Goal: Task Accomplishment & Management: Manage account settings

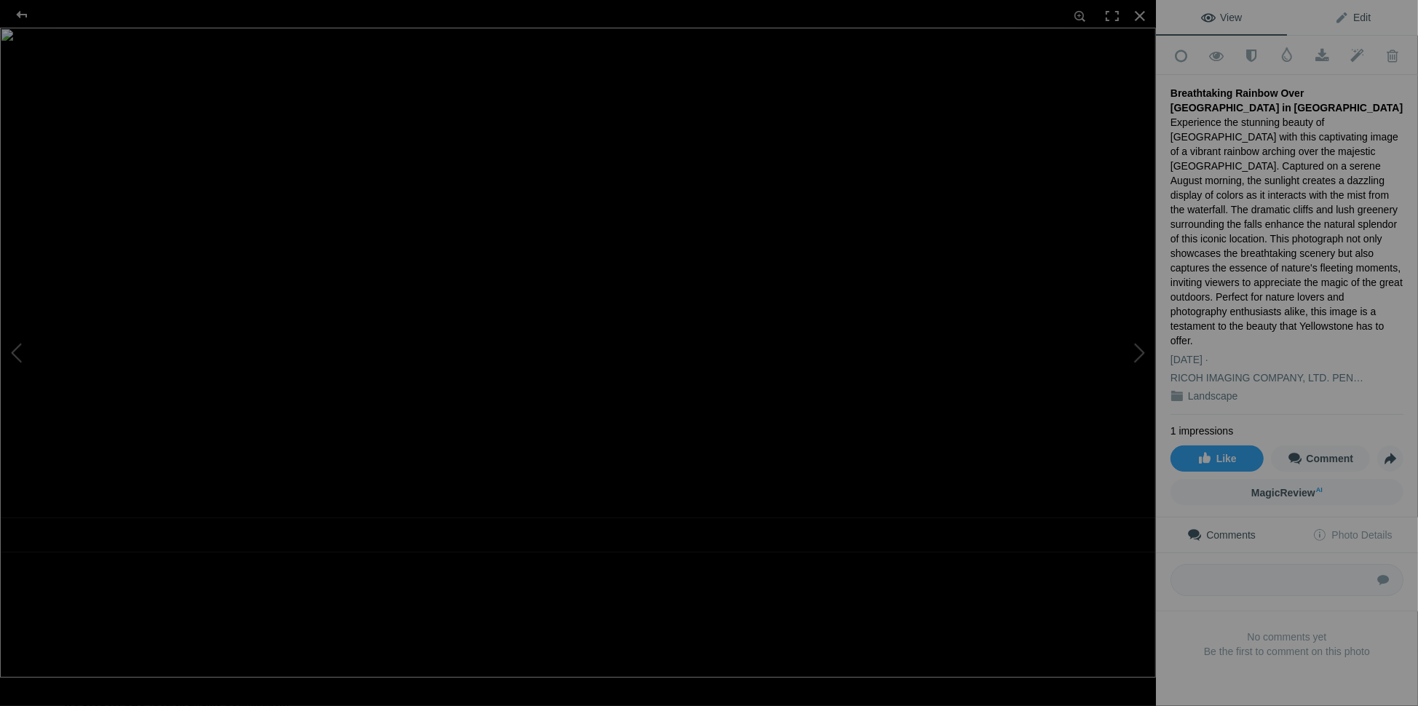
click at [1355, 20] on span "Edit" at bounding box center [1352, 18] width 36 height 12
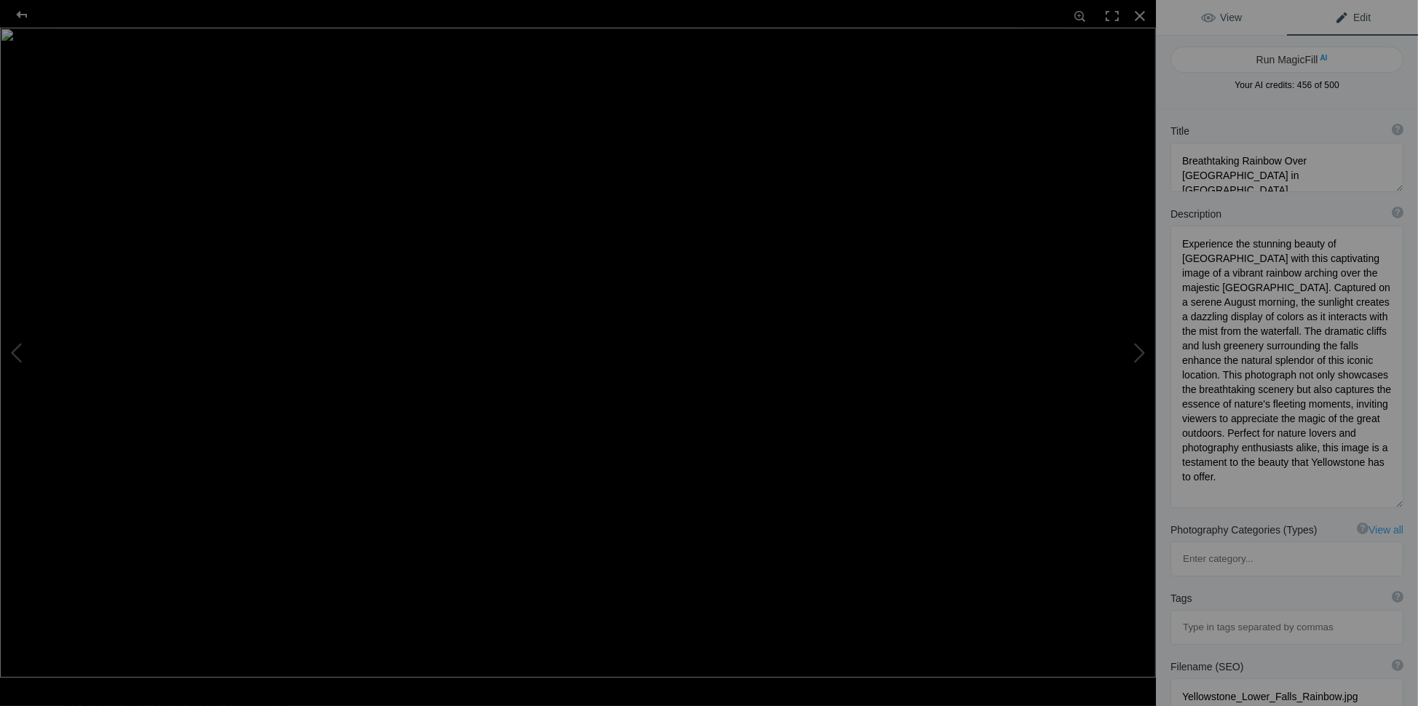
click at [1227, 16] on span "View" at bounding box center [1221, 18] width 41 height 12
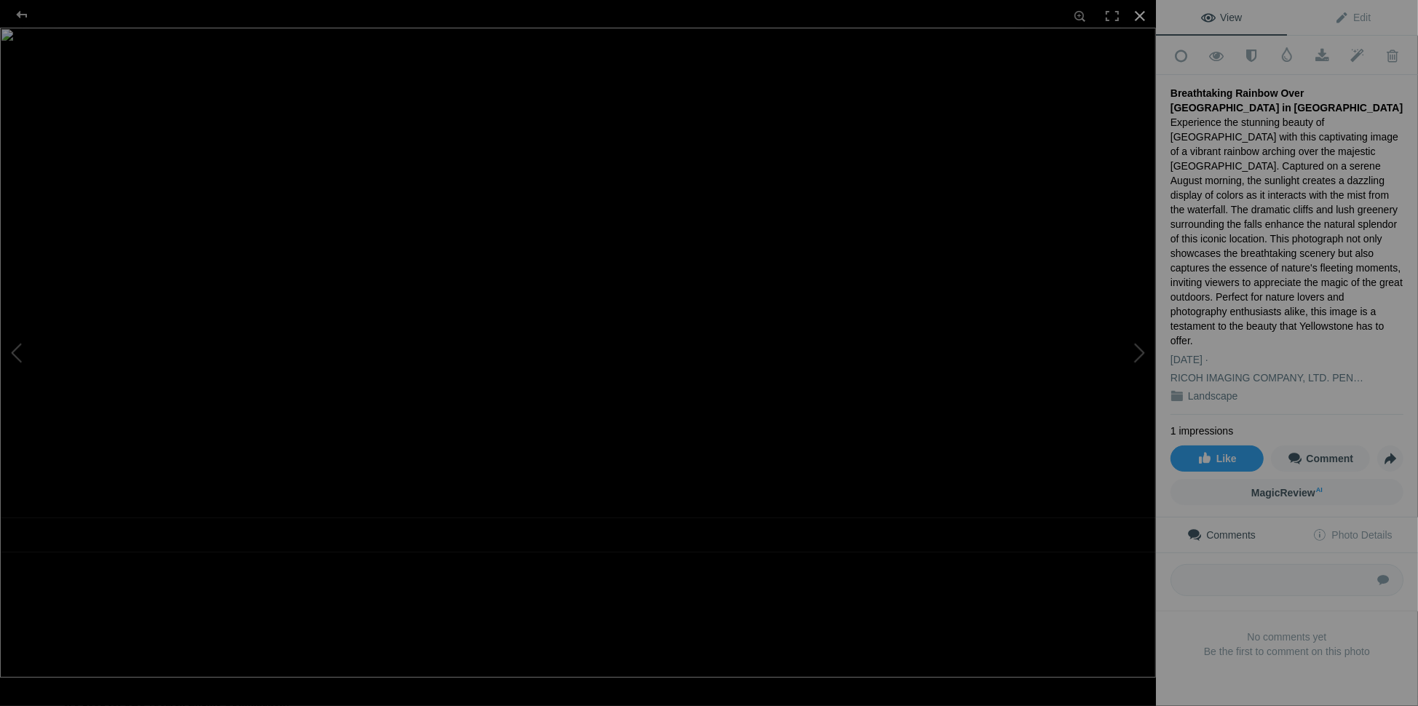
click at [1136, 15] on div at bounding box center [1140, 16] width 32 height 32
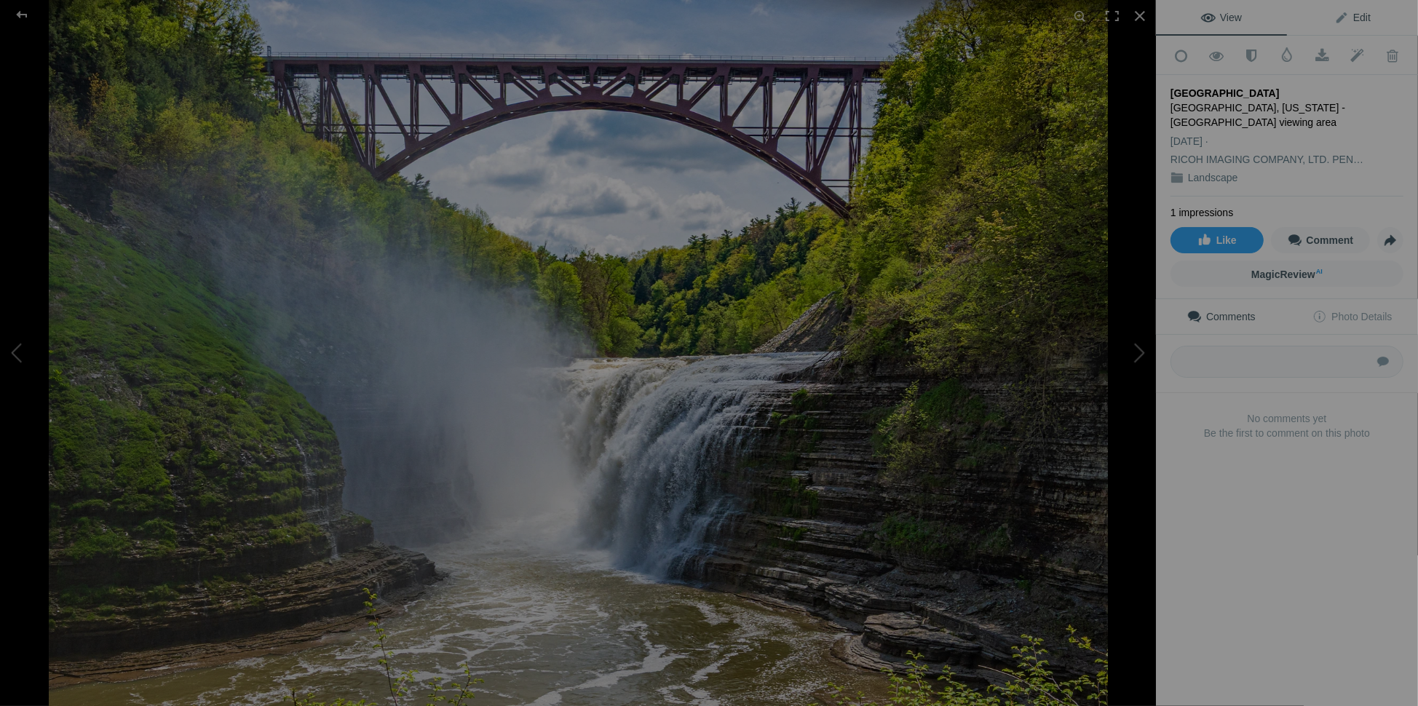
click at [1357, 13] on span "Edit" at bounding box center [1352, 18] width 36 height 12
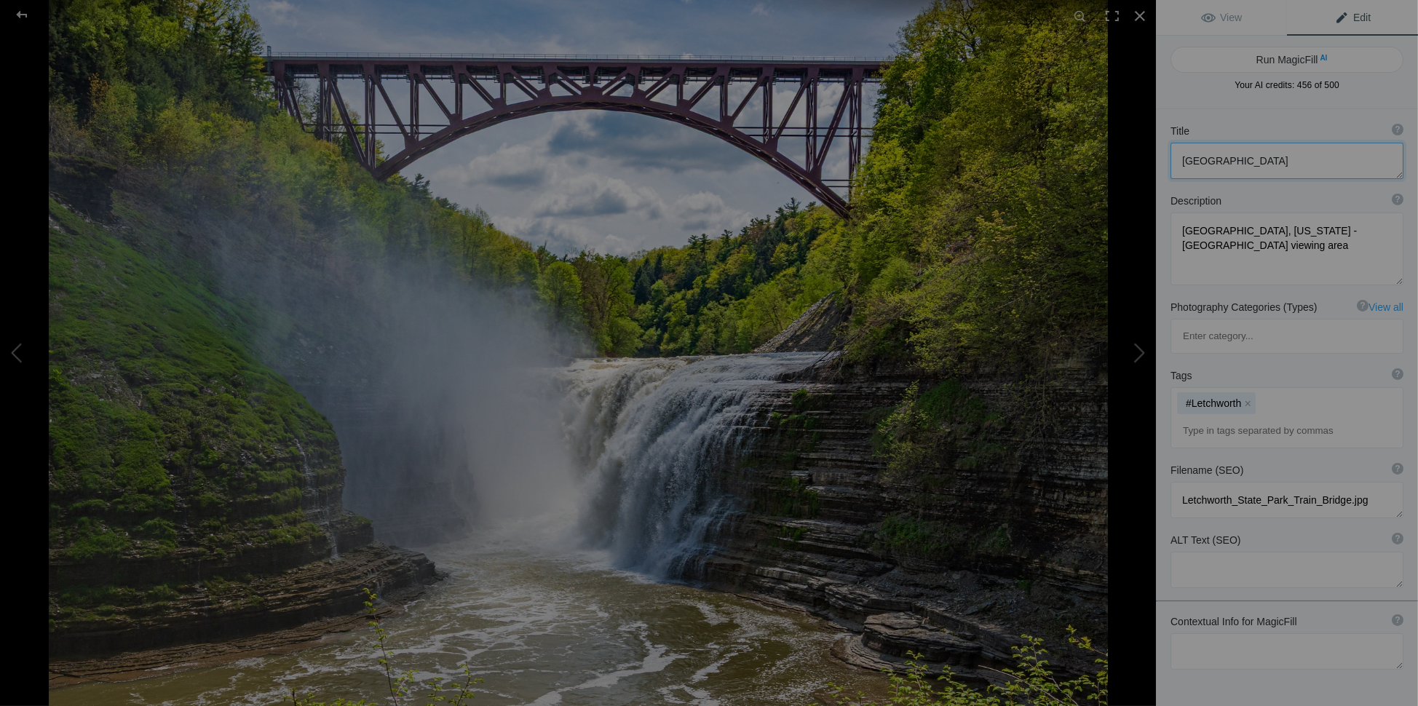
drag, startPoint x: 1340, startPoint y: 164, endPoint x: 1147, endPoint y: 161, distance: 192.9
click at [1147, 161] on div "[GEOGRAPHIC_DATA] Train Bridge View Edit Run MagicFill AI Your AI credits: 456 …" at bounding box center [709, 353] width 1418 height 706
click at [1190, 633] on textarea at bounding box center [1287, 651] width 233 height 36
paste textarea "[GEOGRAPHIC_DATA]"
click at [1180, 633] on textarea at bounding box center [1287, 651] width 233 height 36
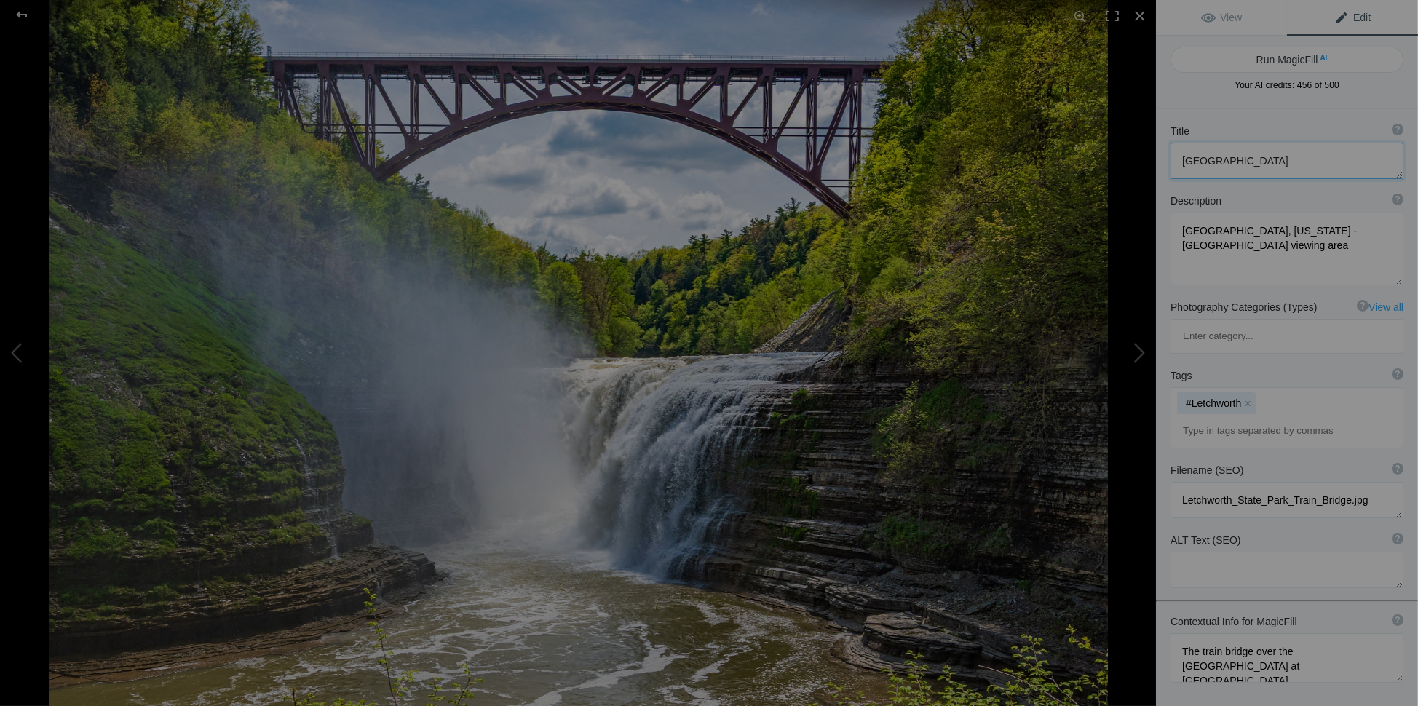
drag, startPoint x: 1181, startPoint y: 161, endPoint x: 1280, endPoint y: 159, distance: 99.7
click at [1280, 159] on textarea at bounding box center [1287, 161] width 233 height 36
drag, startPoint x: 1302, startPoint y: 606, endPoint x: 1355, endPoint y: 606, distance: 52.4
click at [1355, 633] on textarea at bounding box center [1287, 658] width 233 height 50
click at [1353, 633] on textarea at bounding box center [1287, 665] width 233 height 64
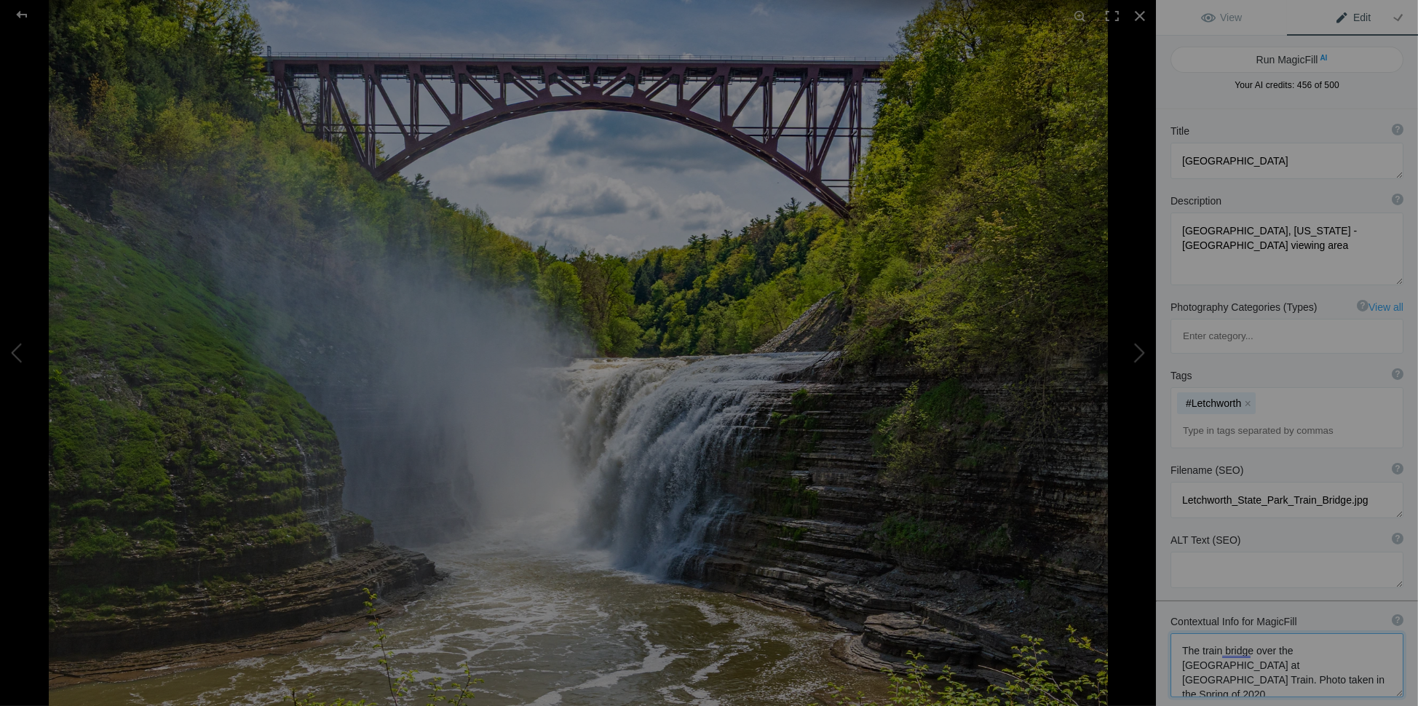
click at [1358, 633] on textarea at bounding box center [1287, 665] width 233 height 64
click at [1239, 633] on textarea at bounding box center [1287, 665] width 233 height 64
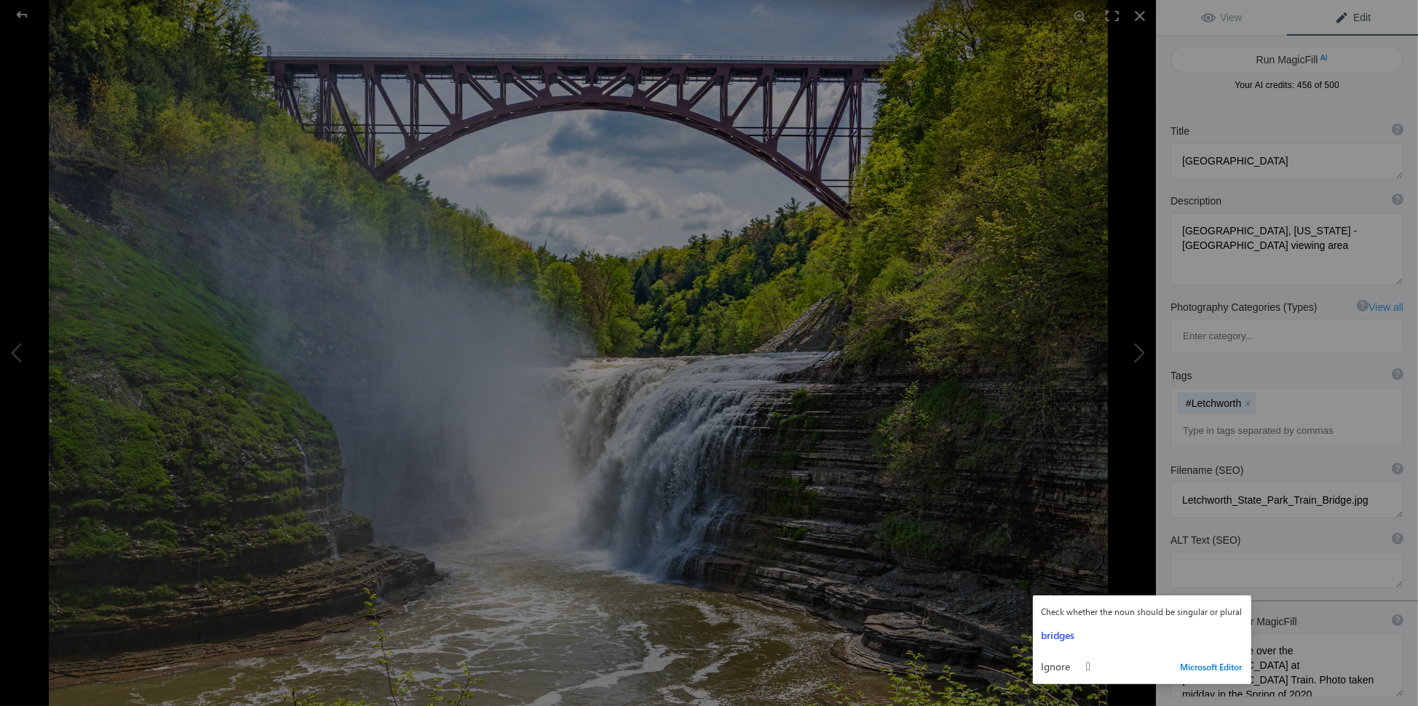
click at [1203, 595] on div "Check whether the noun should be singular or plural bridges Ignore  Microsoft …" at bounding box center [1142, 639] width 218 height 89
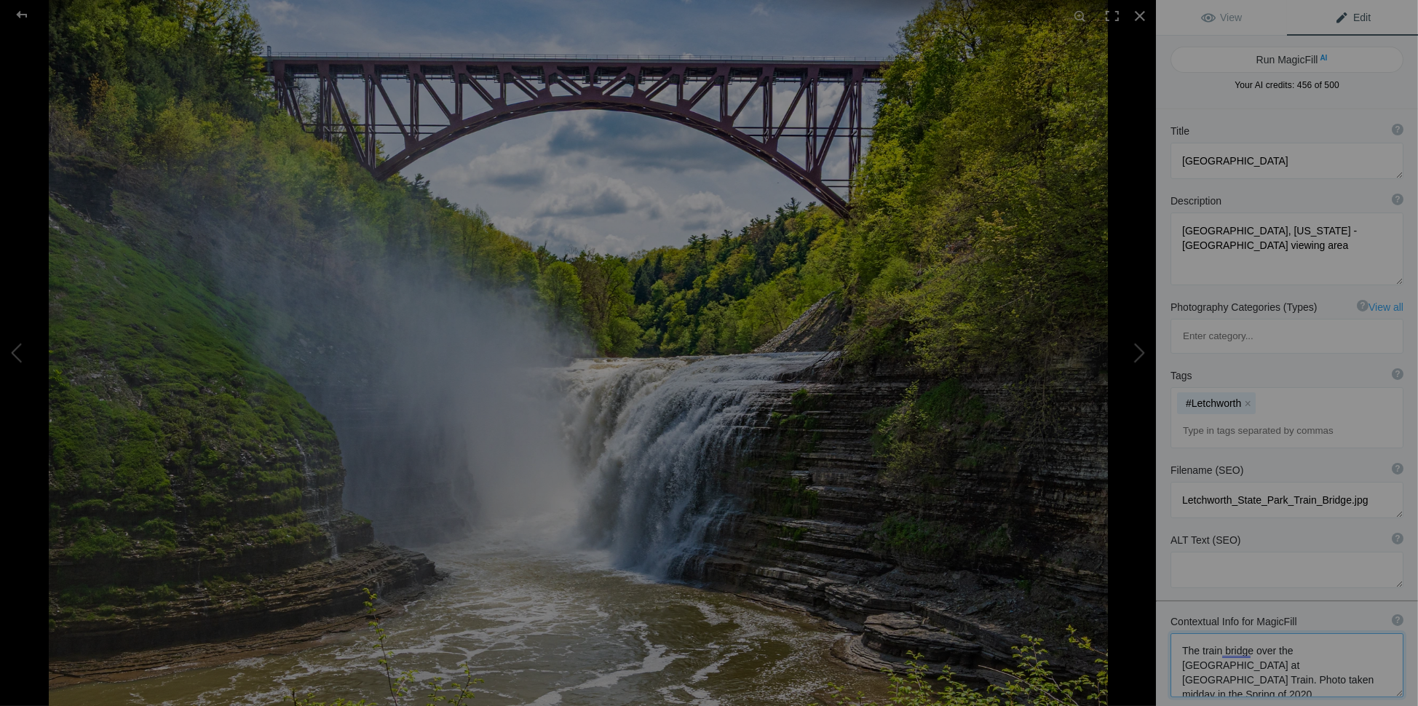
click at [1203, 633] on textarea at bounding box center [1287, 665] width 233 height 64
click at [1204, 633] on textarea at bounding box center [1287, 665] width 233 height 64
click at [1227, 633] on textarea at bounding box center [1287, 665] width 233 height 64
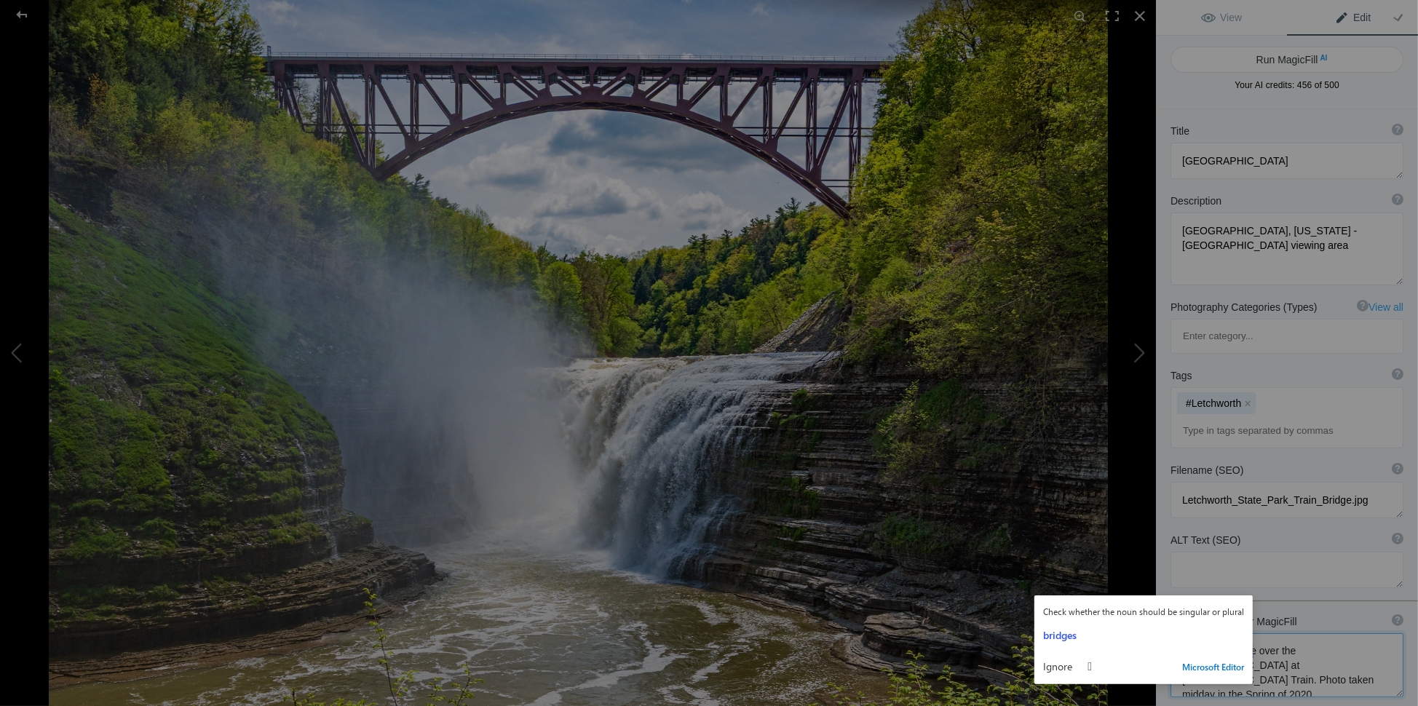
click at [1240, 633] on textarea at bounding box center [1287, 665] width 233 height 64
drag, startPoint x: 1225, startPoint y: 590, endPoint x: 1240, endPoint y: 590, distance: 15.3
click at [1227, 633] on textarea at bounding box center [1287, 665] width 233 height 64
click at [1232, 633] on textarea at bounding box center [1287, 665] width 233 height 64
click at [1230, 595] on div "Check whether the noun should be singular or plural bridges Ignore  Microsoft …" at bounding box center [1143, 639] width 218 height 89
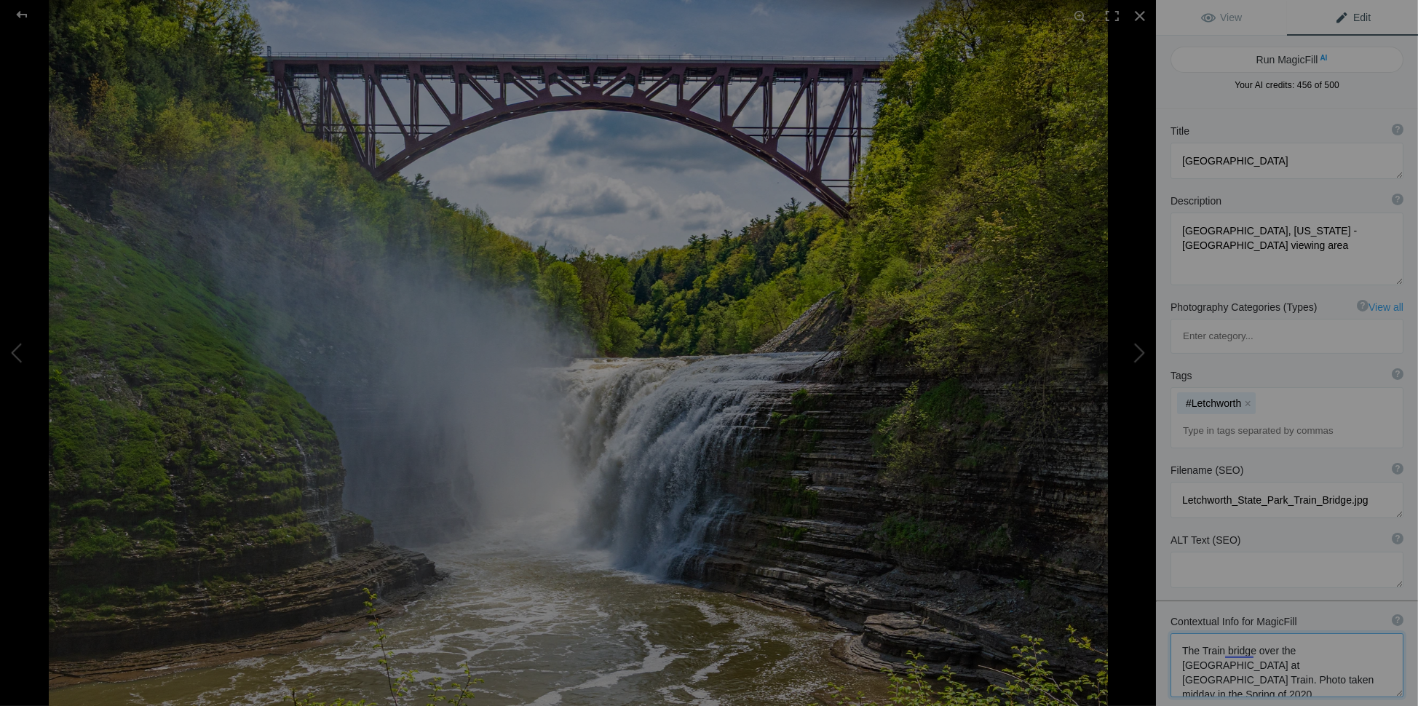
drag, startPoint x: 1275, startPoint y: 613, endPoint x: 1248, endPoint y: 601, distance: 29.3
click at [1275, 633] on textarea at bounding box center [1287, 665] width 233 height 64
click at [1228, 633] on textarea at bounding box center [1287, 665] width 233 height 64
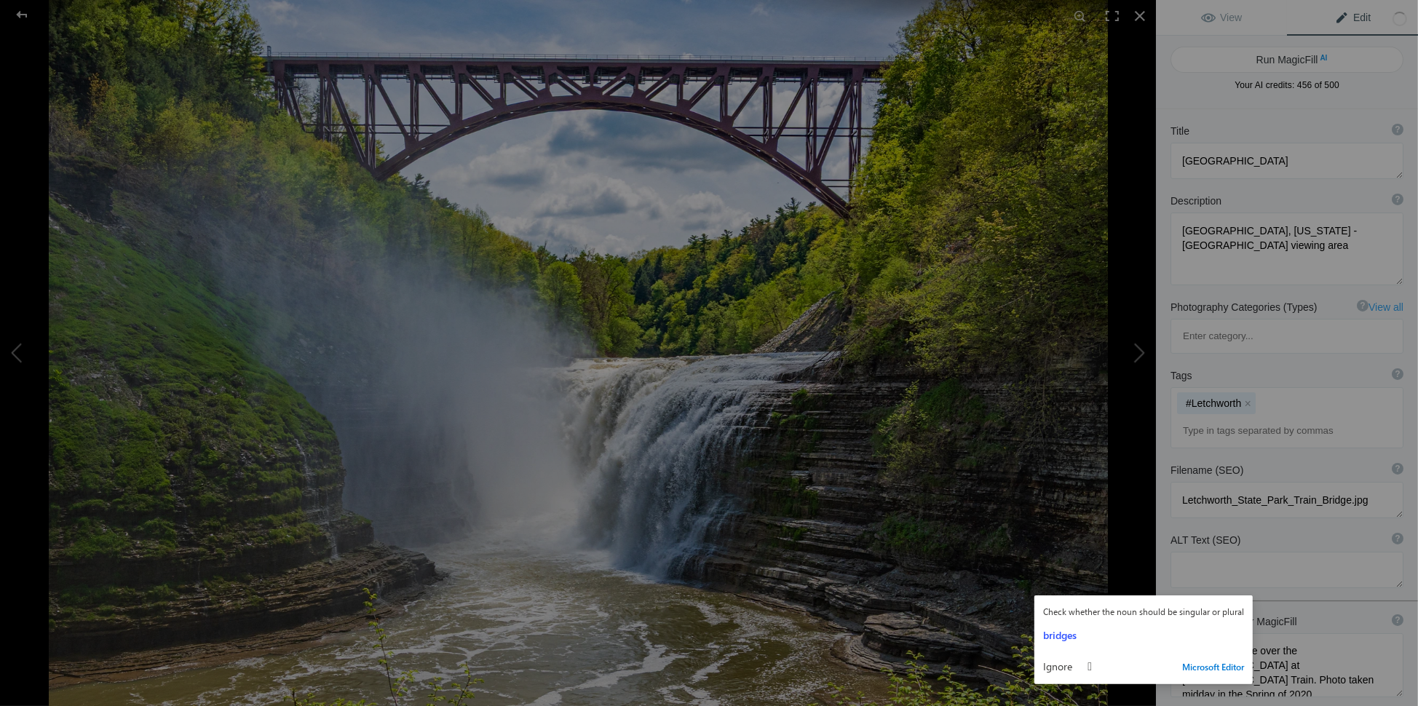
click at [1328, 543] on div "Title ? Photo title is one of the highest used Search Engine ranking criteria a…" at bounding box center [1287, 465] width 262 height 712
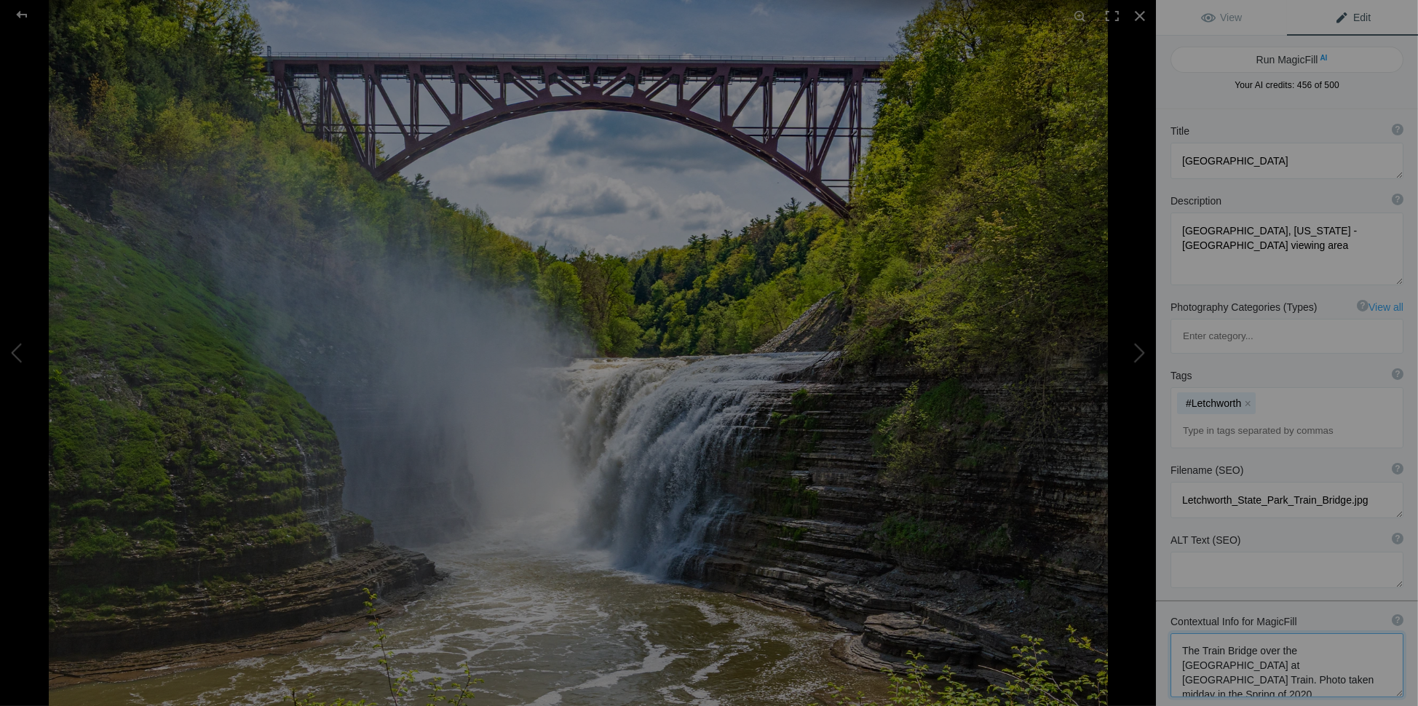
click at [1234, 633] on textarea at bounding box center [1287, 665] width 233 height 64
click at [1267, 633] on textarea at bounding box center [1287, 665] width 233 height 64
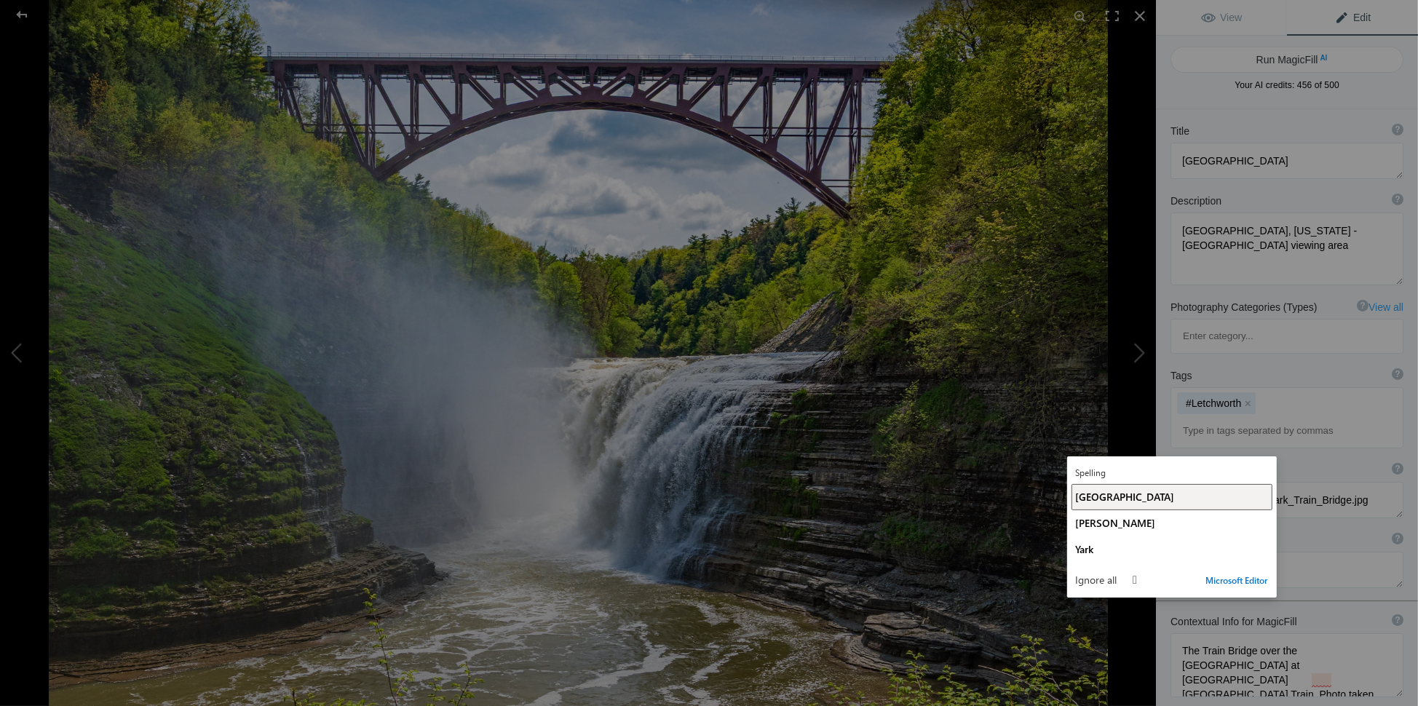
drag, startPoint x: 1091, startPoint y: 507, endPoint x: 1274, endPoint y: 566, distance: 191.8
click at [1094, 507] on button "[GEOGRAPHIC_DATA]" at bounding box center [1172, 497] width 201 height 26
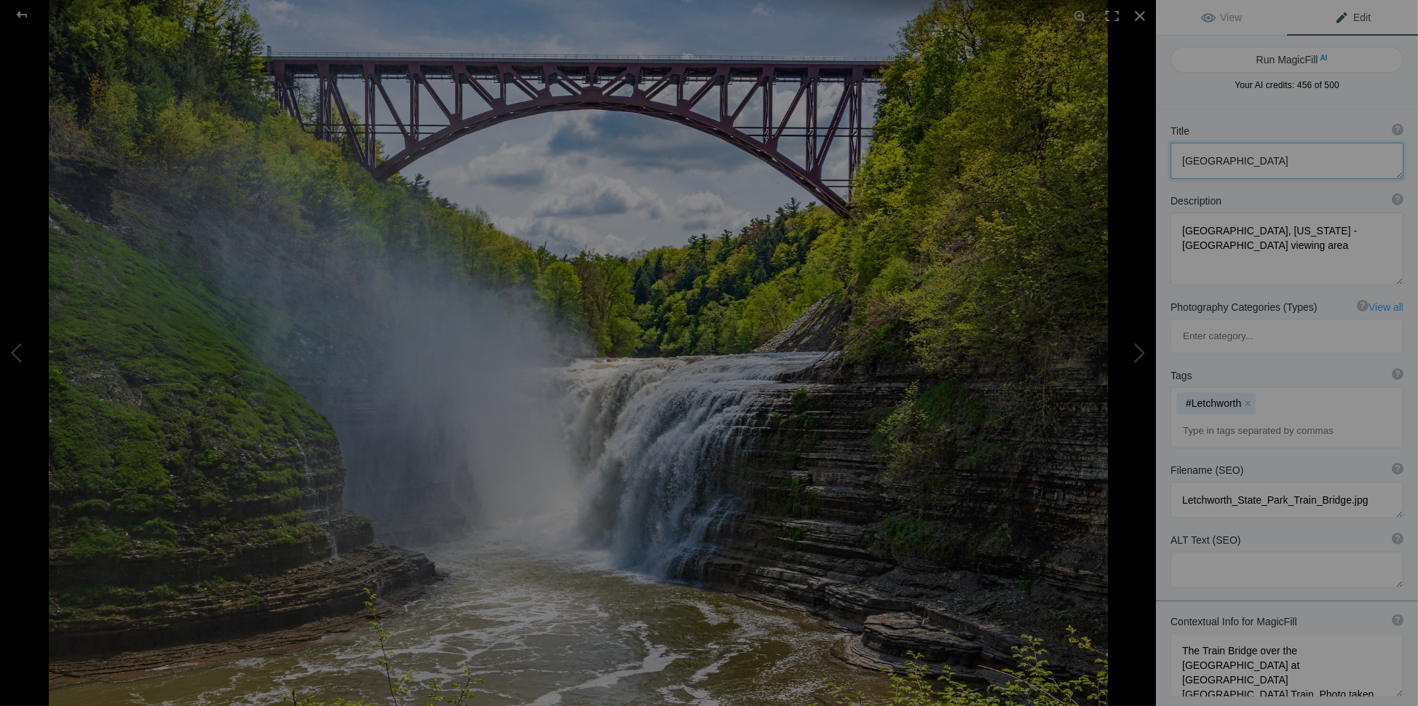
drag, startPoint x: 1181, startPoint y: 159, endPoint x: 1280, endPoint y: 156, distance: 98.3
click at [1280, 156] on textarea at bounding box center [1287, 161] width 233 height 36
click at [1369, 633] on textarea at bounding box center [1287, 665] width 233 height 64
paste textarea "[GEOGRAPHIC_DATA]"
paste textarea ""Grand Canyon of the East"
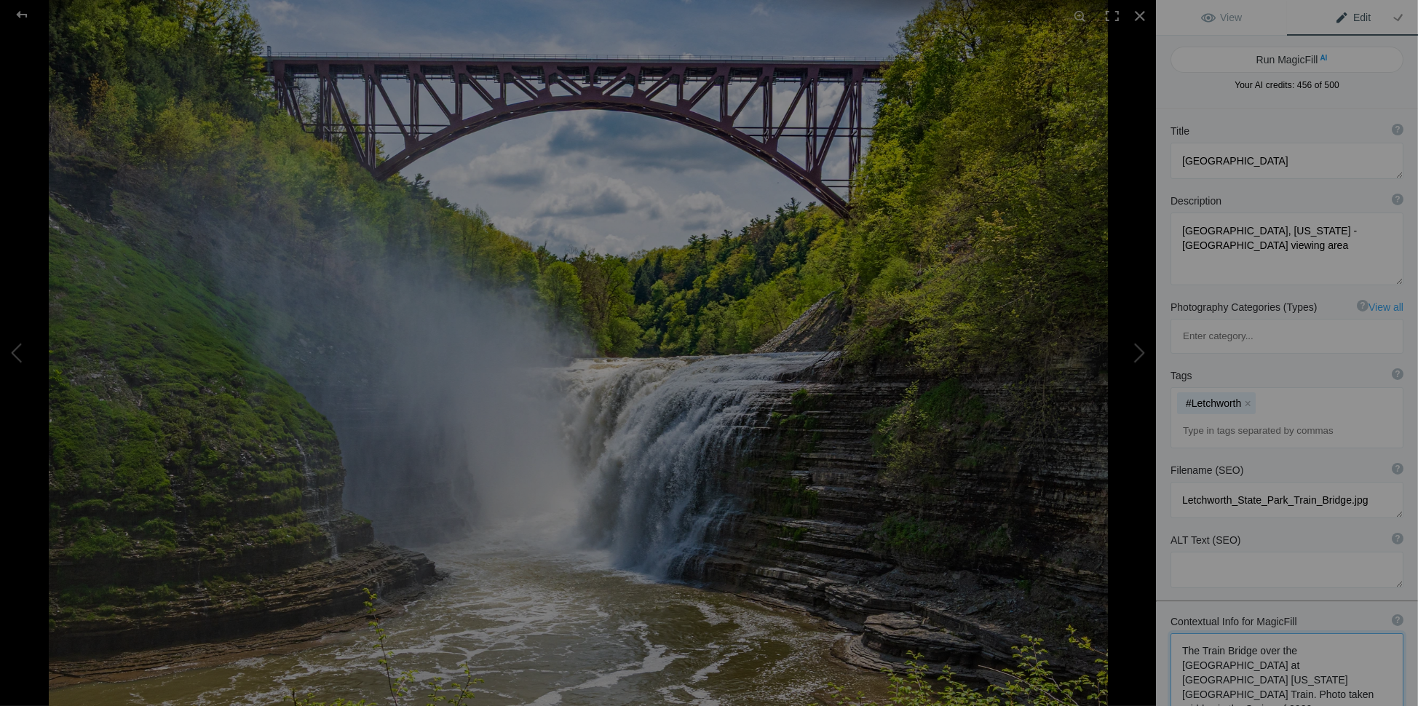
click at [1184, 644] on textarea at bounding box center [1287, 679] width 233 height 93
click at [1208, 633] on textarea at bounding box center [1287, 679] width 233 height 93
type textarea "The Train Bridge over the [GEOGRAPHIC_DATA] at [GEOGRAPHIC_DATA] [US_STATE][GEO…"
click at [1289, 57] on button "Run MagicFill AI" at bounding box center [1287, 60] width 233 height 26
type textarea "Stunning Train Bridge Over [GEOGRAPHIC_DATA] at [GEOGRAPHIC_DATA]"
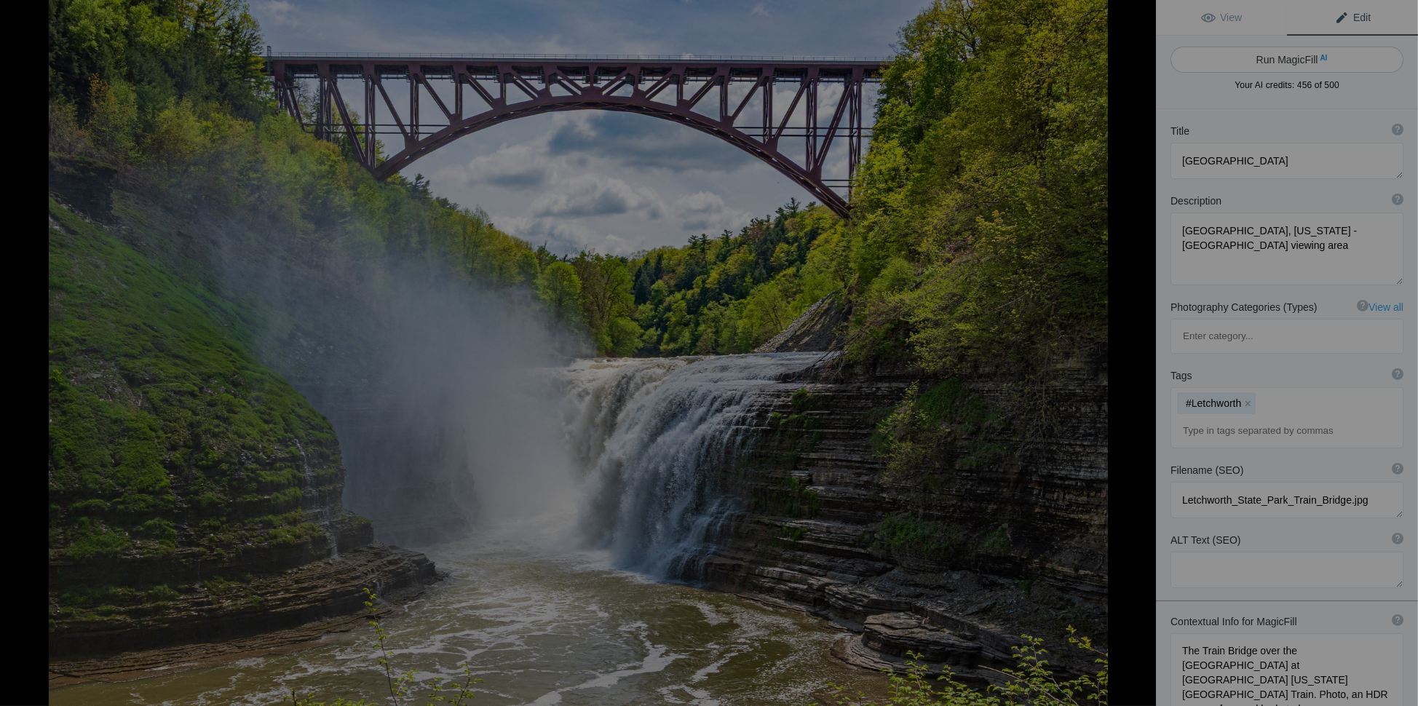
type textarea "Experience the breathtaking beauty of [GEOGRAPHIC_DATA], often referred to as t…"
type textarea "train-bridge-upper-falls-[GEOGRAPHIC_DATA]-state-park.jpg"
type textarea "Train bridge over [GEOGRAPHIC_DATA] at [GEOGRAPHIC_DATA], showcasing lush green…"
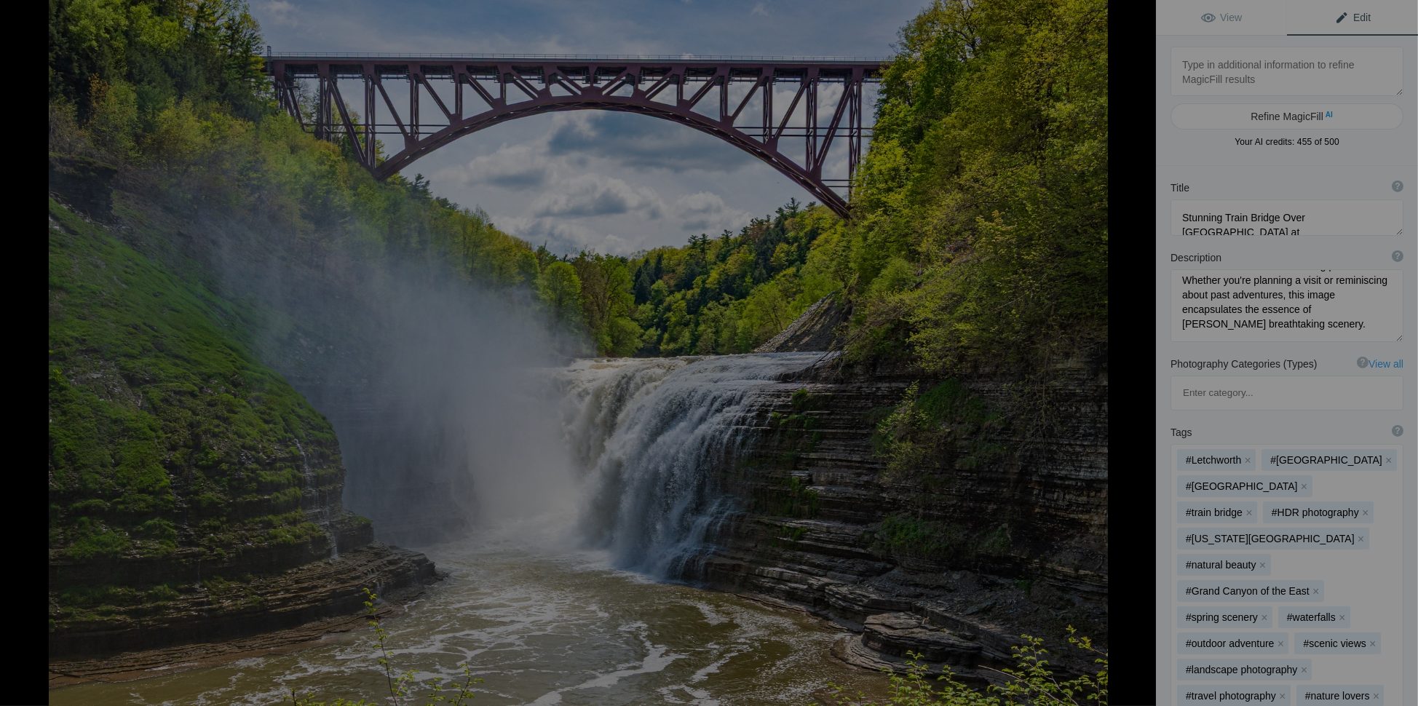
scroll to position [210, 0]
click at [1145, 344] on button at bounding box center [1101, 353] width 109 height 254
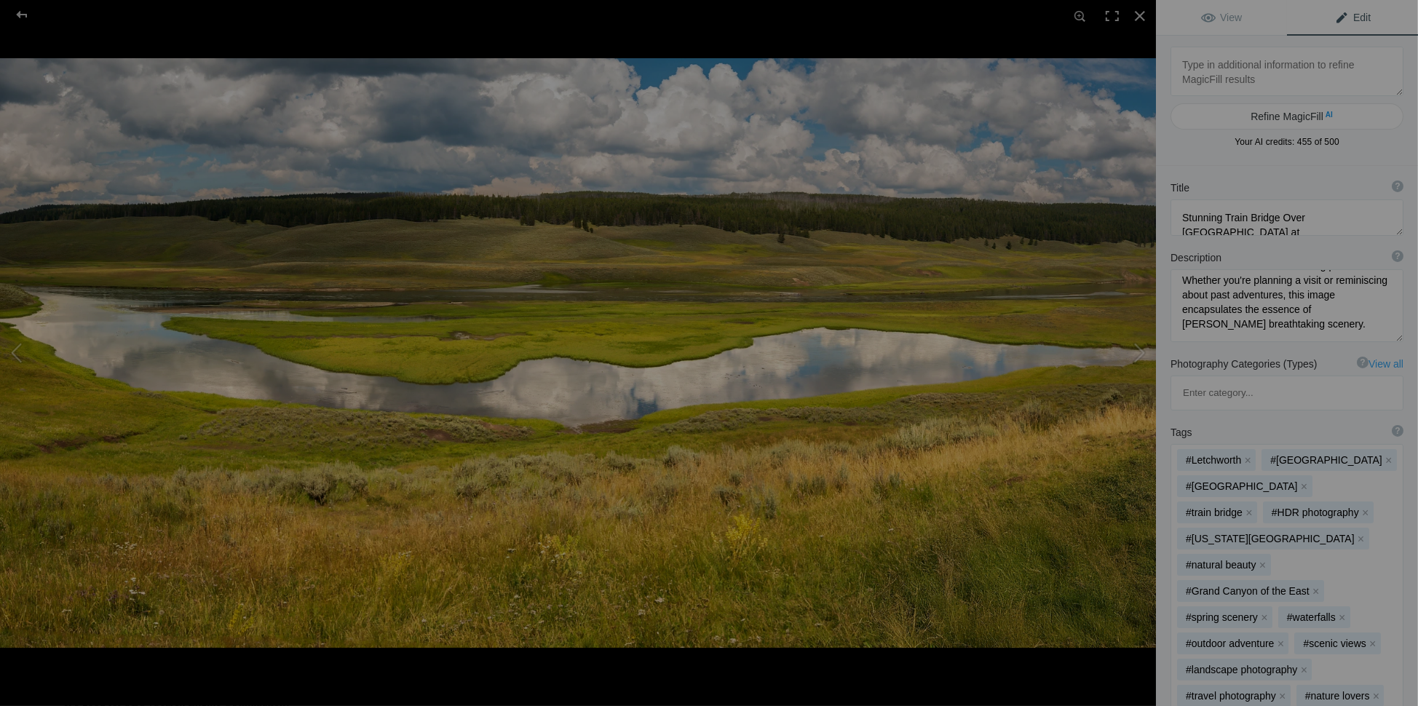
type textarea "Yellowstone Hayden Valley Panoramic Landscape"
type textarea "Yellowstone_Hayden_Valley_Panoramic_Landscape.jpg"
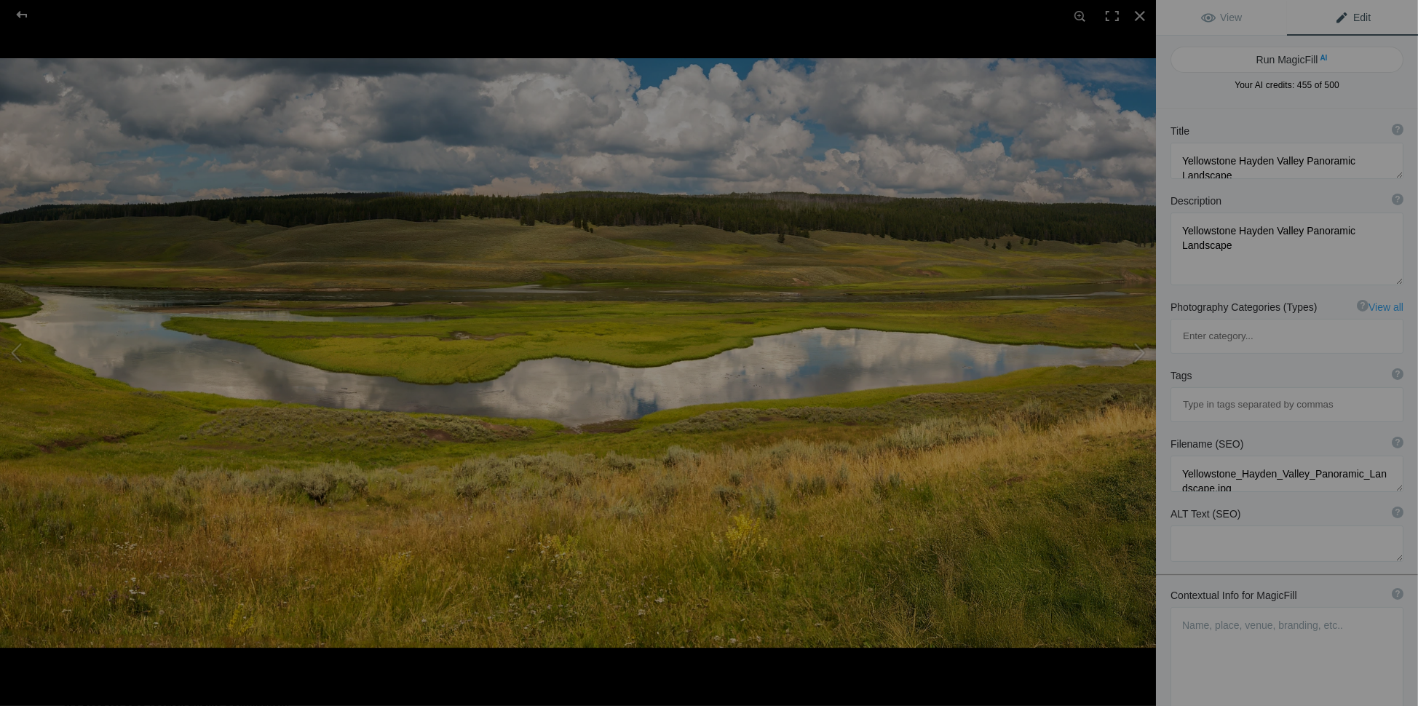
scroll to position [0, 0]
click at [1149, 15] on div at bounding box center [1140, 16] width 32 height 32
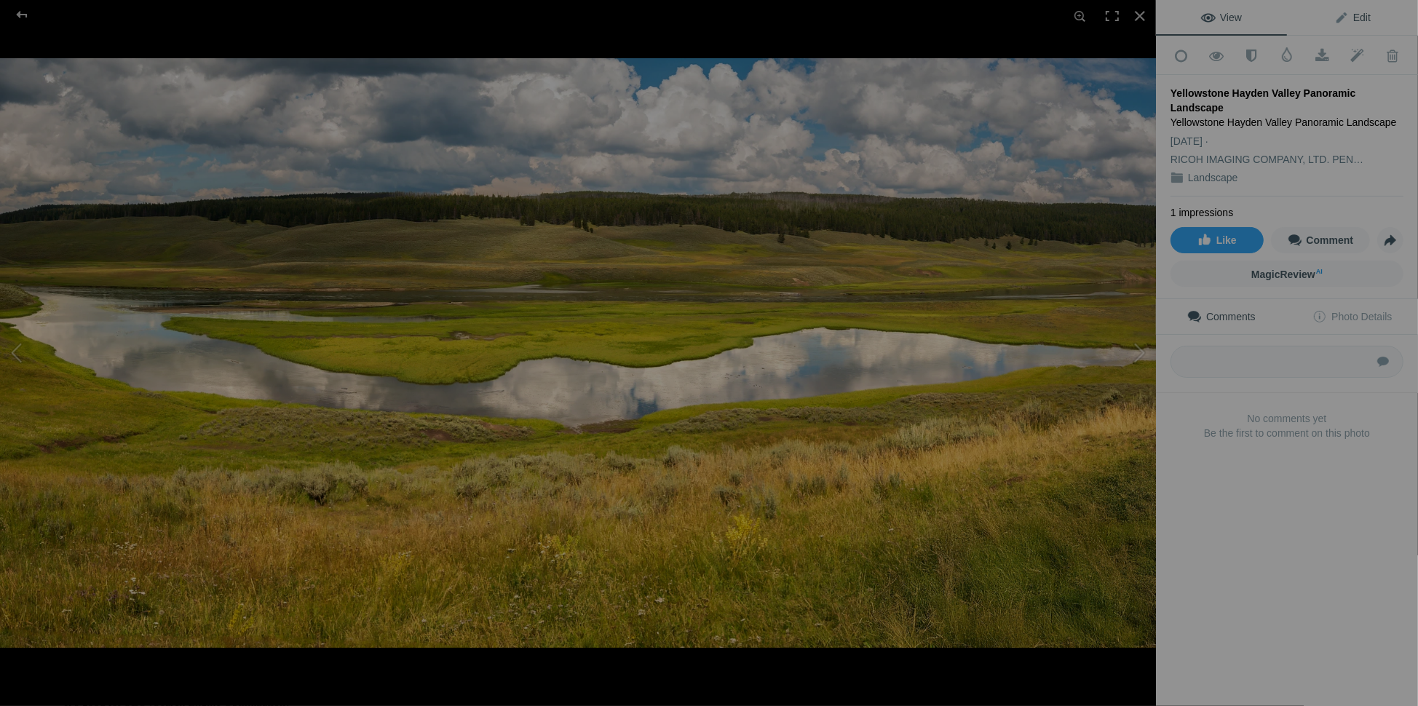
click at [1357, 14] on span "Edit" at bounding box center [1352, 18] width 36 height 12
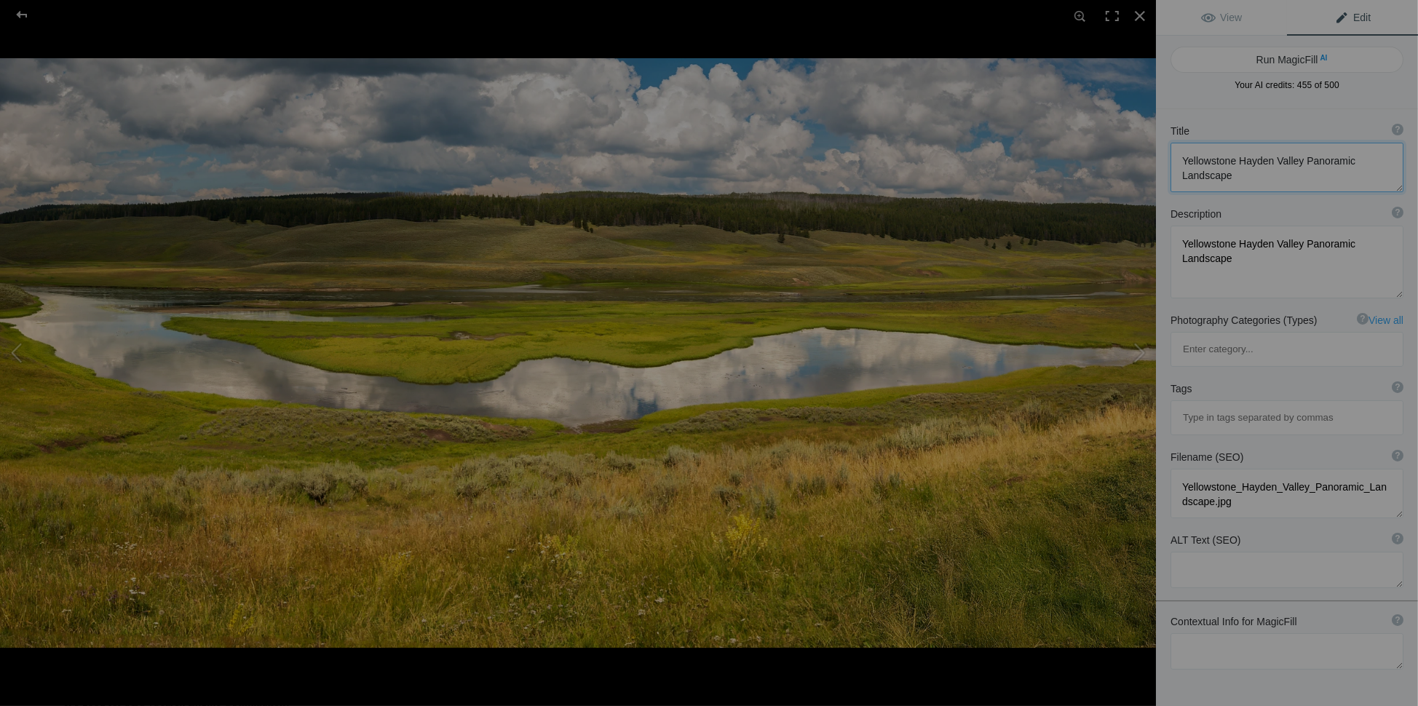
click at [1299, 159] on textarea at bounding box center [1287, 168] width 233 height 50
click at [1191, 633] on textarea at bounding box center [1287, 651] width 233 height 36
click at [1267, 633] on textarea at bounding box center [1287, 665] width 233 height 64
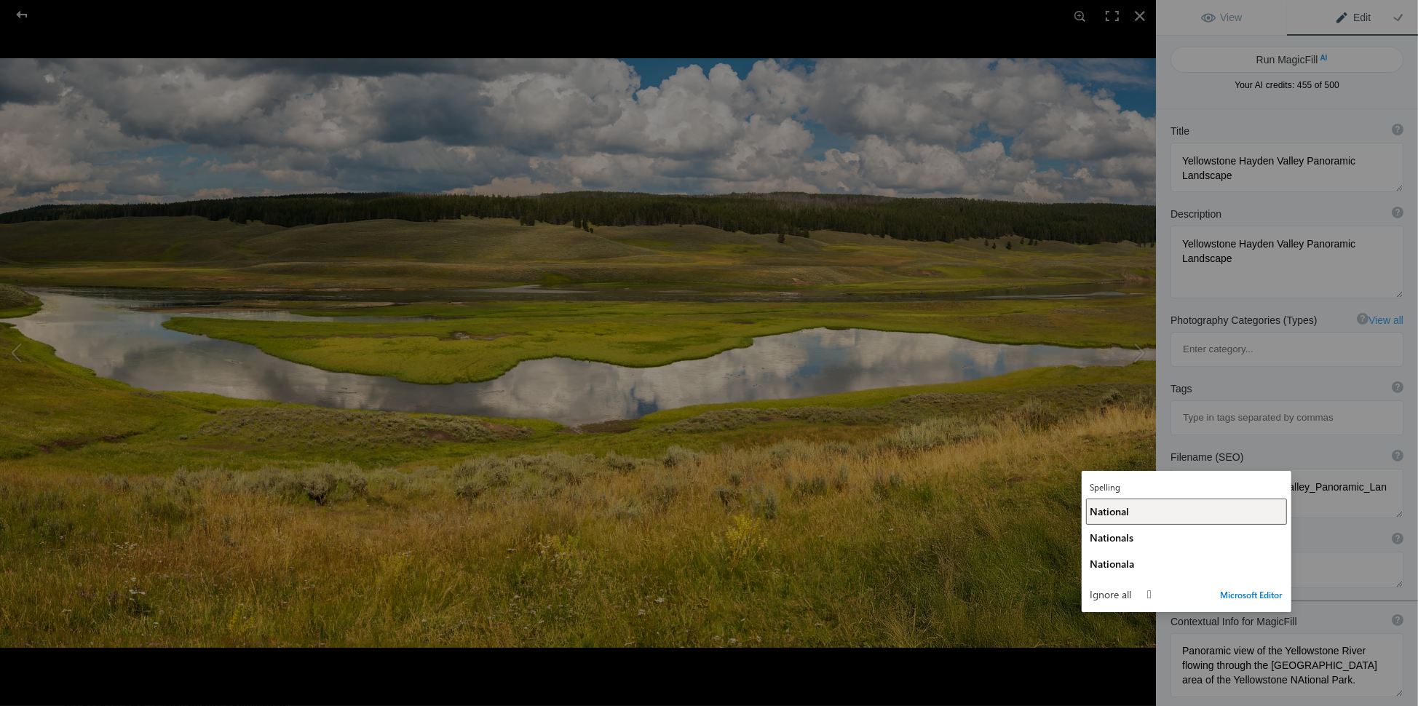
click at [1138, 520] on button "National" at bounding box center [1186, 512] width 201 height 26
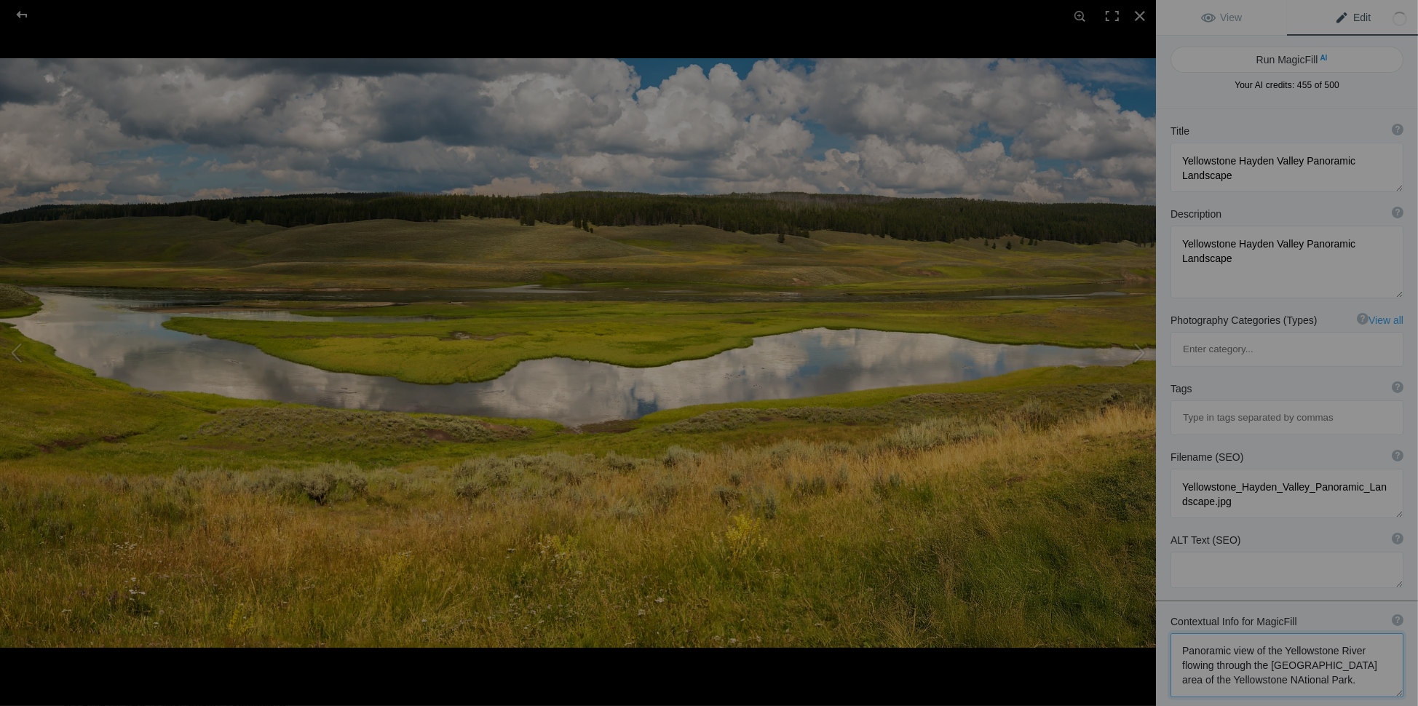
click at [1332, 633] on textarea at bounding box center [1287, 665] width 233 height 64
click at [1315, 633] on textarea at bounding box center [1287, 672] width 233 height 79
click at [1298, 633] on textarea at bounding box center [1287, 672] width 233 height 79
click at [1286, 642] on textarea at bounding box center [1287, 672] width 233 height 79
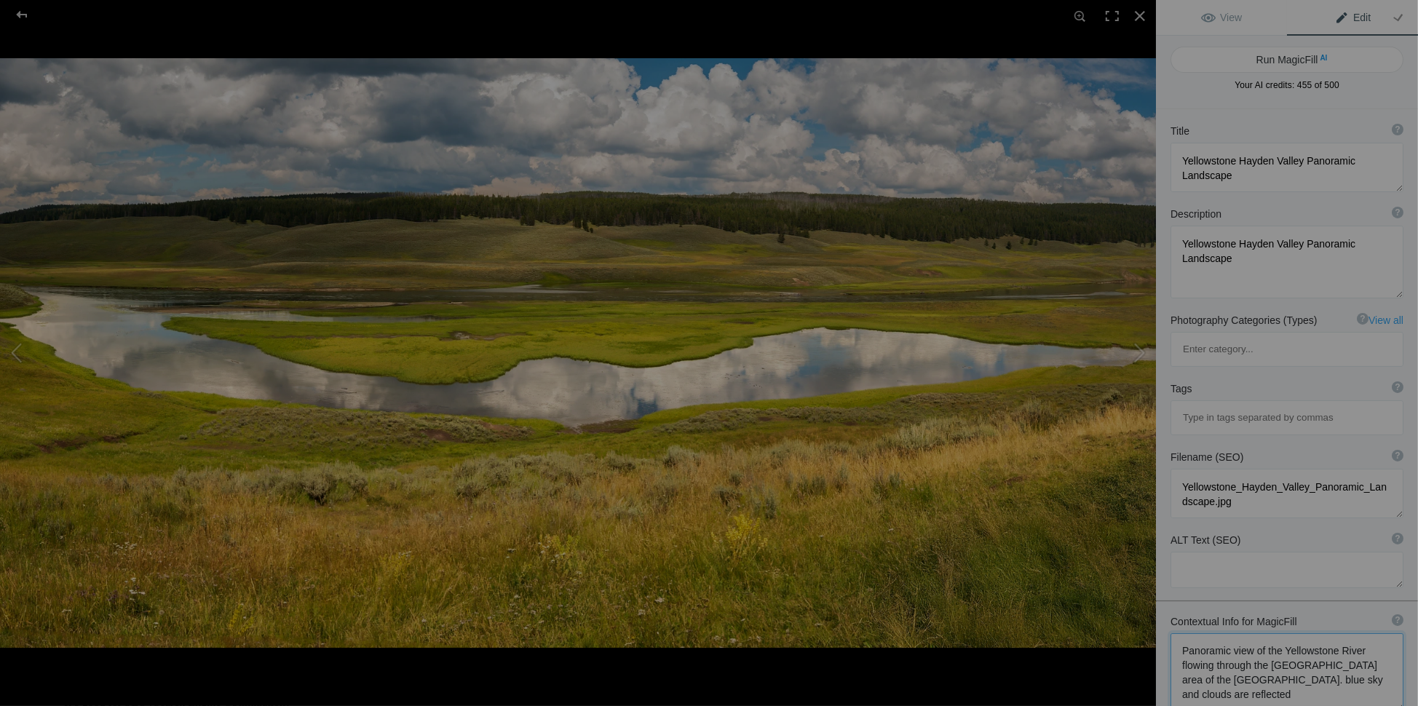
drag, startPoint x: 1322, startPoint y: 617, endPoint x: 1321, endPoint y: 625, distance: 8.0
click at [1322, 633] on textarea at bounding box center [1287, 672] width 233 height 79
click at [1307, 641] on textarea at bounding box center [1287, 672] width 233 height 79
type textarea "Panoramic view of the Yellowstone River flowing through the [GEOGRAPHIC_DATA] a…"
click at [1279, 59] on button "Run MagicFill AI" at bounding box center [1287, 60] width 233 height 26
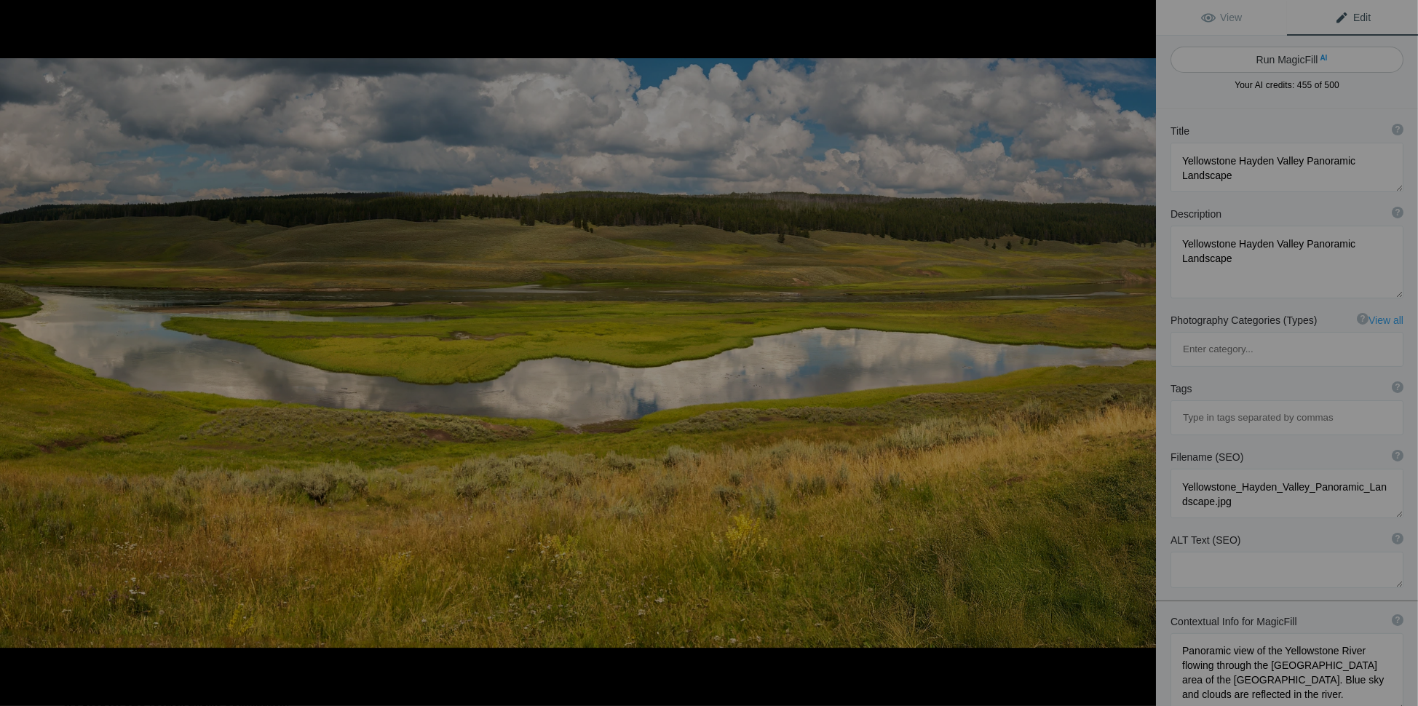
type textarea "Breathtaking Panoramic View of the Yellowstone River in [GEOGRAPHIC_DATA]"
type textarea "Experience the stunning beauty of the Yellowstone River as it gracefully winds …"
type textarea "yellowstone-river-[GEOGRAPHIC_DATA]-panorama.jpg"
type textarea "Panoramic view of the Yellowstone River flowing through [GEOGRAPHIC_DATA], refl…"
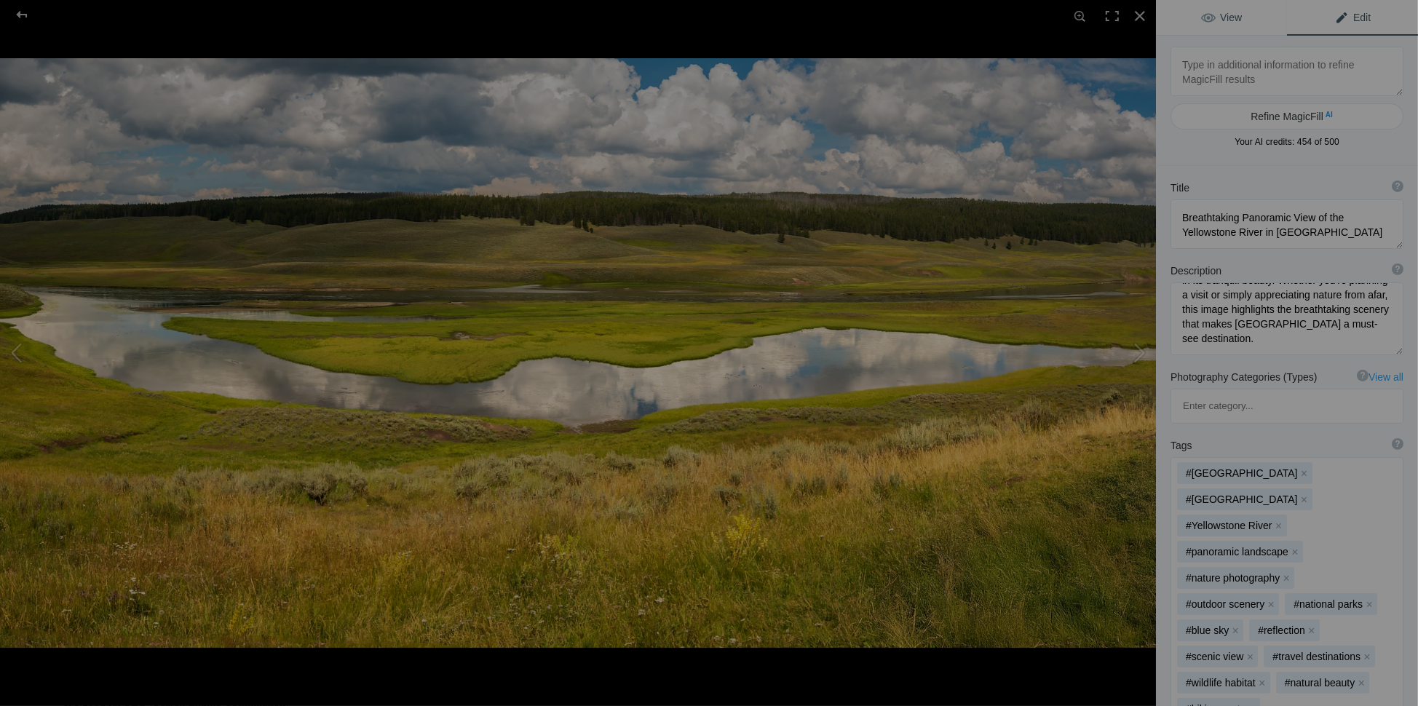
click at [1236, 12] on span "View" at bounding box center [1221, 18] width 41 height 12
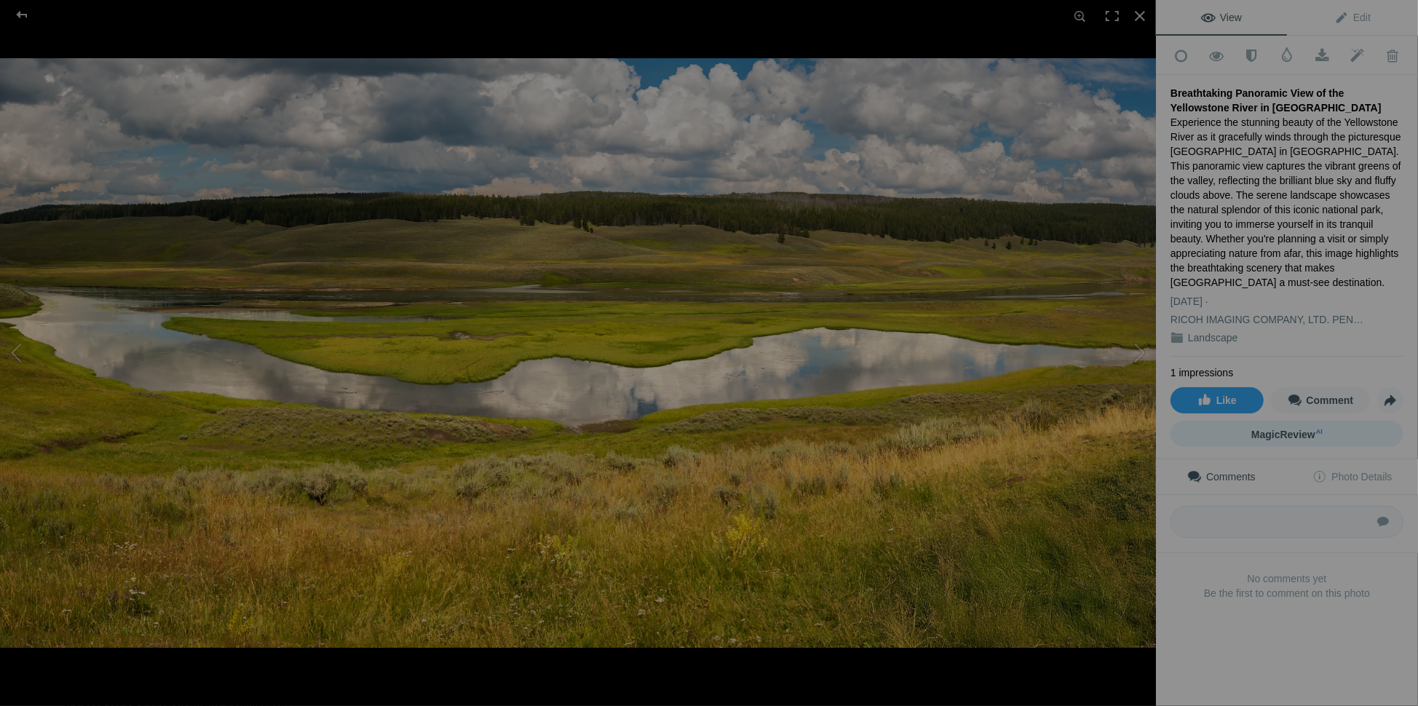
click at [1283, 429] on span "MagicReview AI" at bounding box center [1286, 435] width 71 height 12
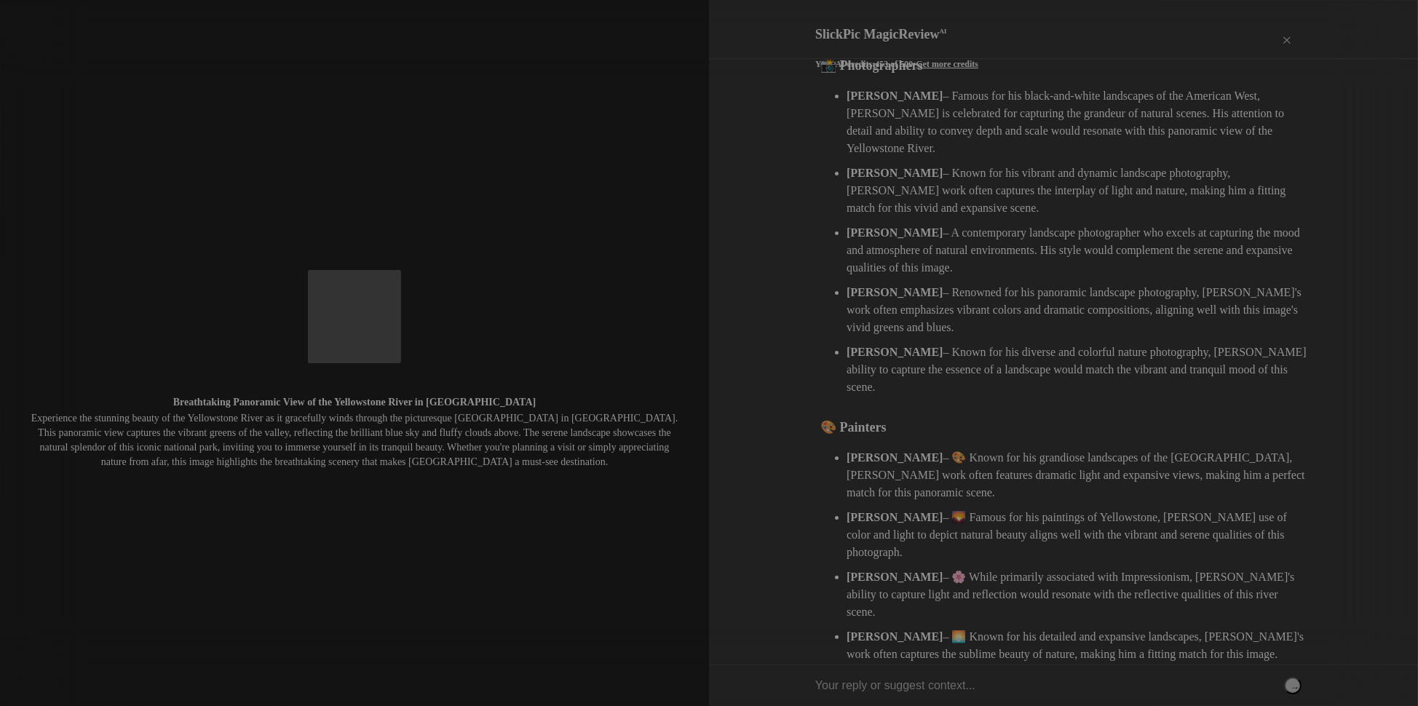
scroll to position [417, 0]
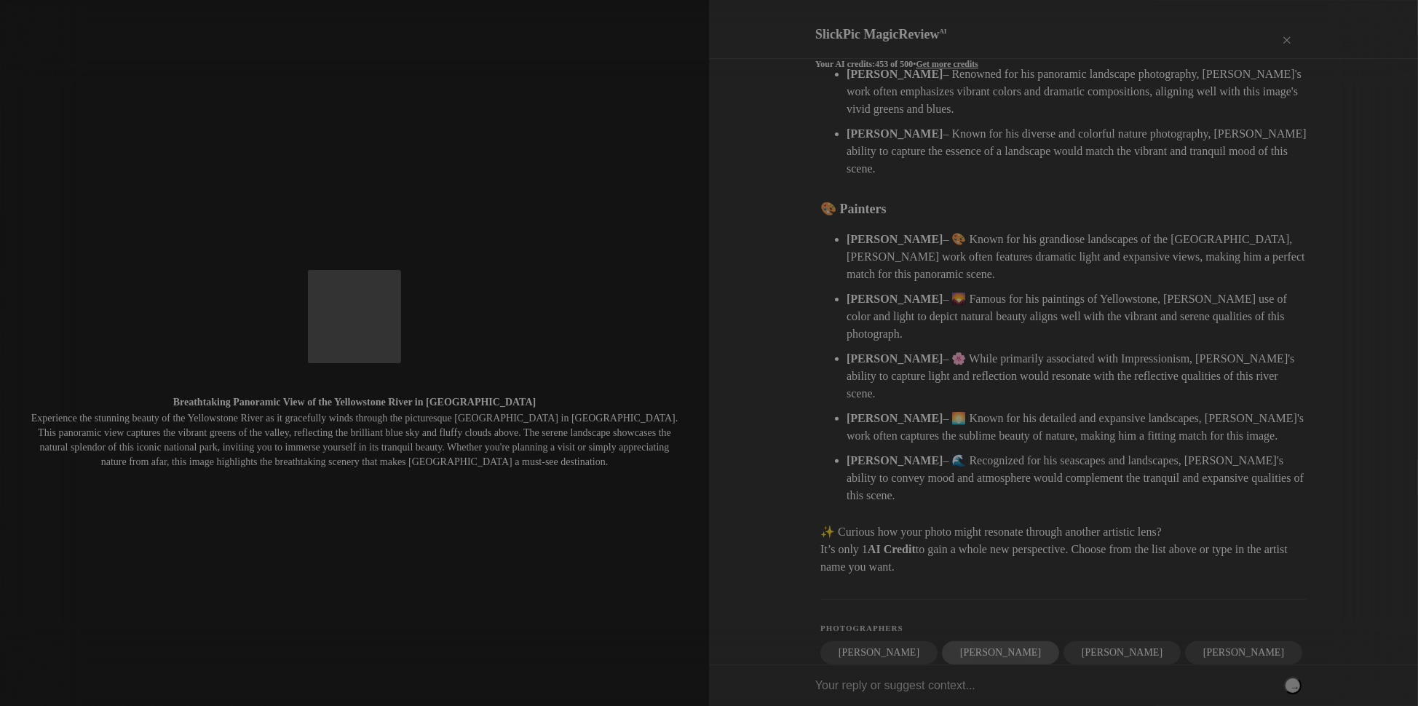
click at [953, 641] on div "[PERSON_NAME]" at bounding box center [1000, 652] width 117 height 23
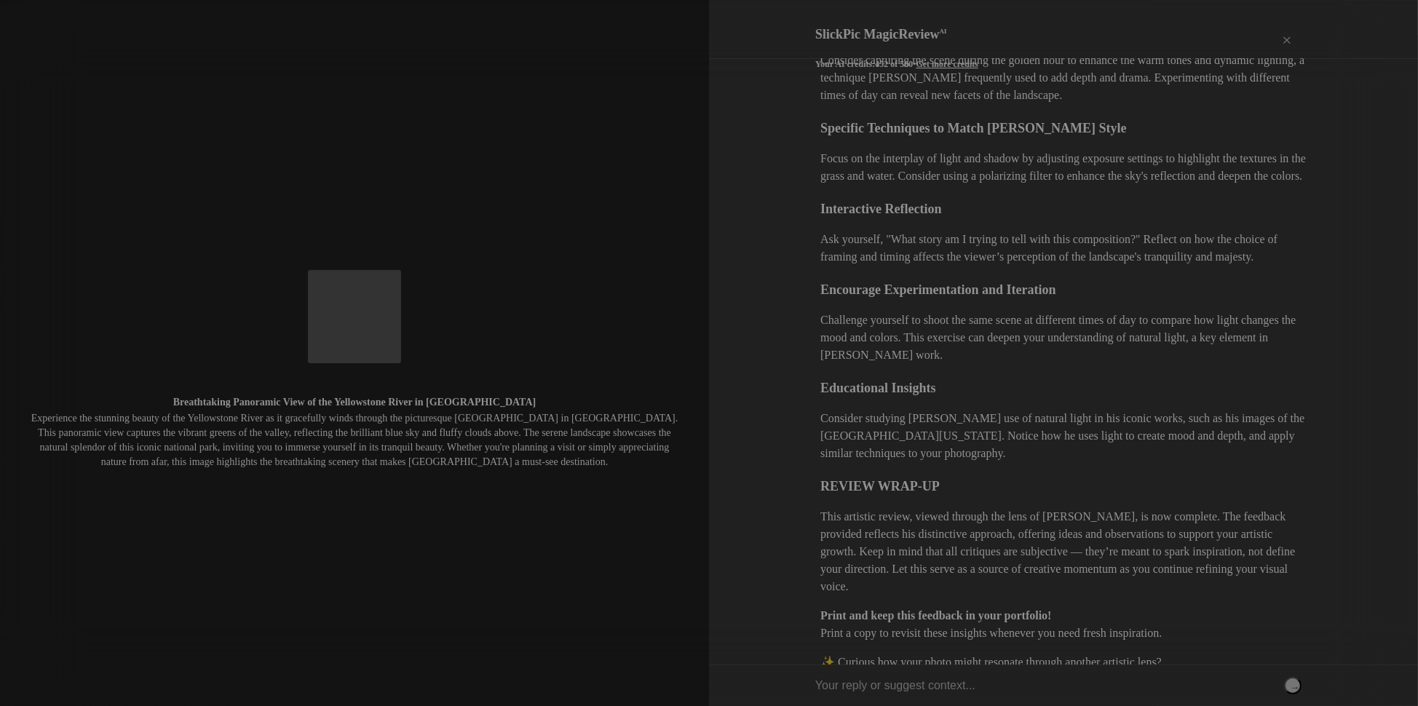
scroll to position [1167, 0]
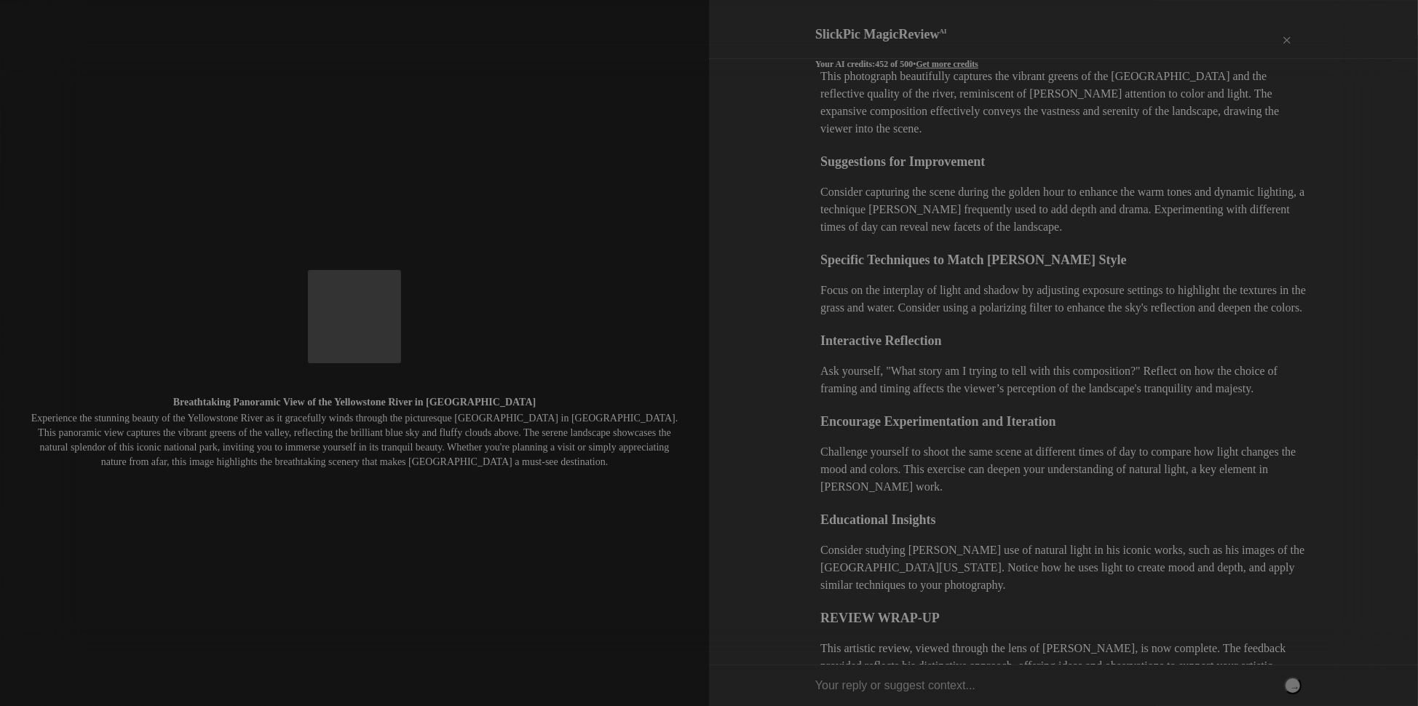
click at [1253, 33] on div "Print" at bounding box center [1256, 42] width 29 height 44
click at [1323, 59] on div "Visual Summary This panoramic photograph captures the serene beauty of the Yell…" at bounding box center [1063, 361] width 709 height 607
click at [1283, 28] on div "×" at bounding box center [1287, 41] width 44 height 29
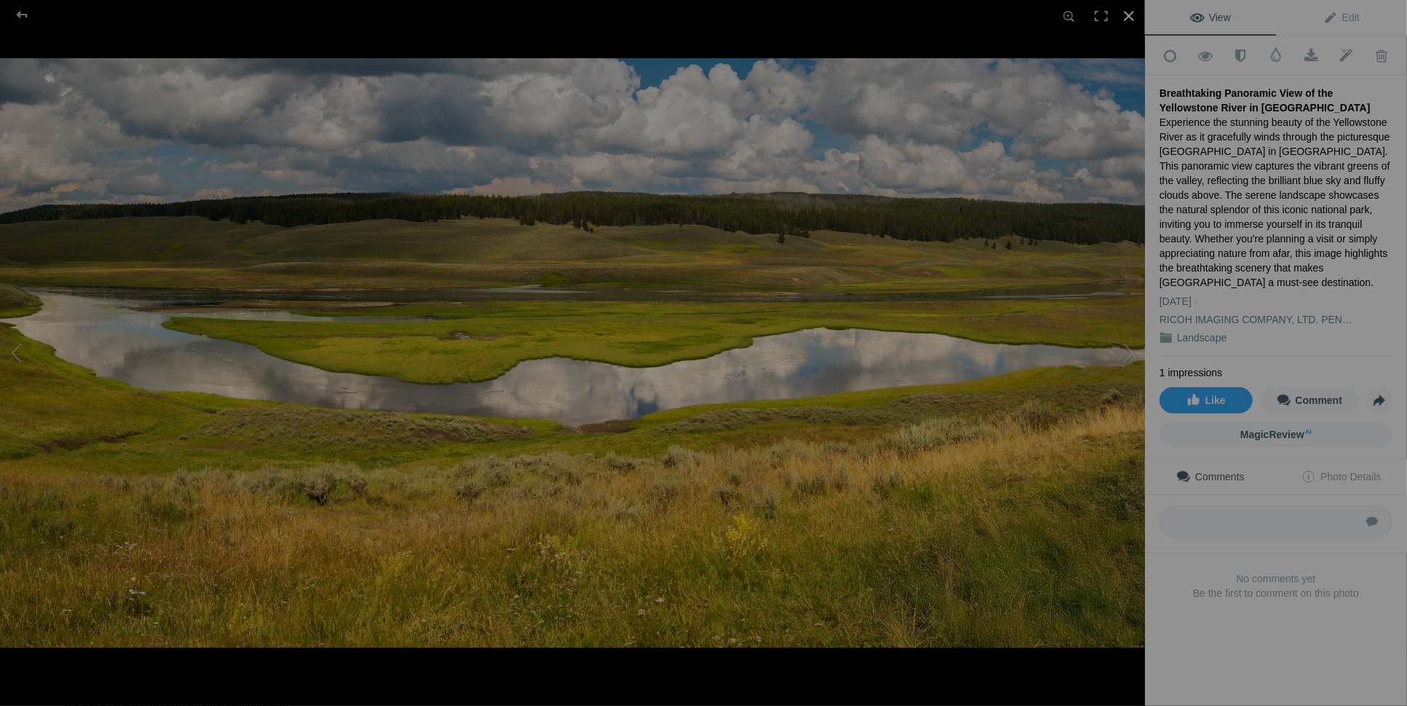
click at [1129, 12] on div at bounding box center [1129, 16] width 32 height 32
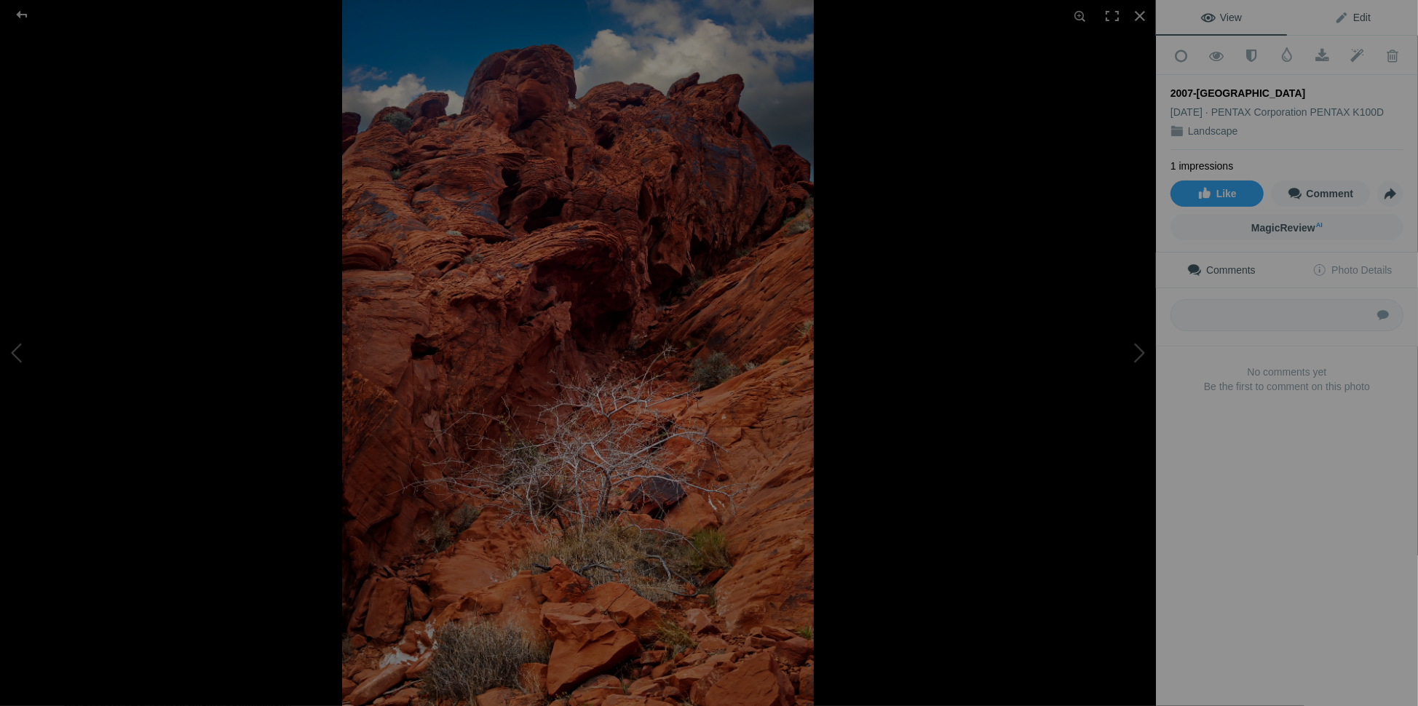
click at [1352, 17] on span "Edit" at bounding box center [1352, 18] width 36 height 12
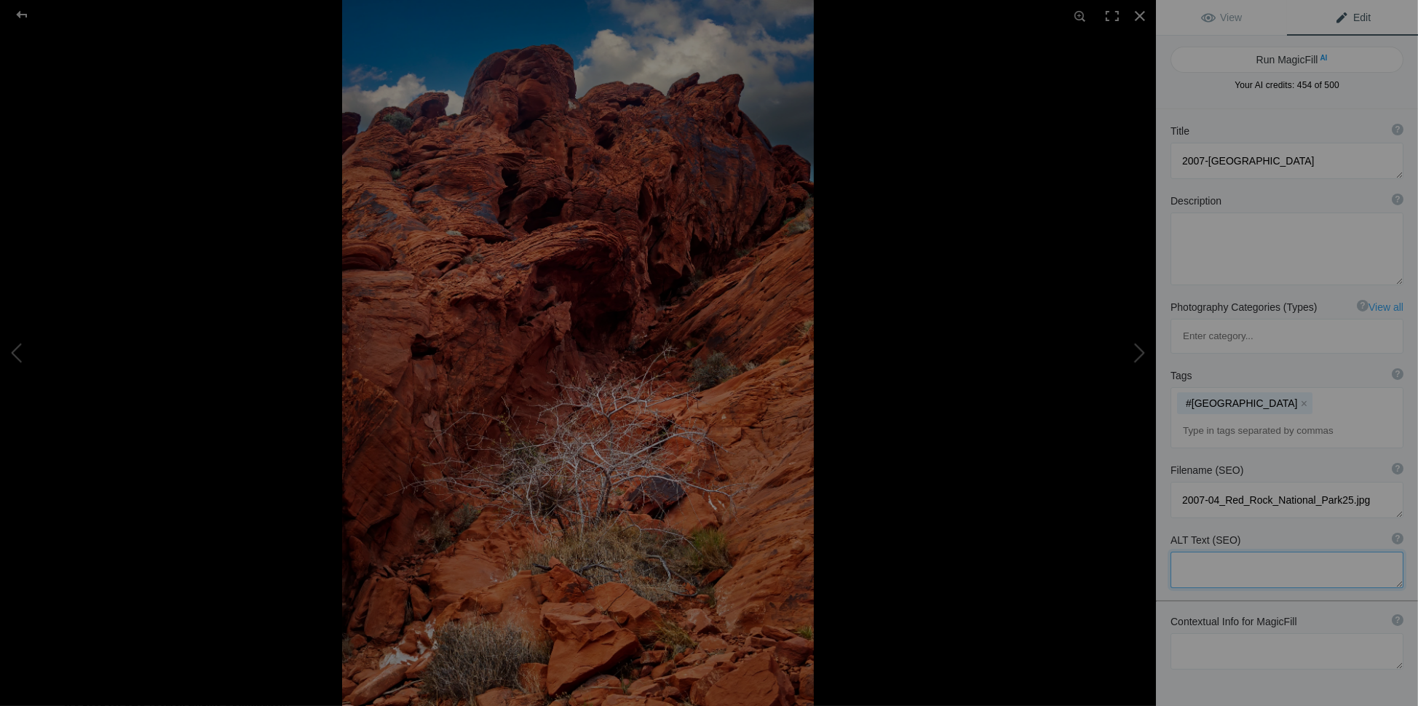
click at [1193, 552] on textarea at bounding box center [1287, 570] width 233 height 36
click at [1195, 633] on textarea at bounding box center [1287, 651] width 233 height 36
drag, startPoint x: 1224, startPoint y: 605, endPoint x: 1323, endPoint y: 603, distance: 99.0
click at [1323, 633] on textarea at bounding box center [1287, 658] width 233 height 50
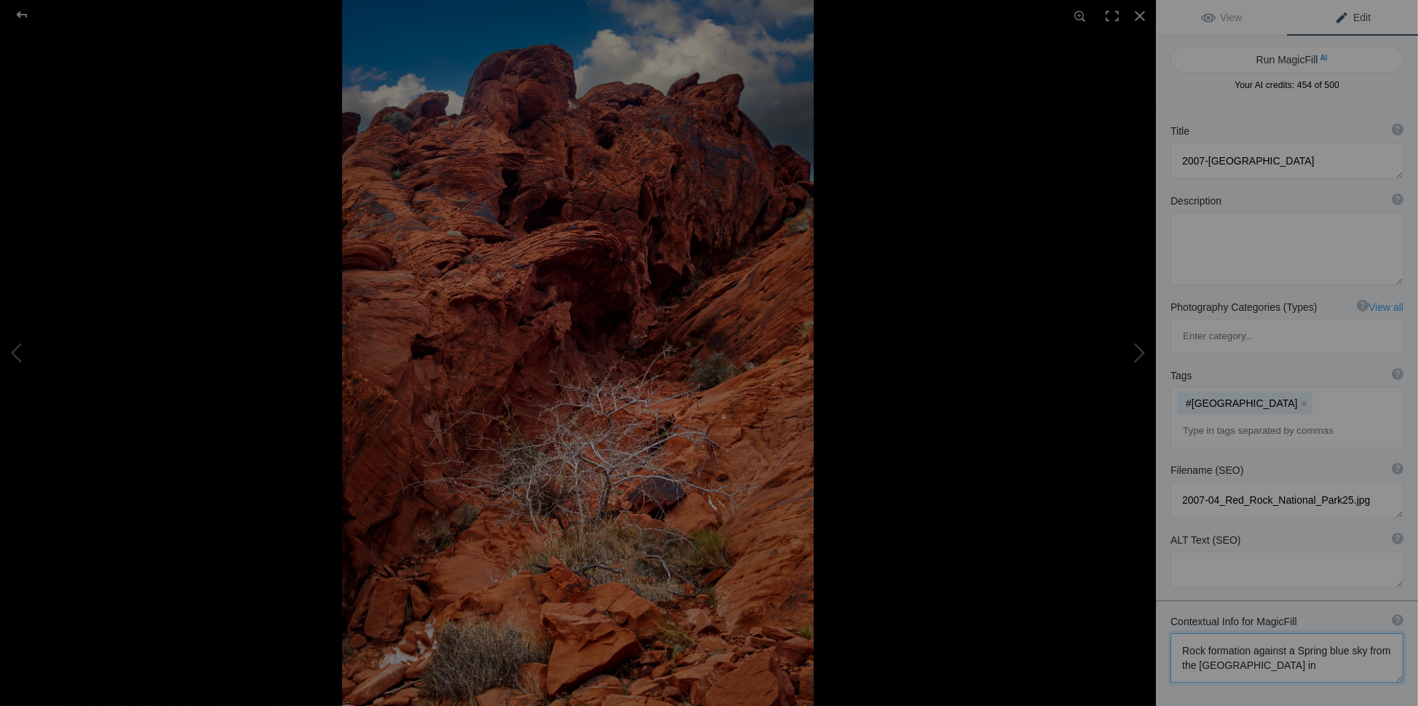
paste textarea "[GEOGRAPHIC_DATA]"
click at [1224, 633] on textarea at bounding box center [1287, 665] width 233 height 64
click at [1280, 633] on textarea at bounding box center [1287, 665] width 233 height 64
click at [1312, 633] on textarea at bounding box center [1287, 679] width 233 height 93
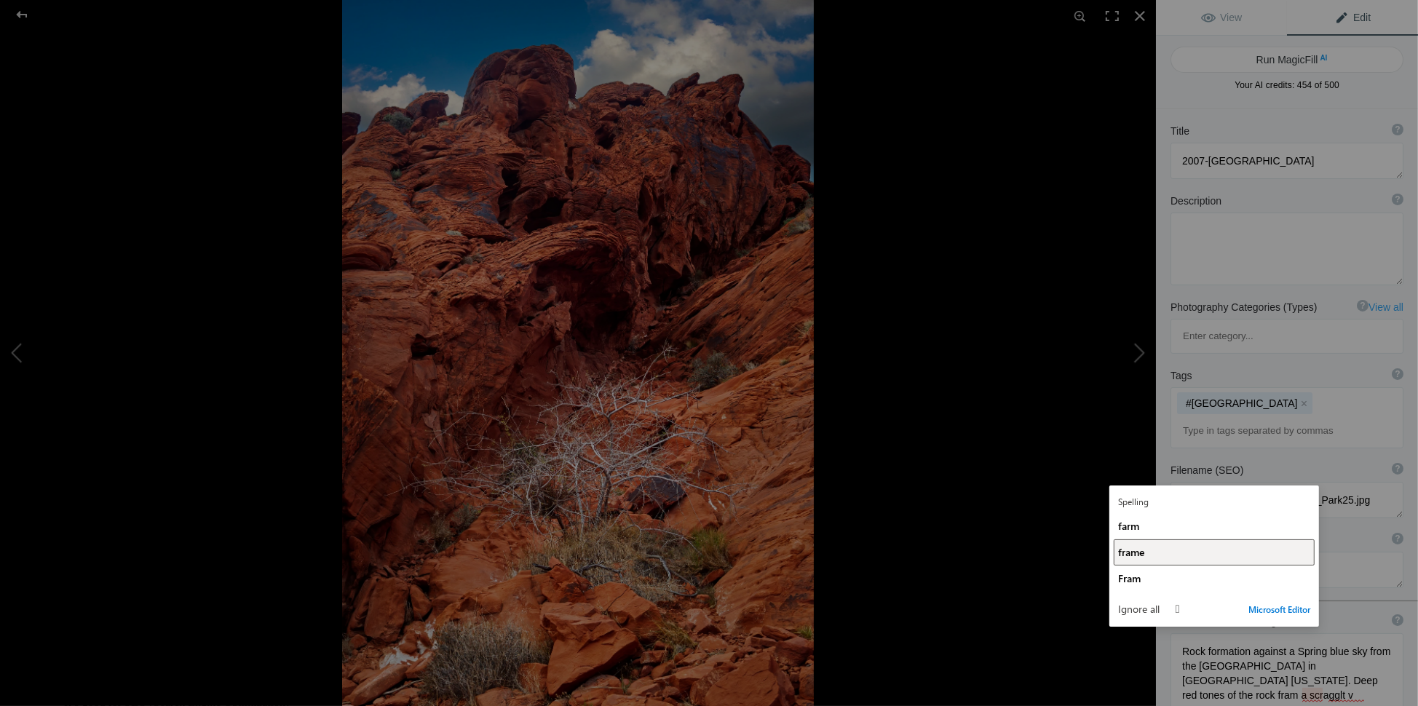
click at [1128, 557] on span "frame" at bounding box center [1131, 552] width 26 height 14
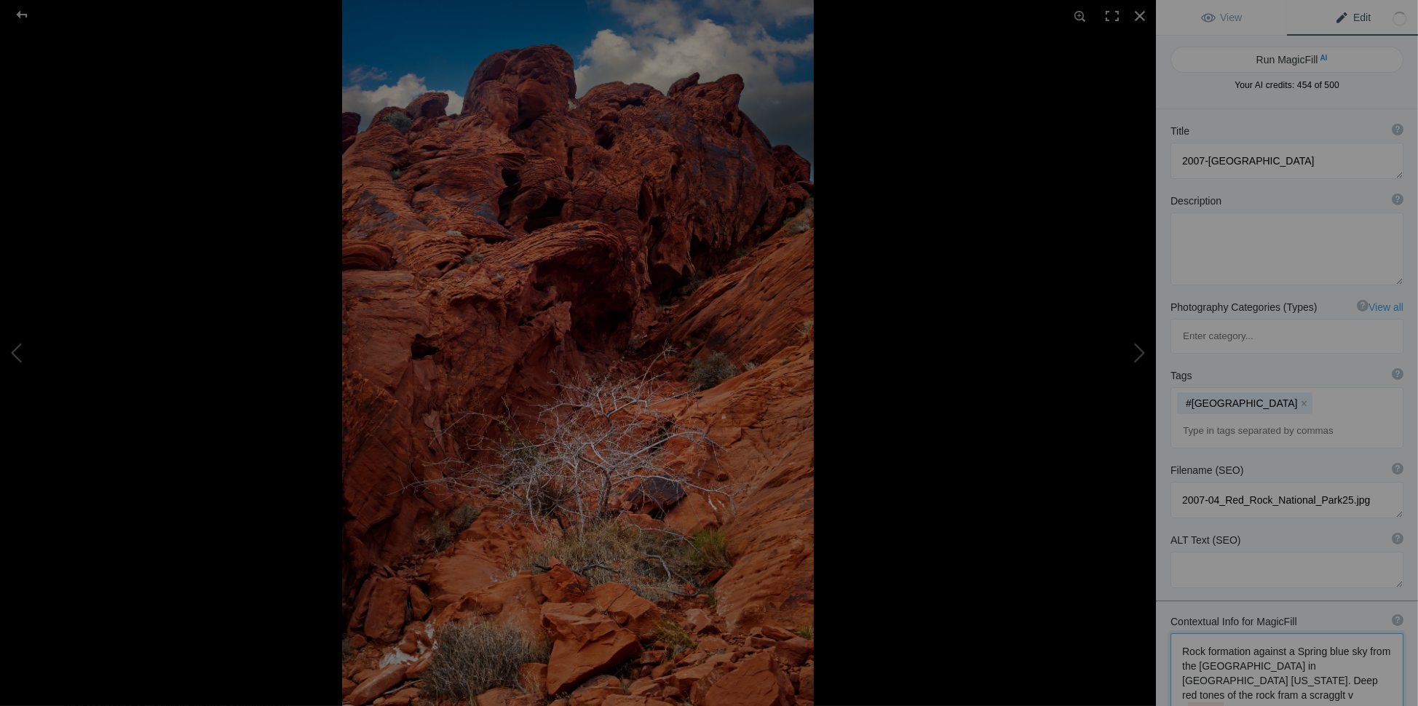
click at [1354, 634] on textarea at bounding box center [1287, 679] width 233 height 93
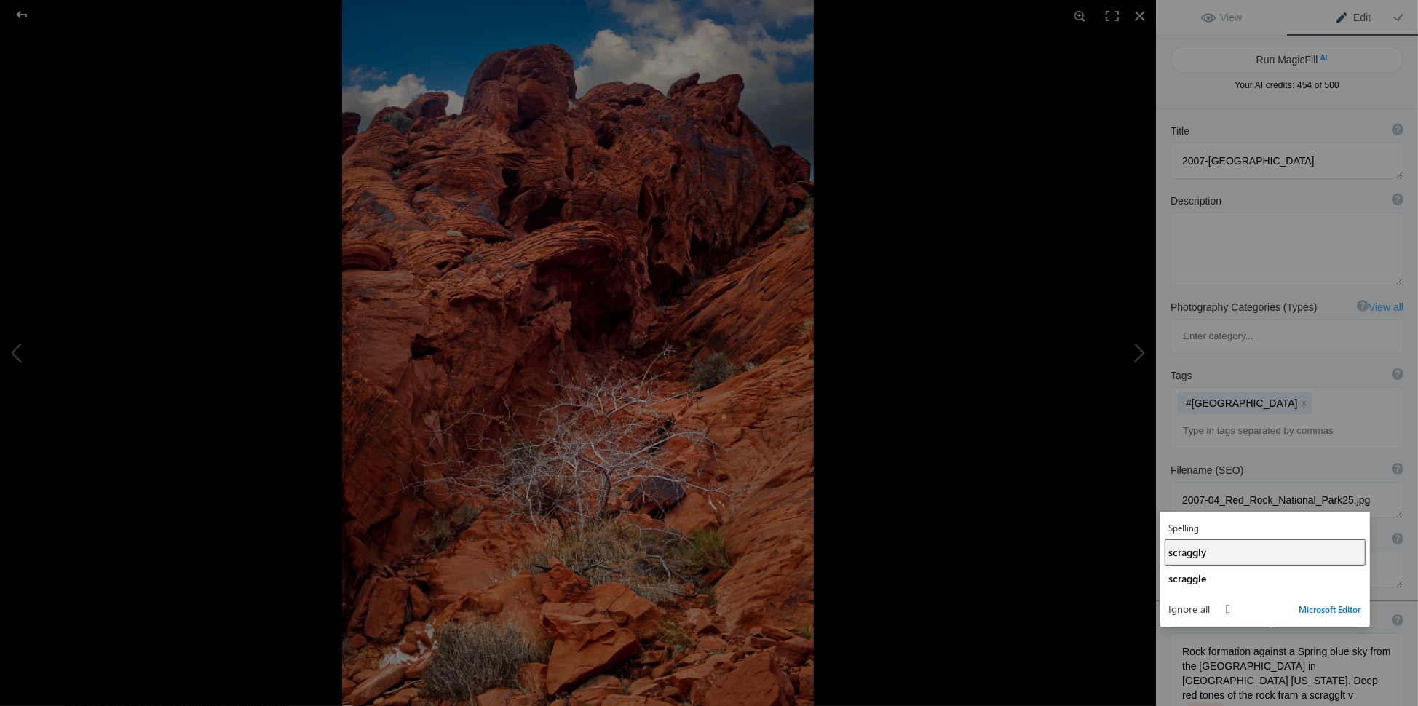
click at [1186, 553] on span "scraggly" at bounding box center [1188, 552] width 38 height 14
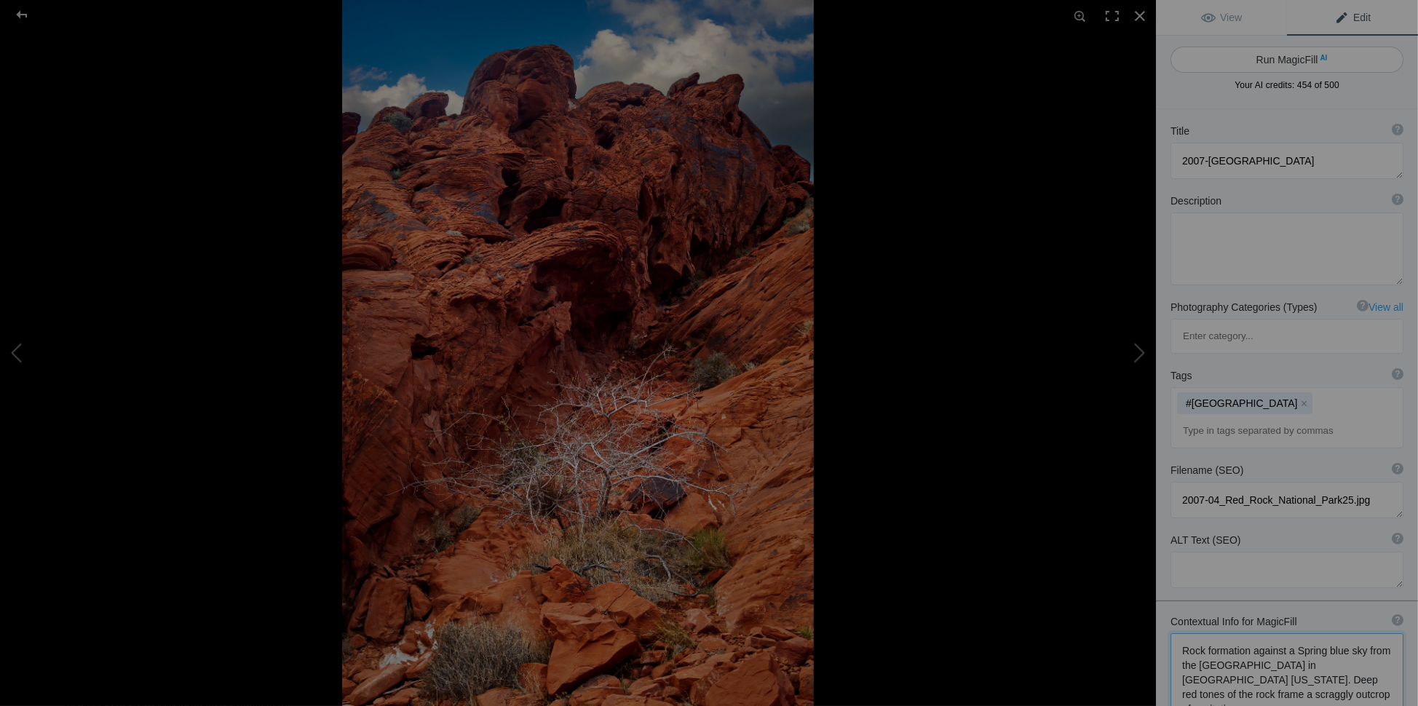
type textarea "Rock formation against a Spring blue sky from the [GEOGRAPHIC_DATA] in [GEOGRAP…"
click at [1260, 63] on button "Run MagicFill AI" at bounding box center [1287, 60] width 233 height 26
type textarea "Stunning Red Rock Formation Under a Spring Sky in [GEOGRAPHIC_DATA]"
type textarea "Experience the breathtaking beauty of [GEOGRAPHIC_DATA] in [GEOGRAPHIC_DATA], […"
type textarea "red-rock-canyon-spring-sky.jpg"
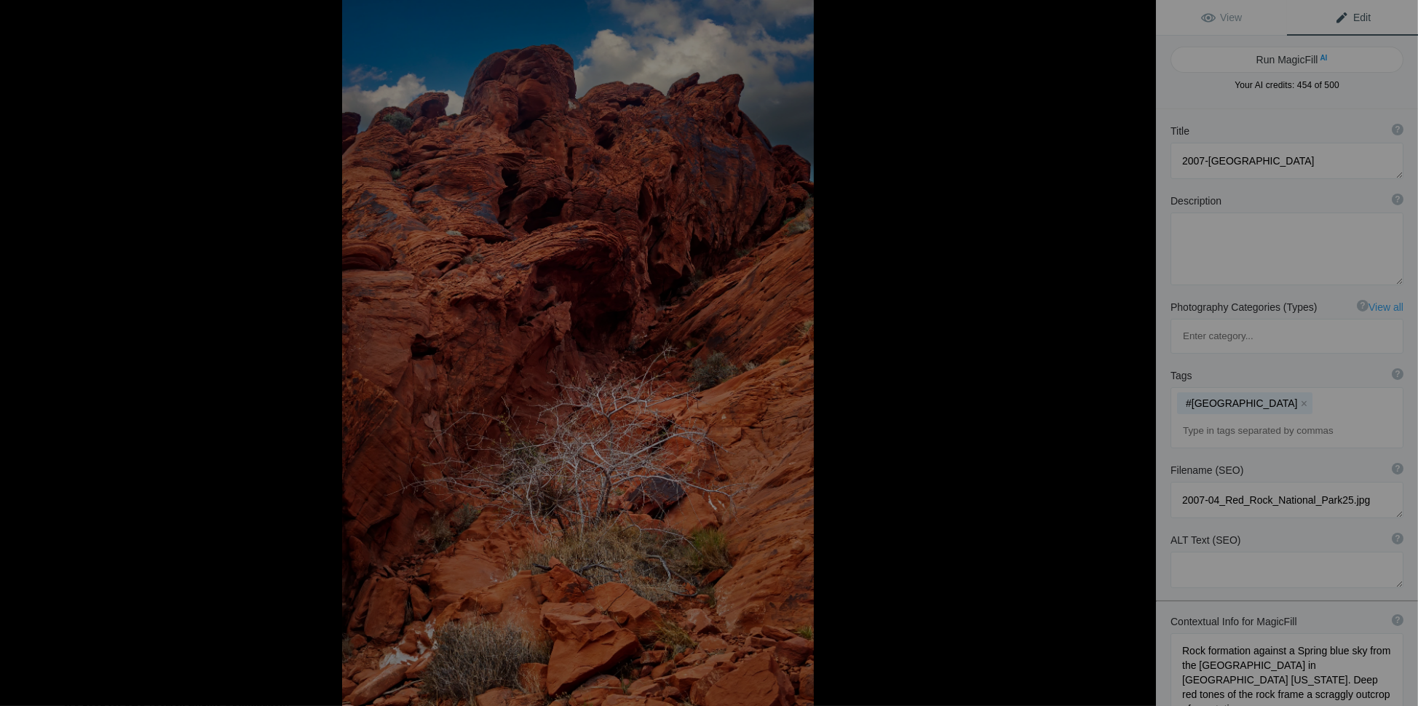
type textarea "A dramatic red rock formation with a scraggly outcrop of vegetation against a c…"
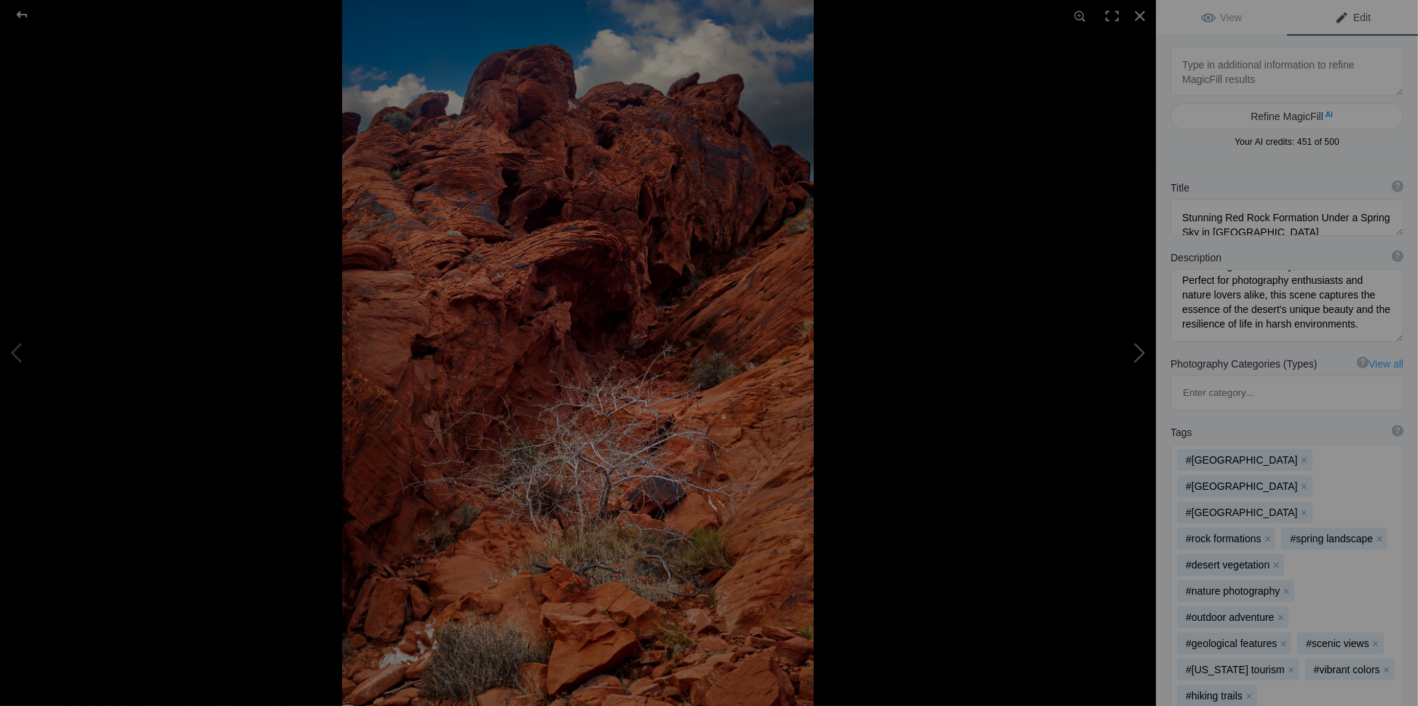
click at [1136, 349] on button at bounding box center [1101, 353] width 109 height 254
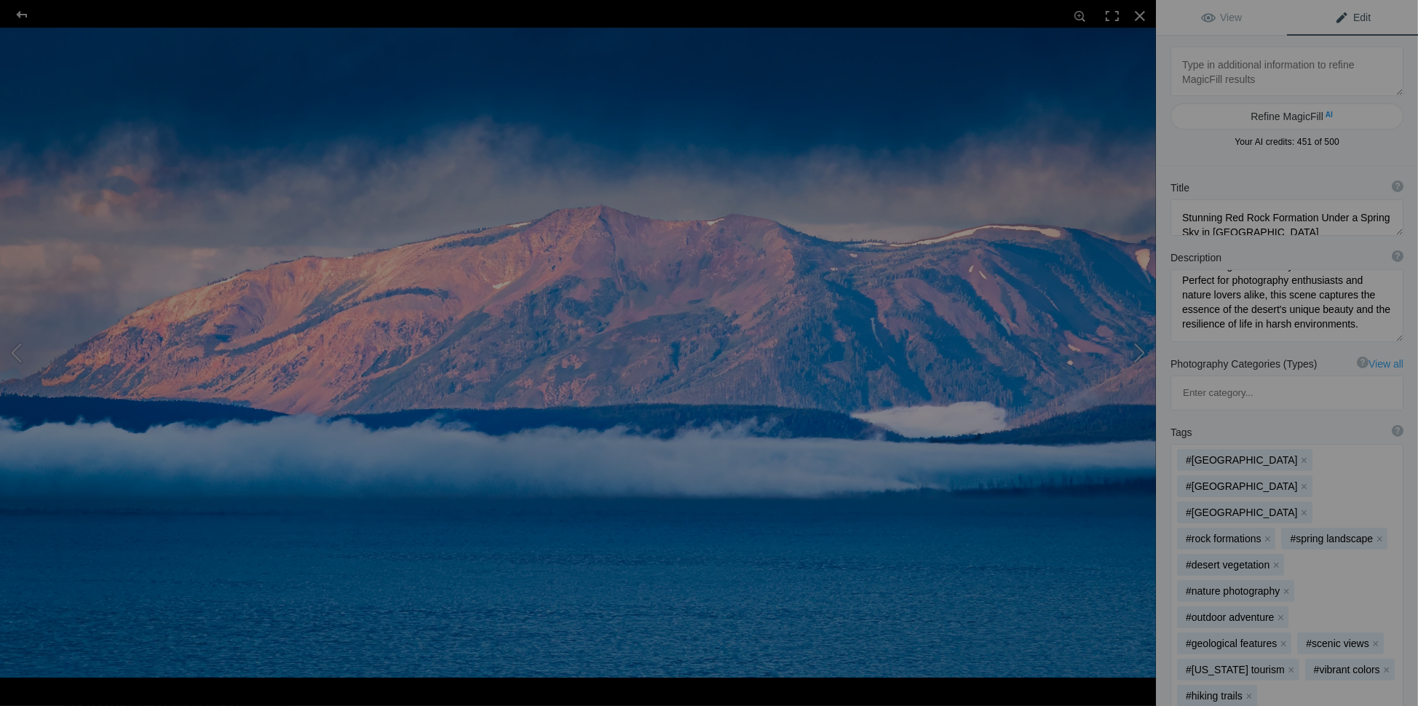
type textarea "[GEOGRAPHIC_DATA] Overlook"
type textarea "Sunrise Over [GEOGRAPHIC_DATA] From [GEOGRAPHIC_DATA] Overlook"
type textarea "Yellowstone_Lake_Butte_Overlook.jpg"
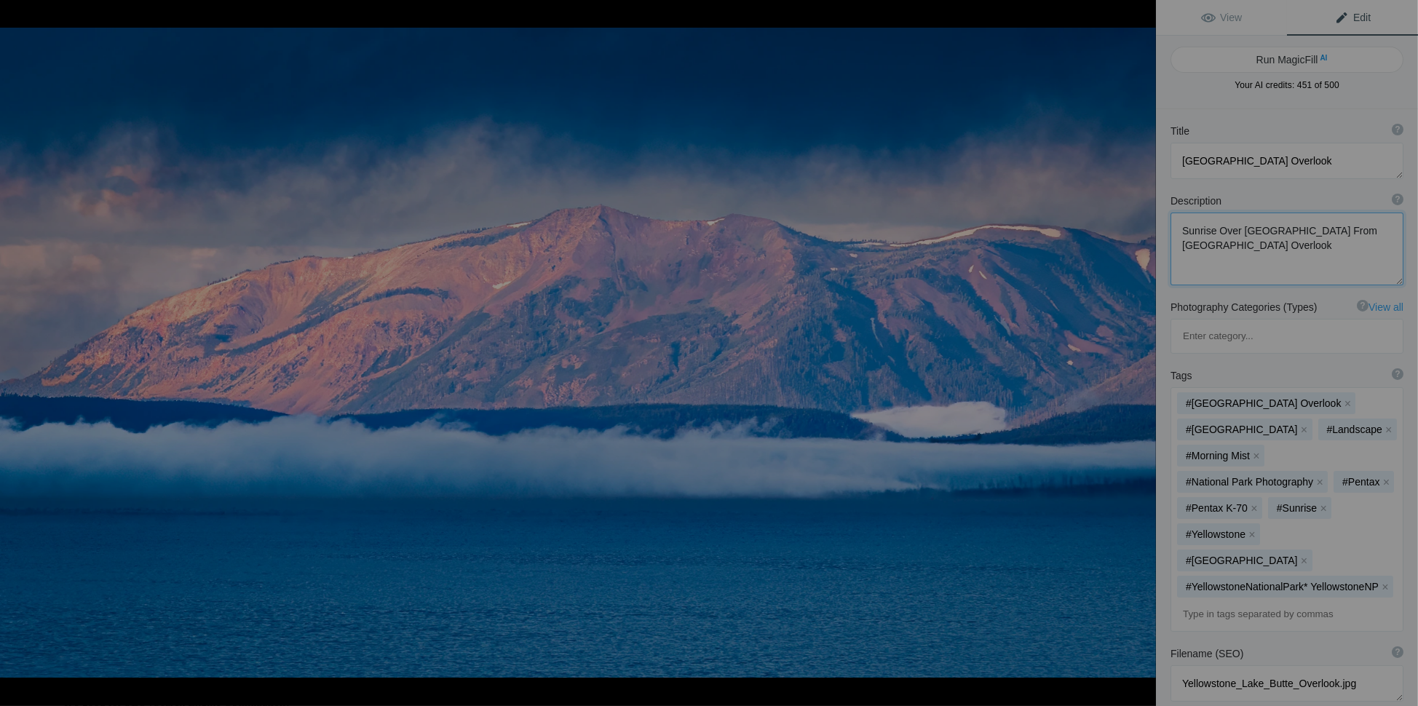
drag, startPoint x: 1181, startPoint y: 231, endPoint x: 1258, endPoint y: 243, distance: 78.1
click at [1258, 243] on textarea at bounding box center [1287, 249] width 233 height 73
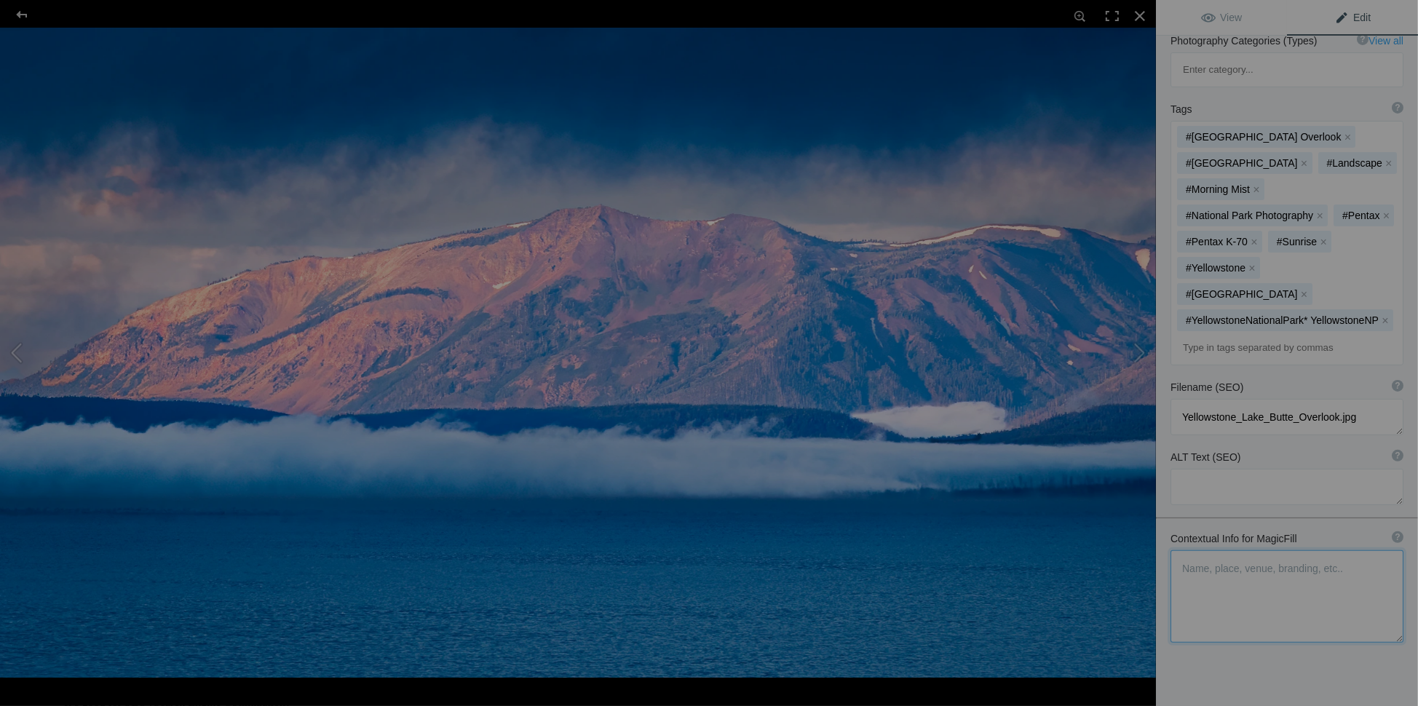
scroll to position [266, 0]
click at [1207, 551] on textarea at bounding box center [1287, 597] width 233 height 92
drag, startPoint x: 1174, startPoint y: 505, endPoint x: 1387, endPoint y: 573, distance: 223.1
click at [1387, 573] on textarea at bounding box center [1287, 597] width 233 height 92
type textarea "Rock formation against a Spring blue sky from the [GEOGRAPHIC_DATA] in [GEOGRAP…"
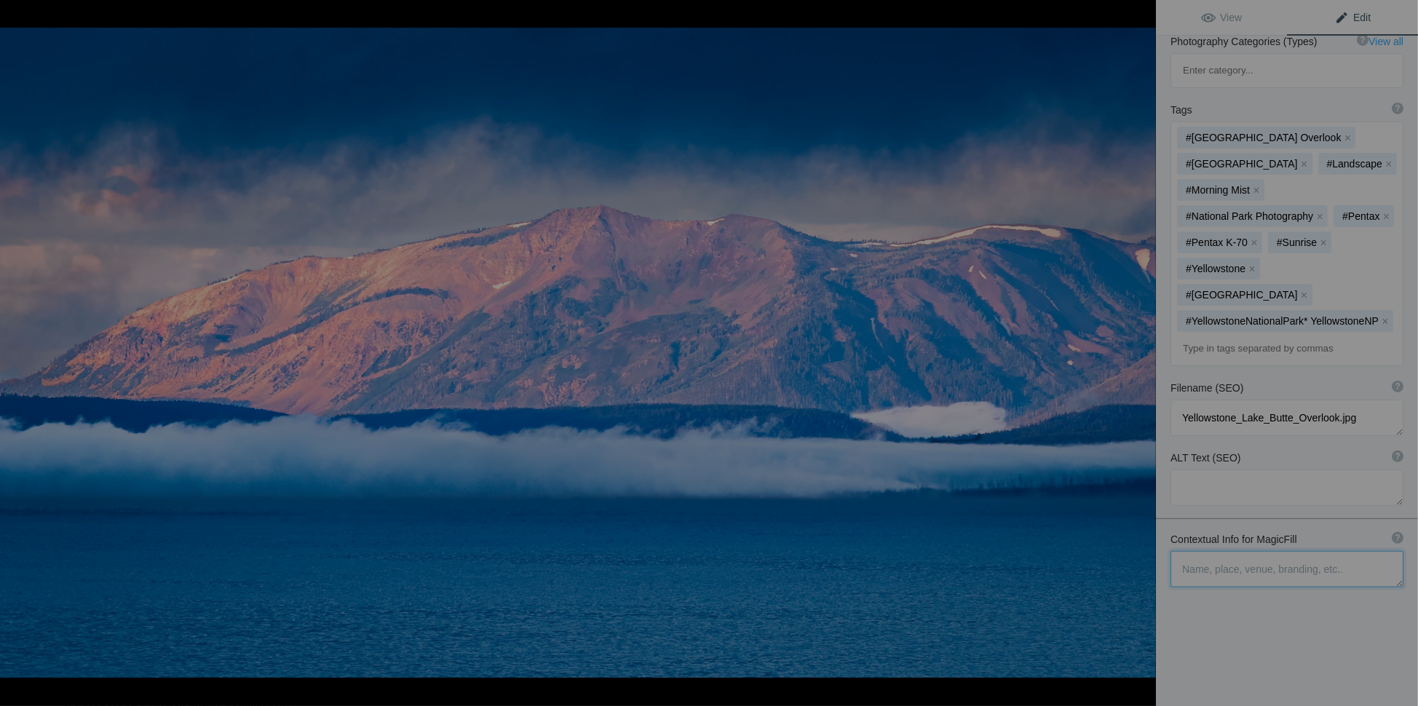
scroll to position [210, 0]
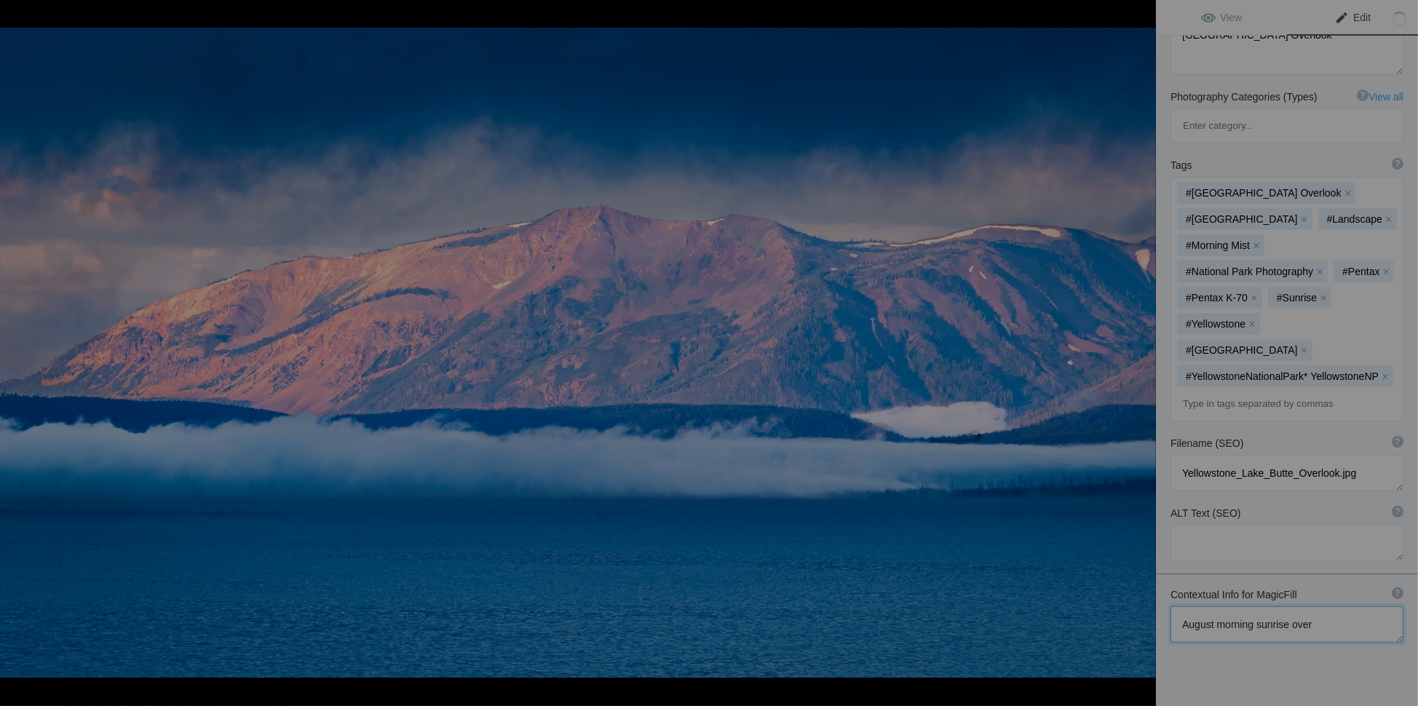
paste textarea "Sunrise Over [GEOGRAPHIC_DATA] From [GEOGRAPHIC_DATA] Overlook"
click at [1311, 606] on textarea at bounding box center [1287, 638] width 233 height 64
click at [1315, 606] on textarea at bounding box center [1287, 638] width 233 height 64
click at [1348, 606] on textarea at bounding box center [1287, 638] width 233 height 64
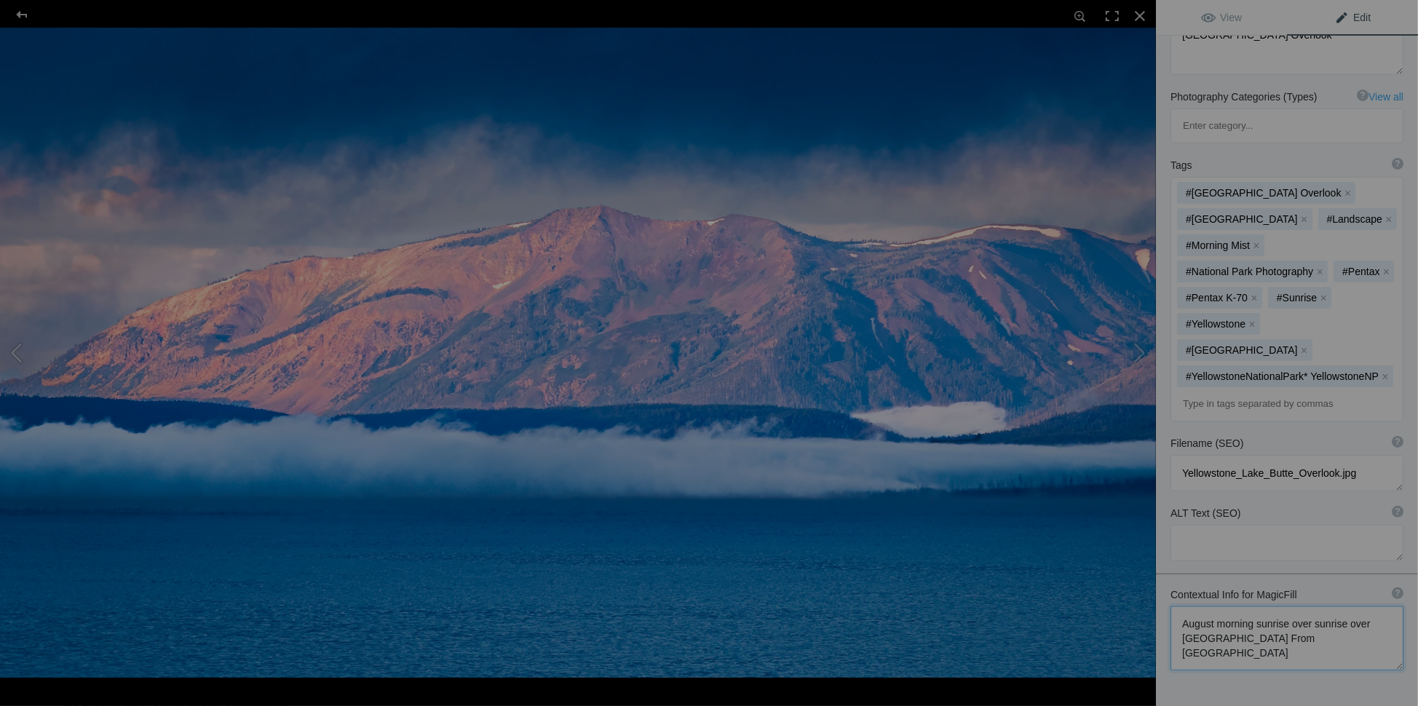
click at [1263, 606] on textarea at bounding box center [1287, 638] width 233 height 64
click at [1260, 606] on textarea at bounding box center [1287, 638] width 233 height 64
drag, startPoint x: 1208, startPoint y: 593, endPoint x: 1163, endPoint y: 593, distance: 45.9
click at [1163, 593] on div "Contextual Info for MagicFill ? Use this section to add details that aren’t vis…" at bounding box center [1287, 629] width 262 height 98
click at [1280, 606] on textarea at bounding box center [1287, 638] width 233 height 64
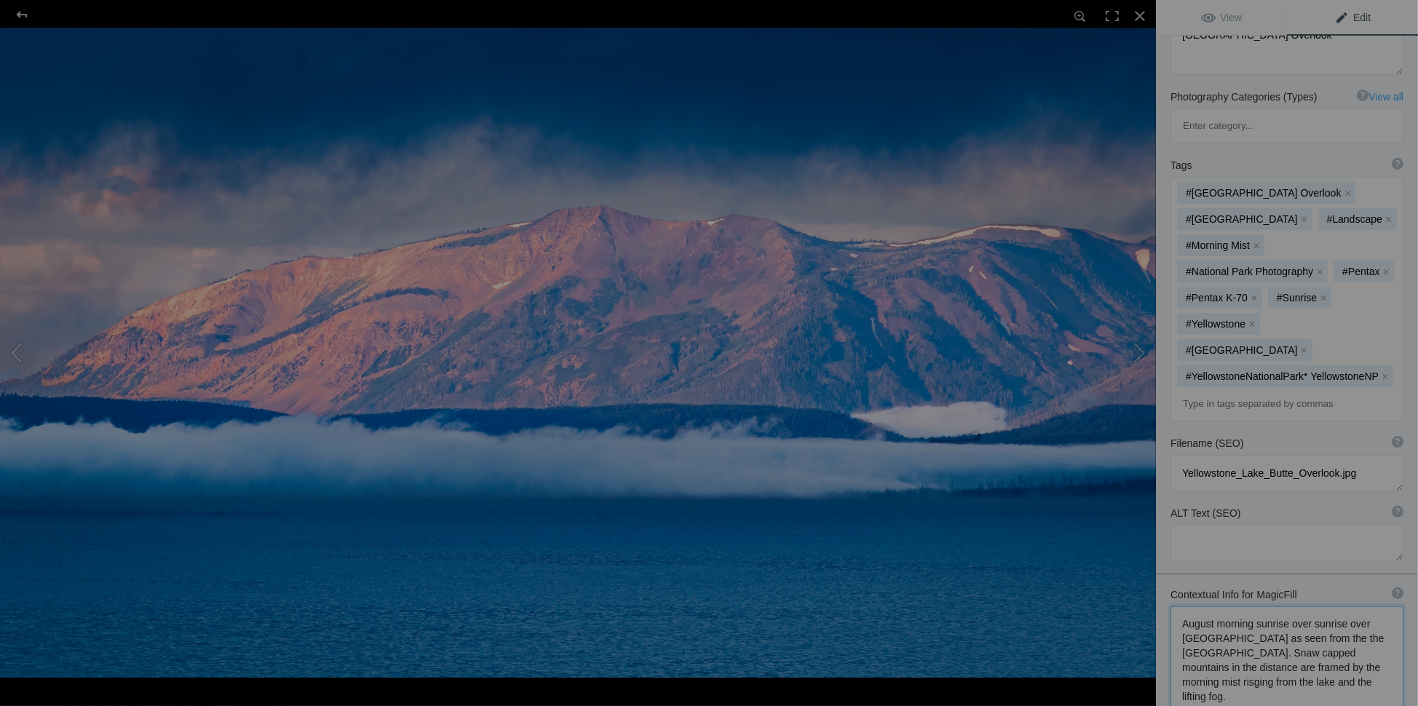
scroll to position [0, 0]
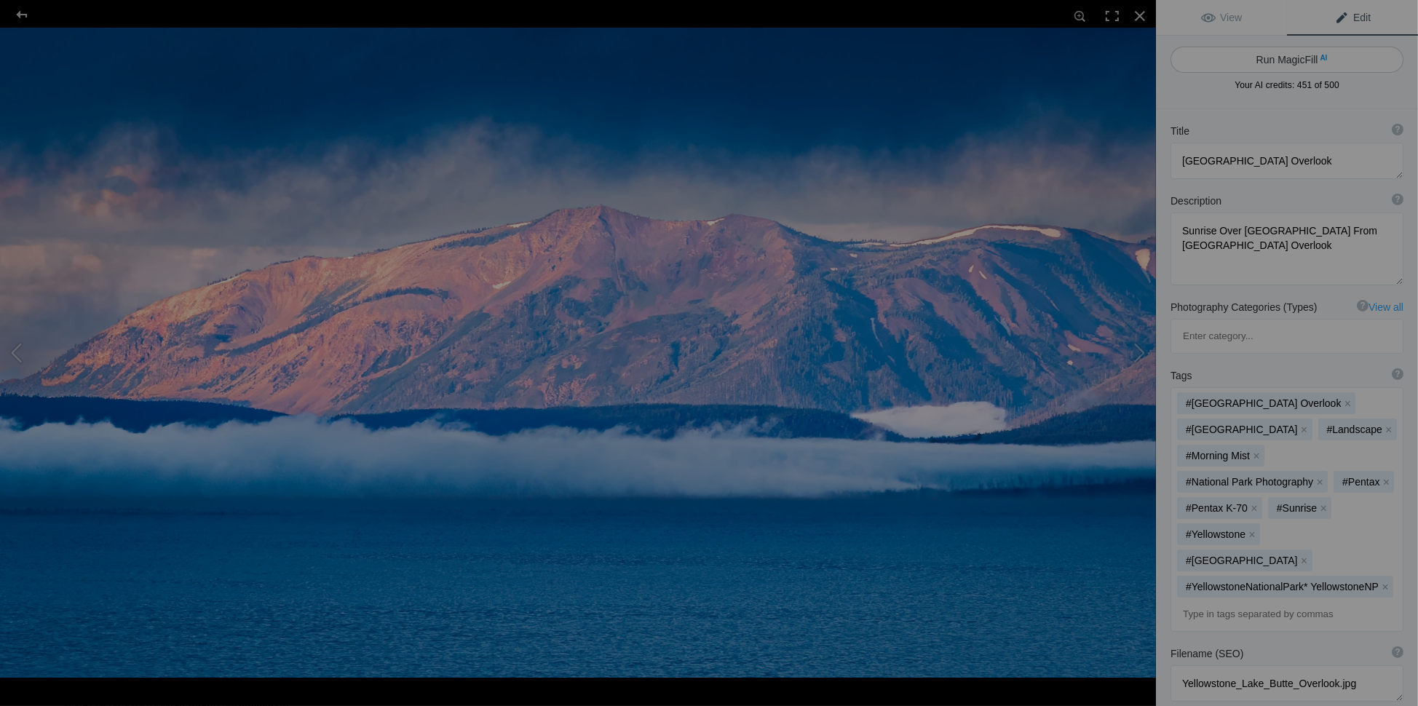
type textarea "August morning sunrise over sunrise over [GEOGRAPHIC_DATA] as seen from the the…"
click at [1291, 57] on button "Run MagicFill AI" at bounding box center [1287, 60] width 233 height 26
type textarea "Breathtaking Sunrise Over [GEOGRAPHIC_DATA] from [GEOGRAPHIC_DATA]"
type textarea "Experience the serene beauty of an August morning as the sun rises over [GEOGRA…"
type textarea "[GEOGRAPHIC_DATA]-lake-[GEOGRAPHIC_DATA]-[GEOGRAPHIC_DATA]jpg"
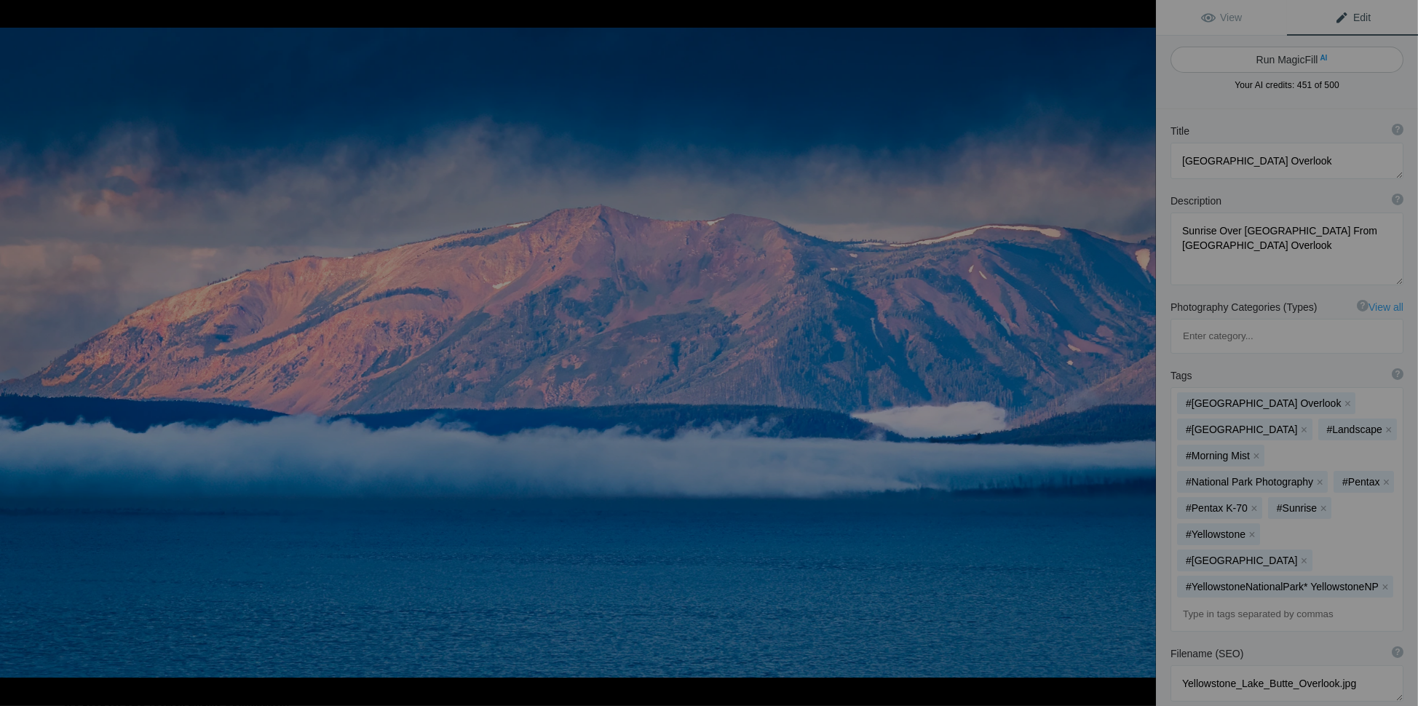
type textarea "Sunrise over [GEOGRAPHIC_DATA] from [GEOGRAPHIC_DATA], featuring snow-capped mo…"
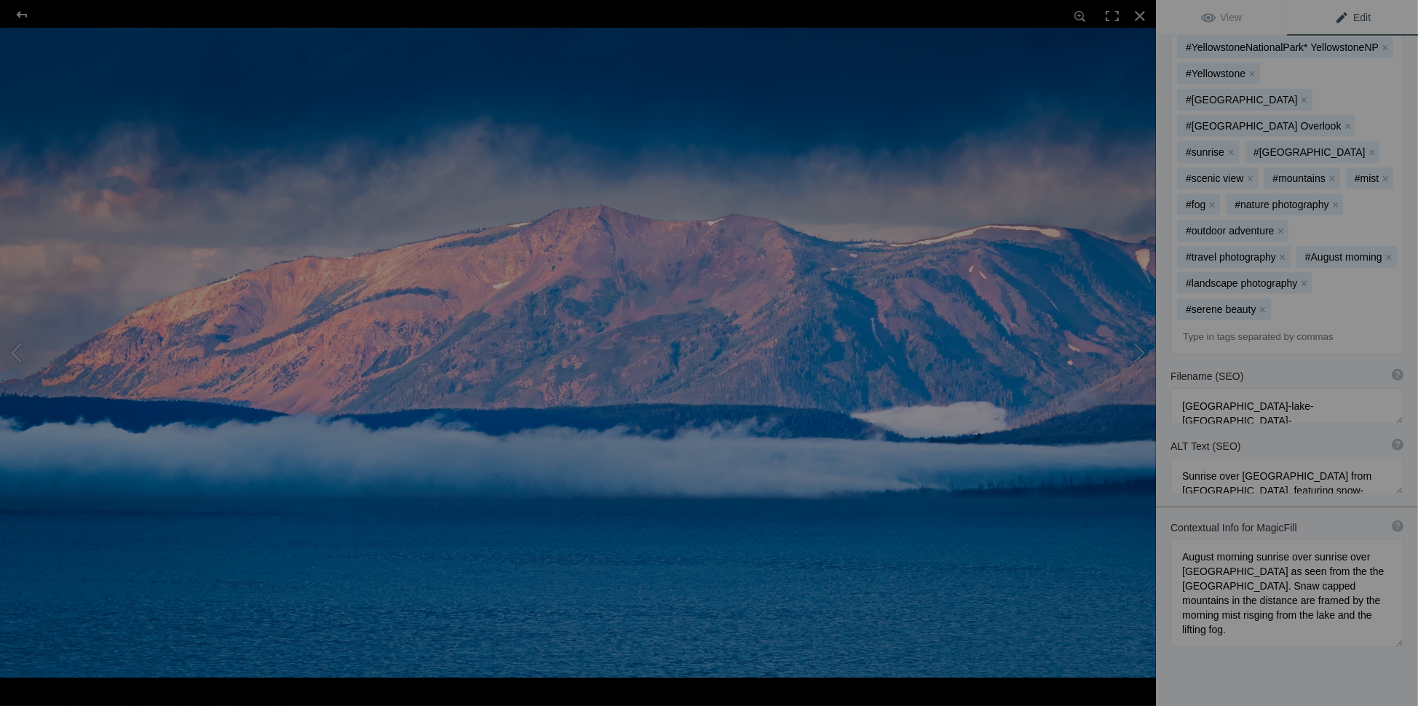
scroll to position [601, 0]
click at [1136, 16] on div at bounding box center [1140, 16] width 32 height 32
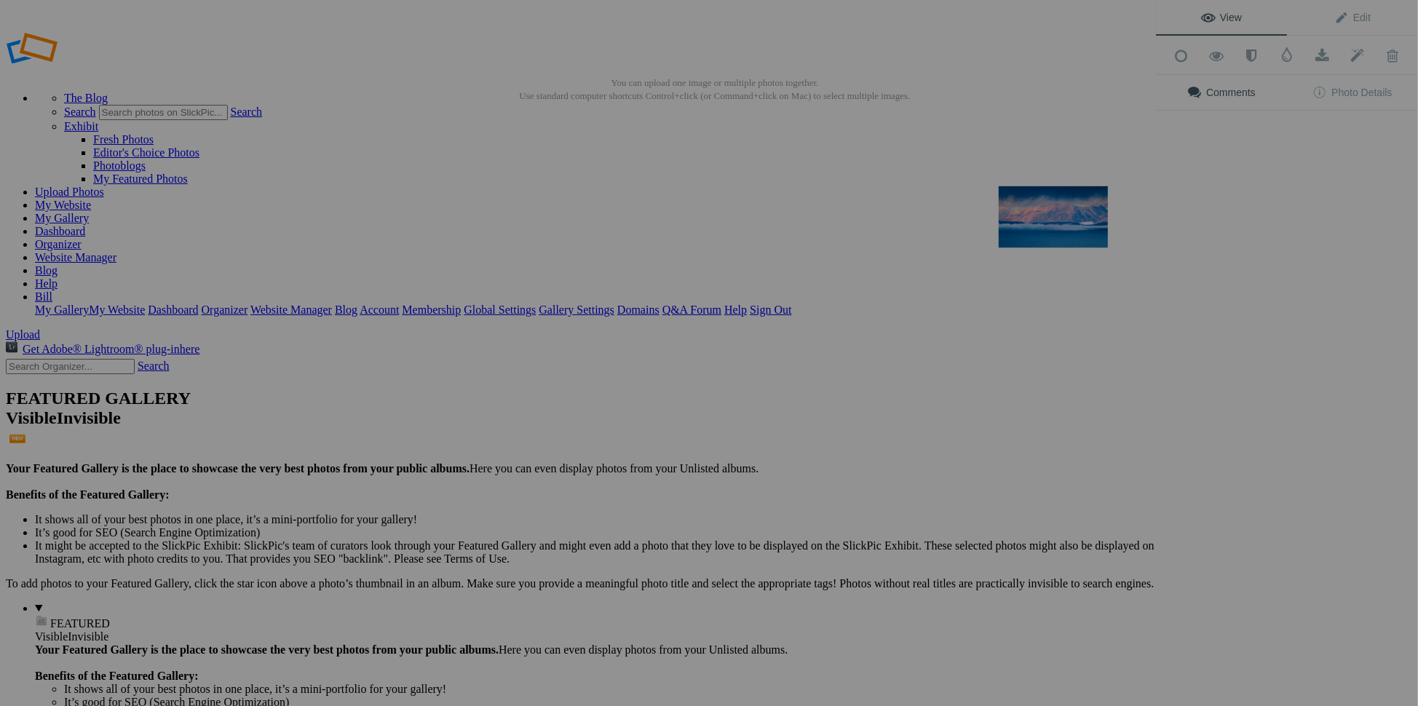
scroll to position [0, 0]
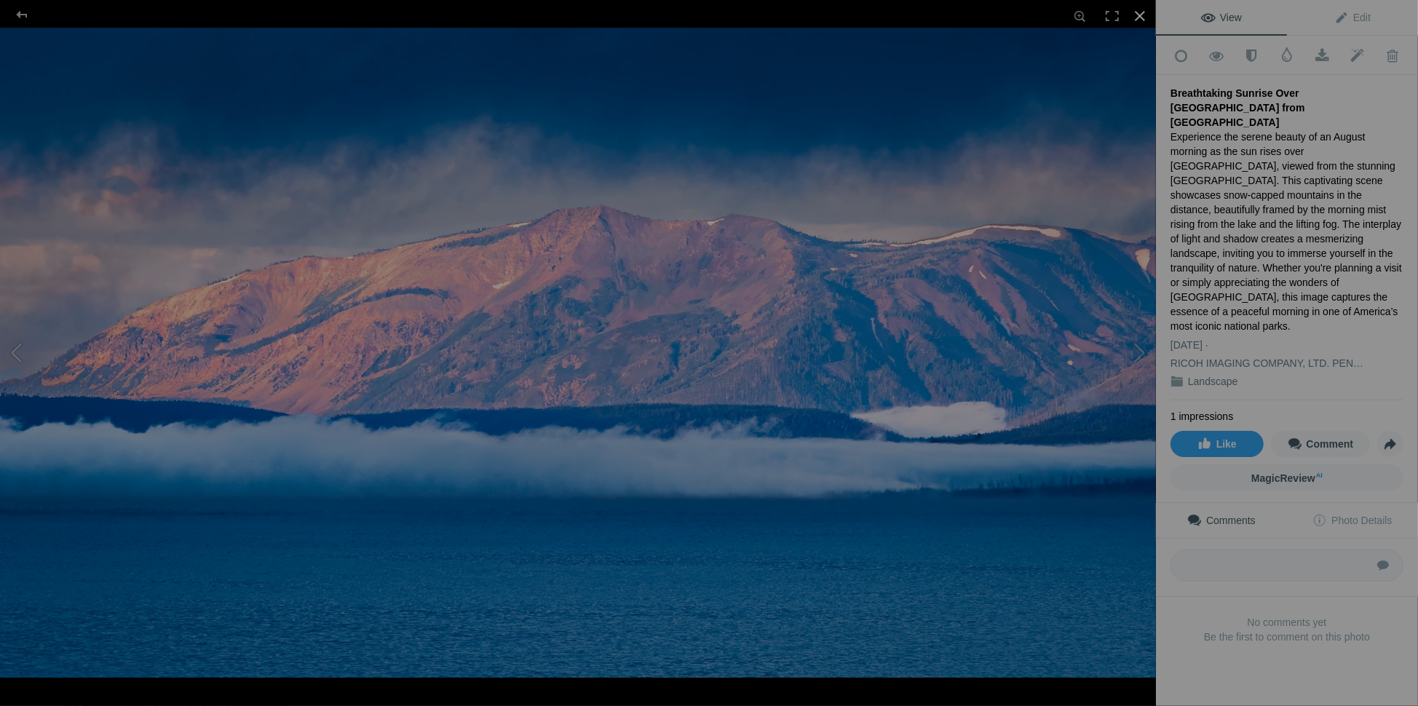
click at [1147, 16] on div at bounding box center [1140, 16] width 32 height 32
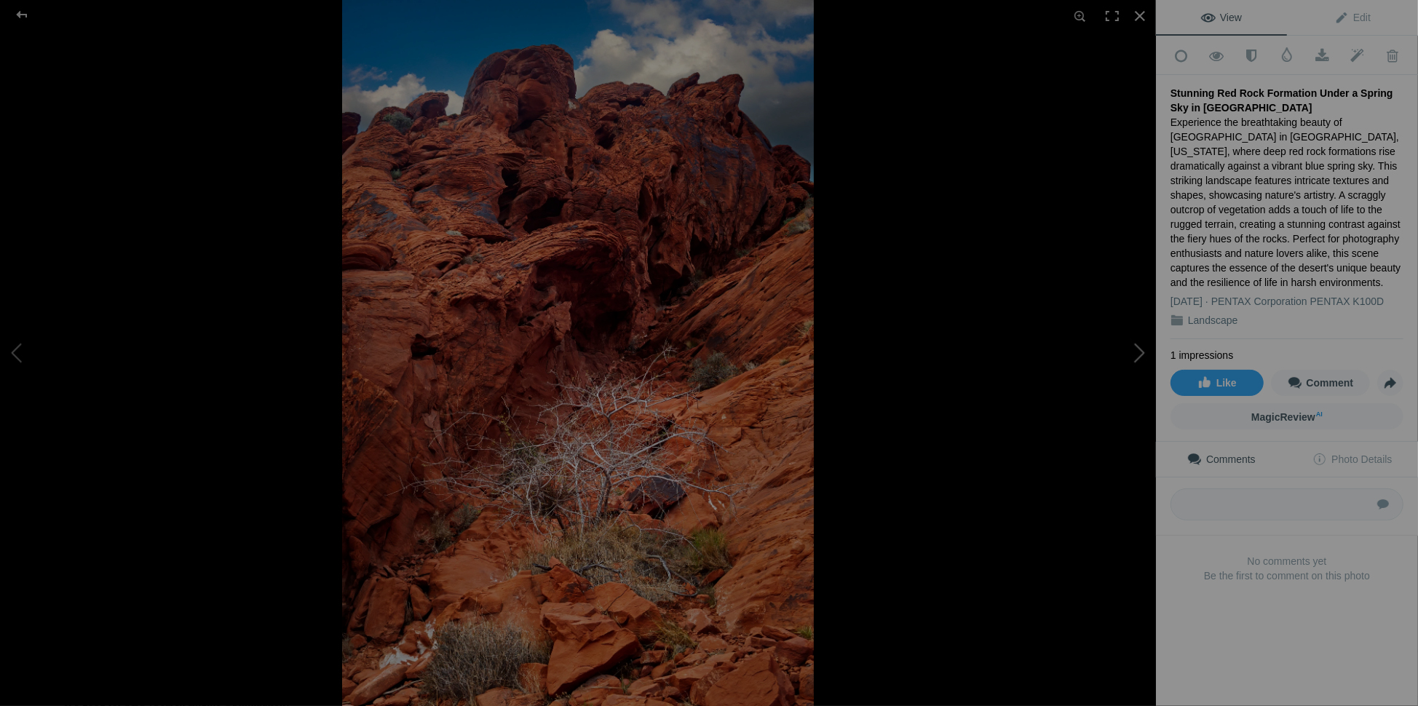
click at [1139, 345] on button at bounding box center [1101, 353] width 109 height 254
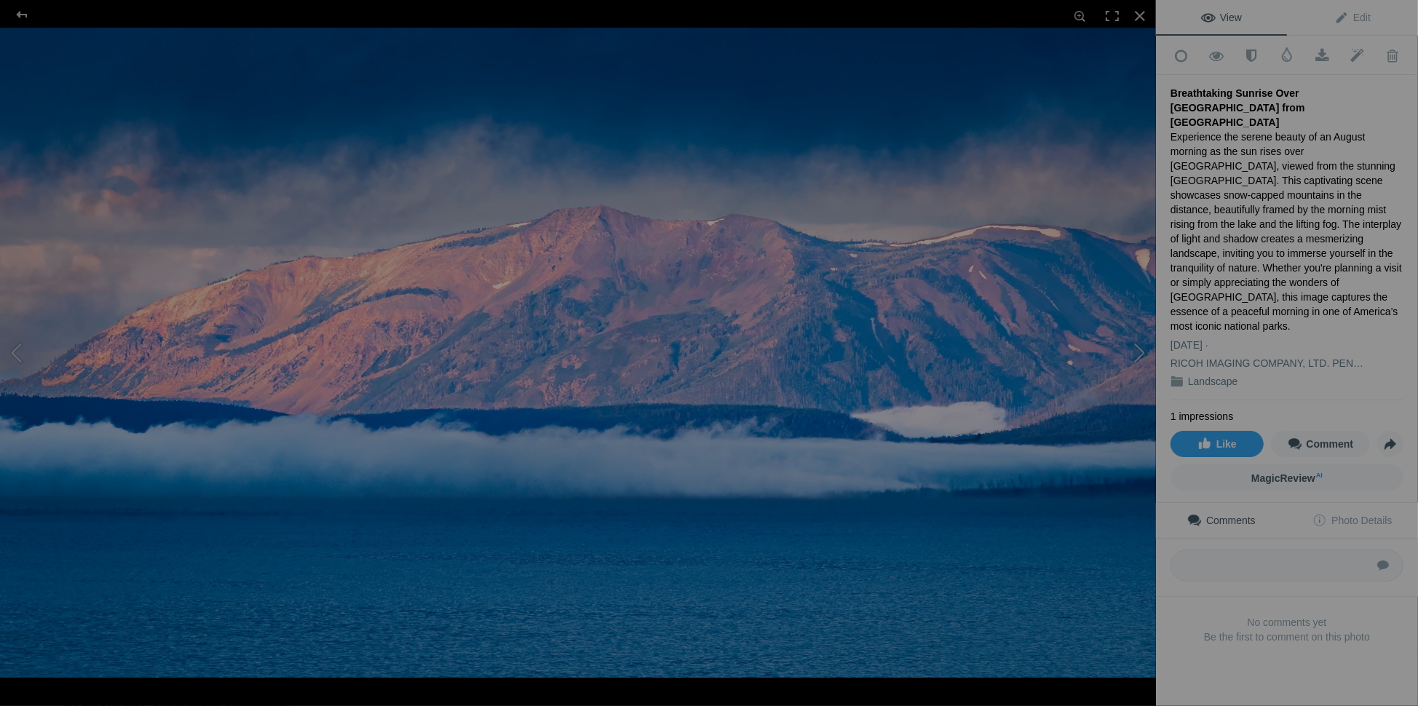
click at [1138, 349] on button at bounding box center [1101, 353] width 109 height 254
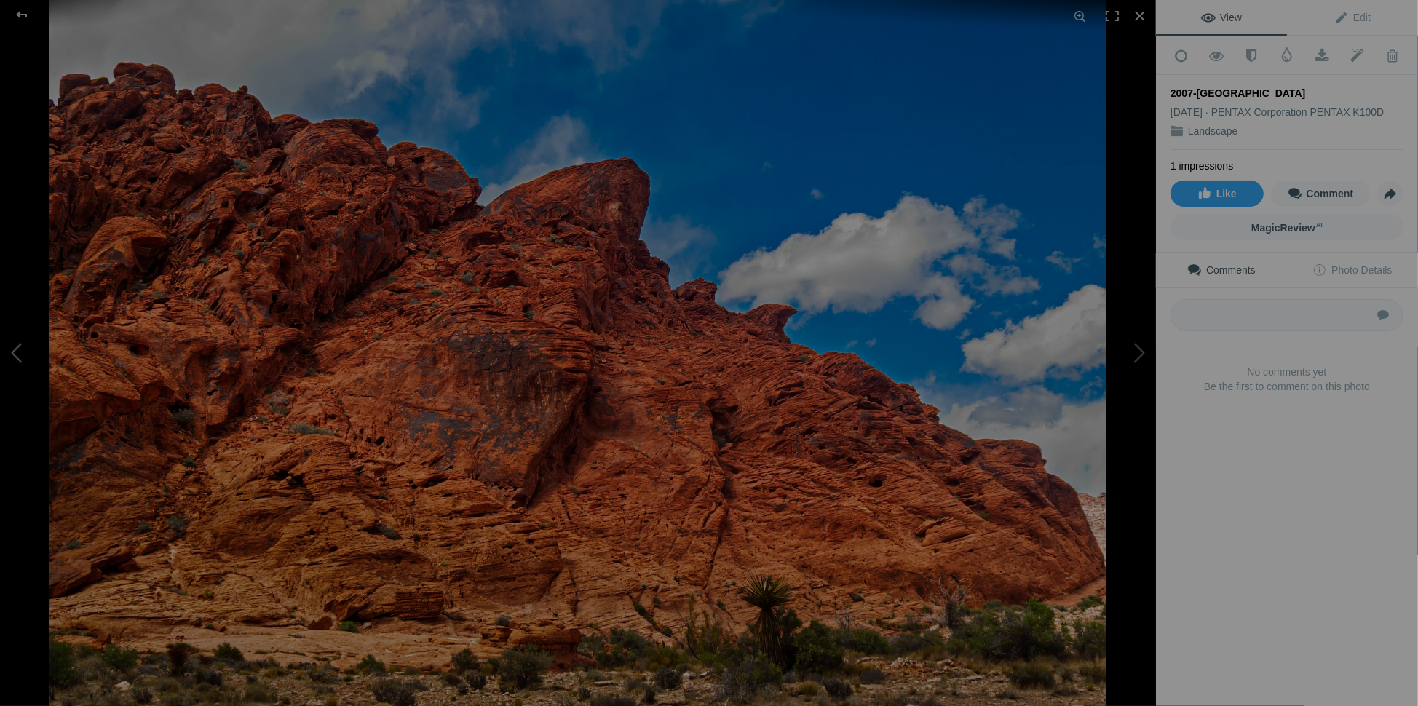
click at [14, 355] on button at bounding box center [54, 353] width 109 height 254
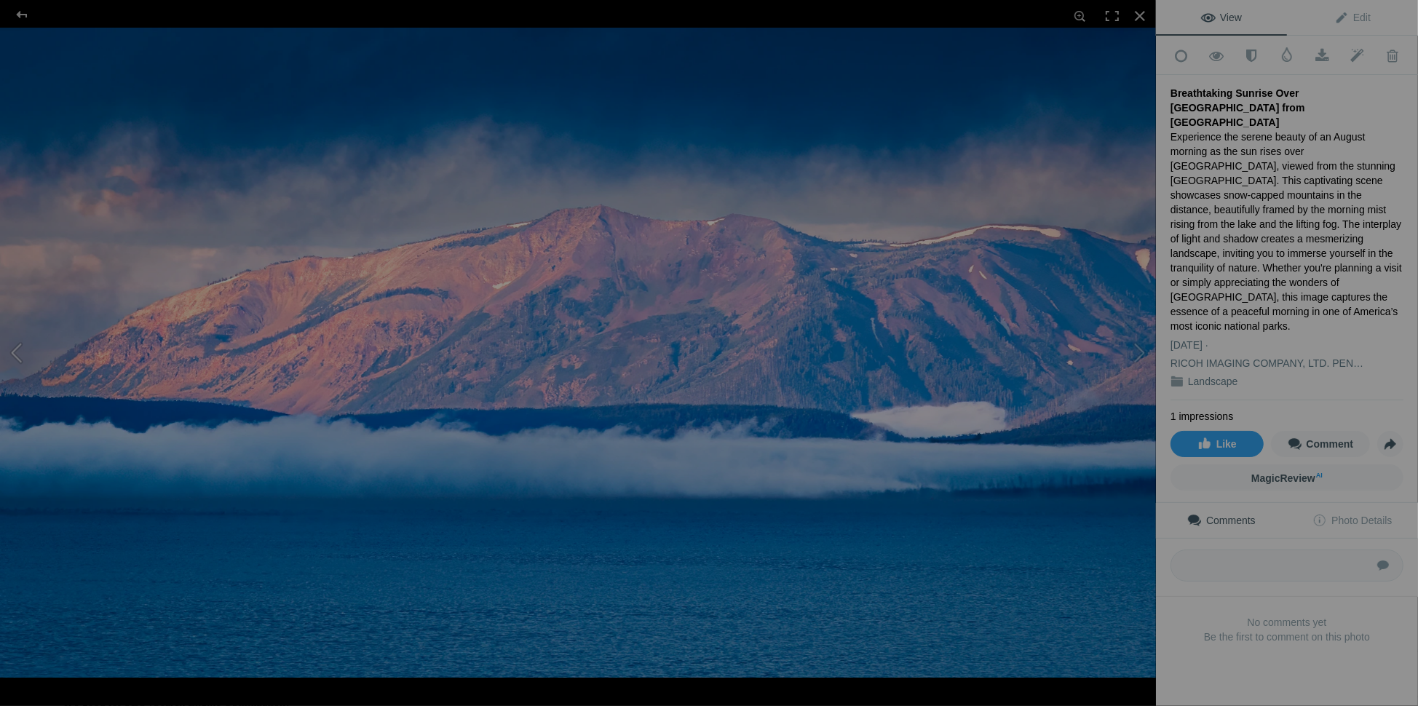
click at [14, 355] on button at bounding box center [54, 353] width 109 height 254
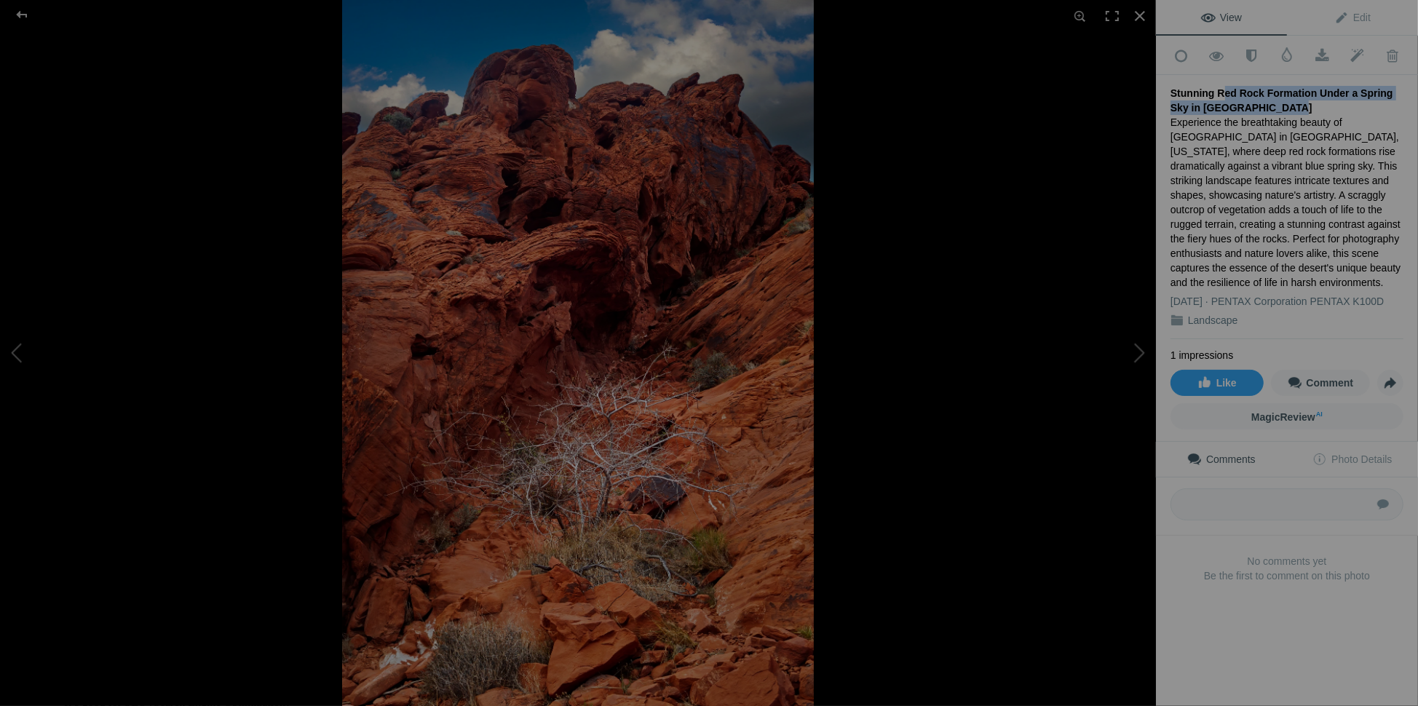
drag, startPoint x: 1216, startPoint y: 86, endPoint x: 1259, endPoint y: 101, distance: 45.6
click at [1259, 101] on div "Stunning Red Rock Formation Under a Spring Sky in [GEOGRAPHIC_DATA]" at bounding box center [1287, 100] width 233 height 29
copy div "Red Rock Formation Under a Spring Sky in [GEOGRAPHIC_DATA]"
click at [1134, 355] on button at bounding box center [1101, 353] width 109 height 254
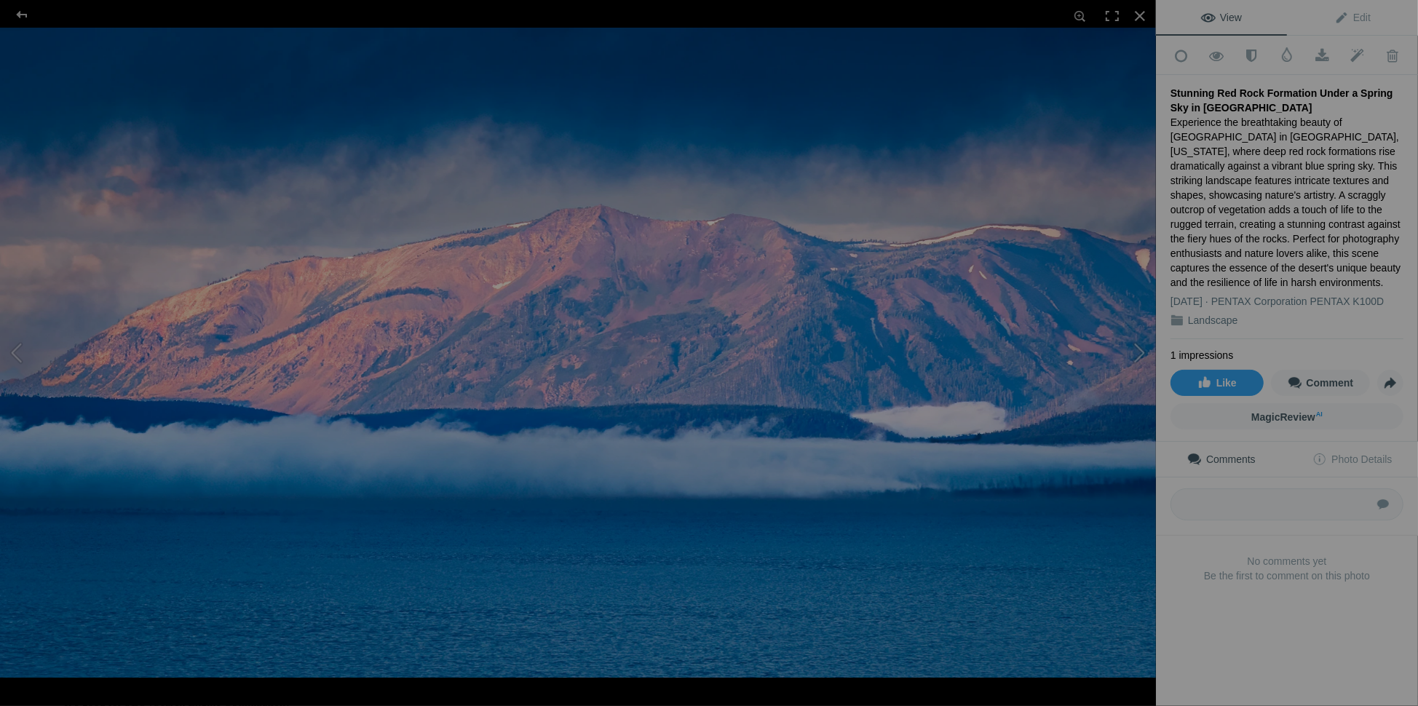
click at [1134, 355] on button at bounding box center [1101, 353] width 109 height 254
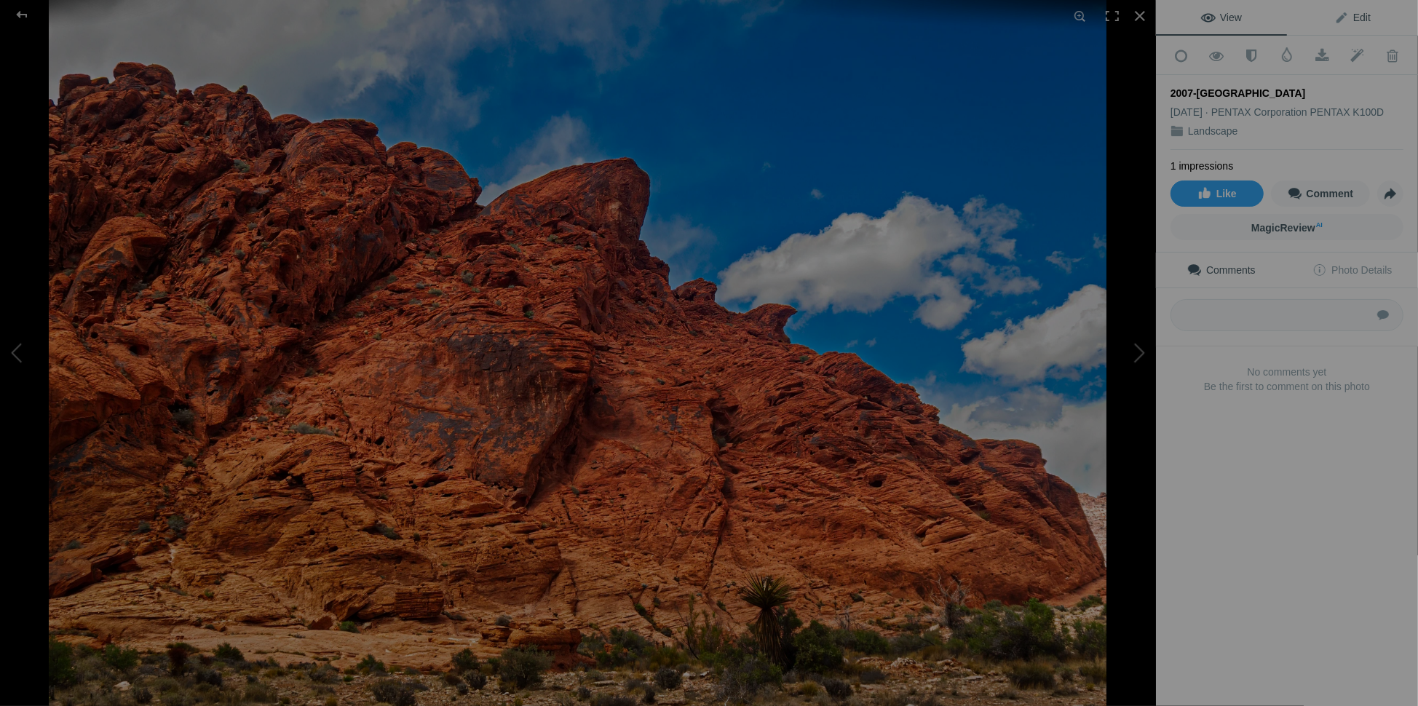
click at [1345, 16] on span "Edit" at bounding box center [1352, 18] width 36 height 12
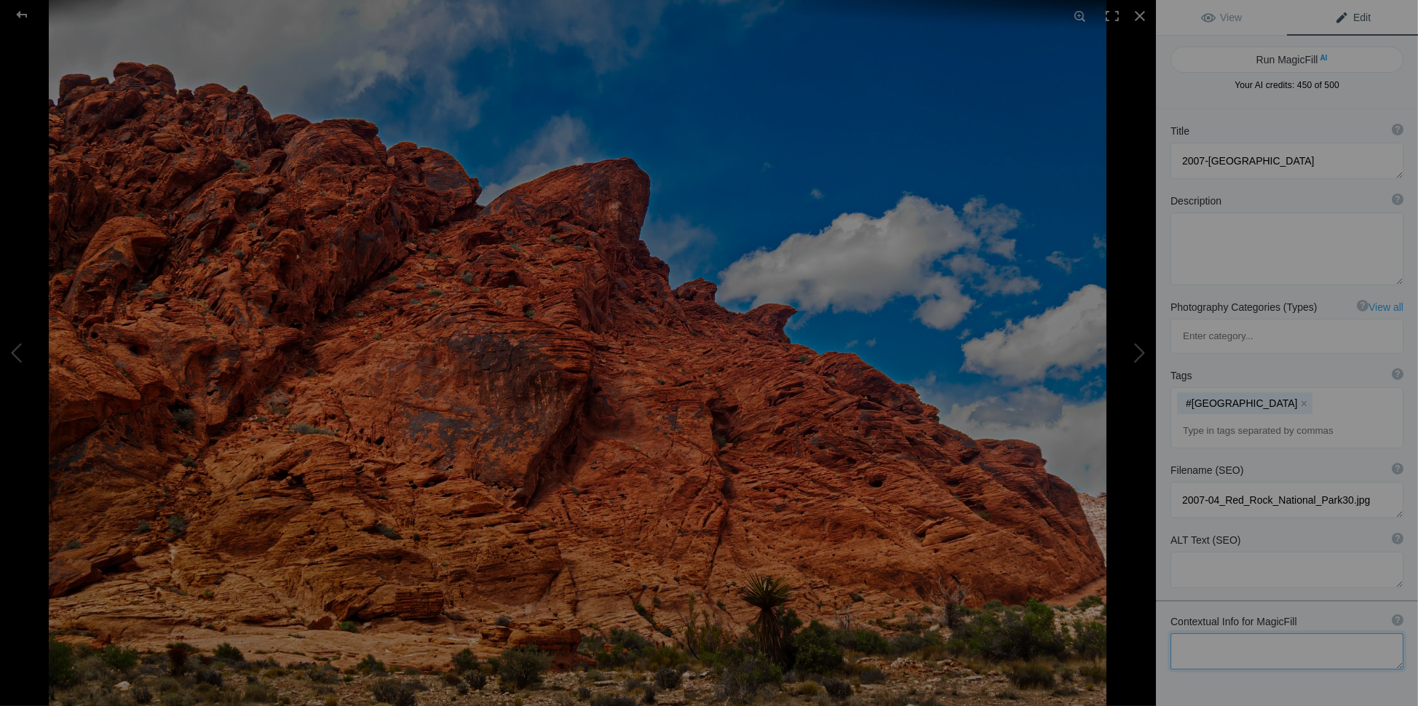
click at [1190, 633] on textarea at bounding box center [1287, 651] width 233 height 36
paste textarea "Red Rock Formation Under a Spring Sky in [GEOGRAPHIC_DATA]"
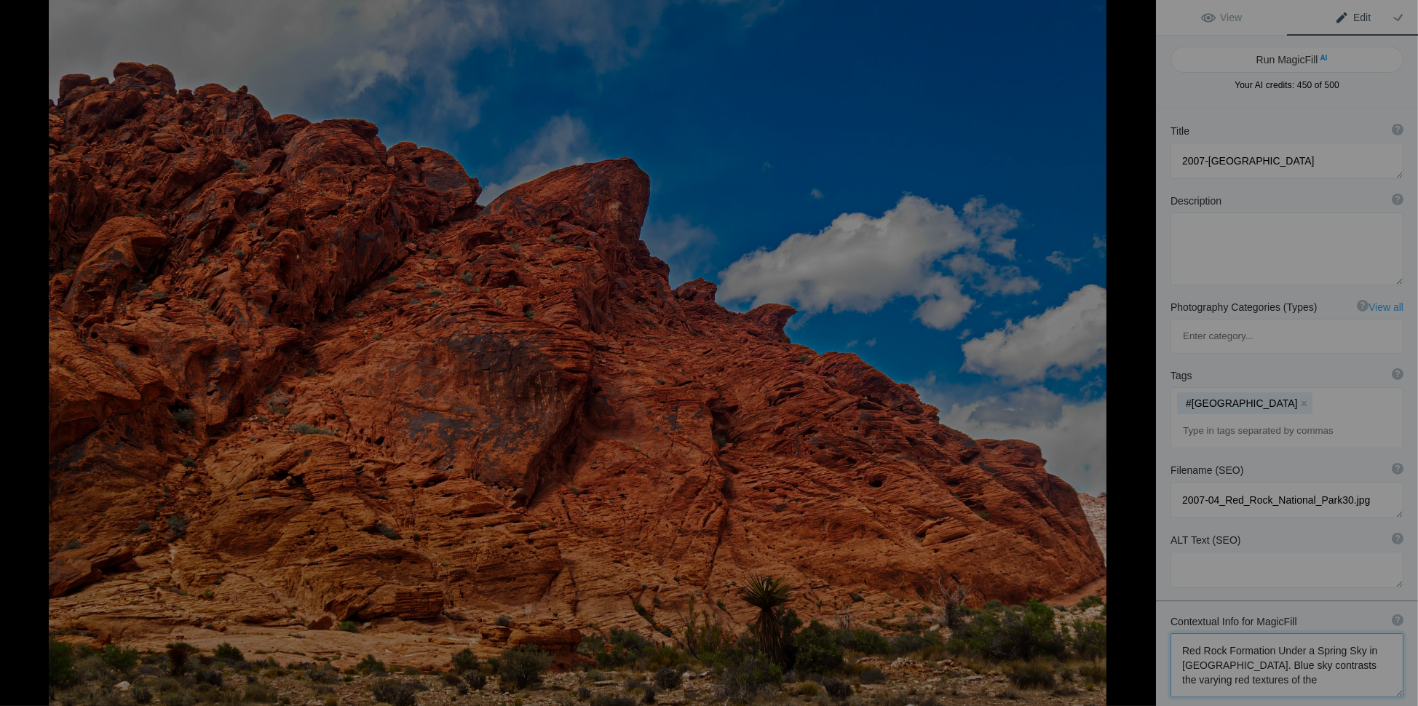
scroll to position [1, 0]
type textarea "Red Rock Formation Under a Spring Sky in [GEOGRAPHIC_DATA]. Blue sky contrasts …"
click at [1320, 52] on span "AI" at bounding box center [1323, 57] width 7 height 11
type textarea "Stunning Red Rock Formation Against a Spring Sky in [GEOGRAPHIC_DATA]"
type textarea "Experience the breathtaking beauty of [GEOGRAPHIC_DATA], where vibrant red rock…"
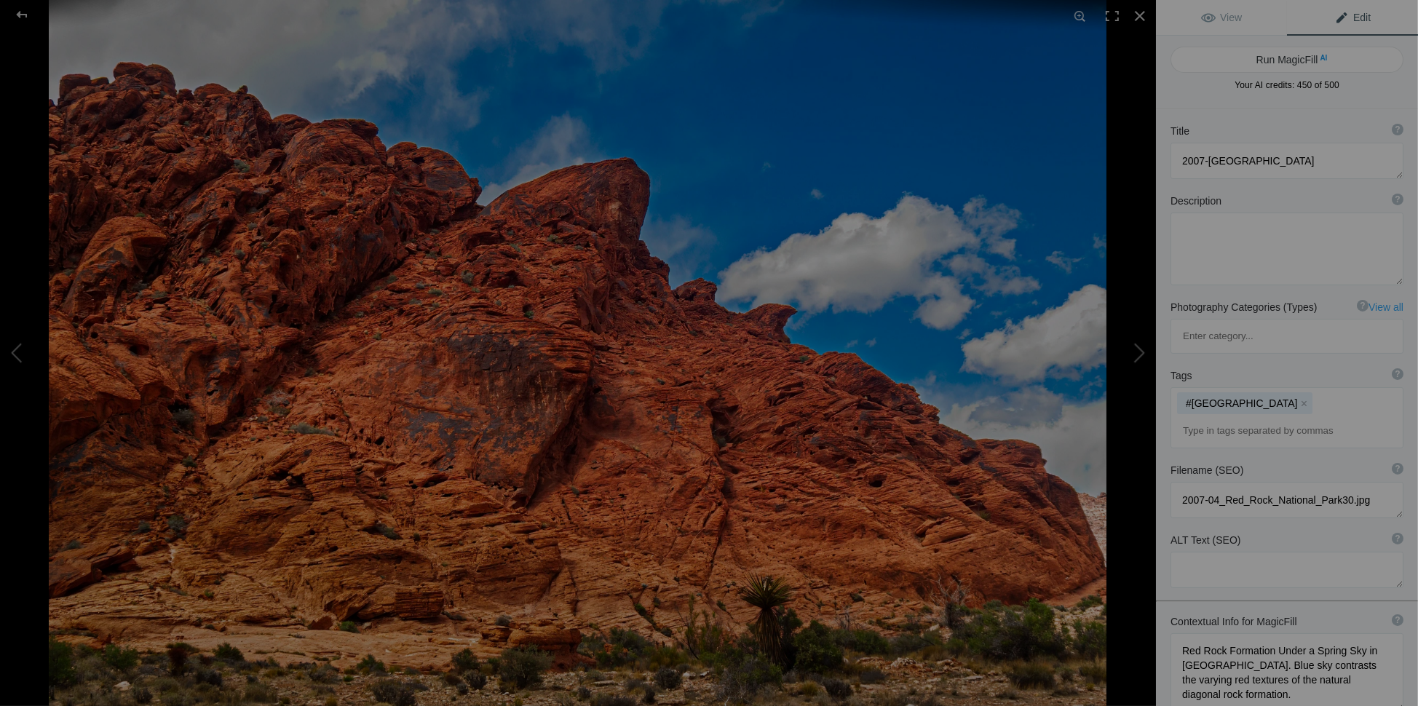
type textarea "red-rock-canyon-spring-sky.jpg"
type textarea "A striking red rock formation under a vibrant blue spring sky in [GEOGRAPHIC_DA…"
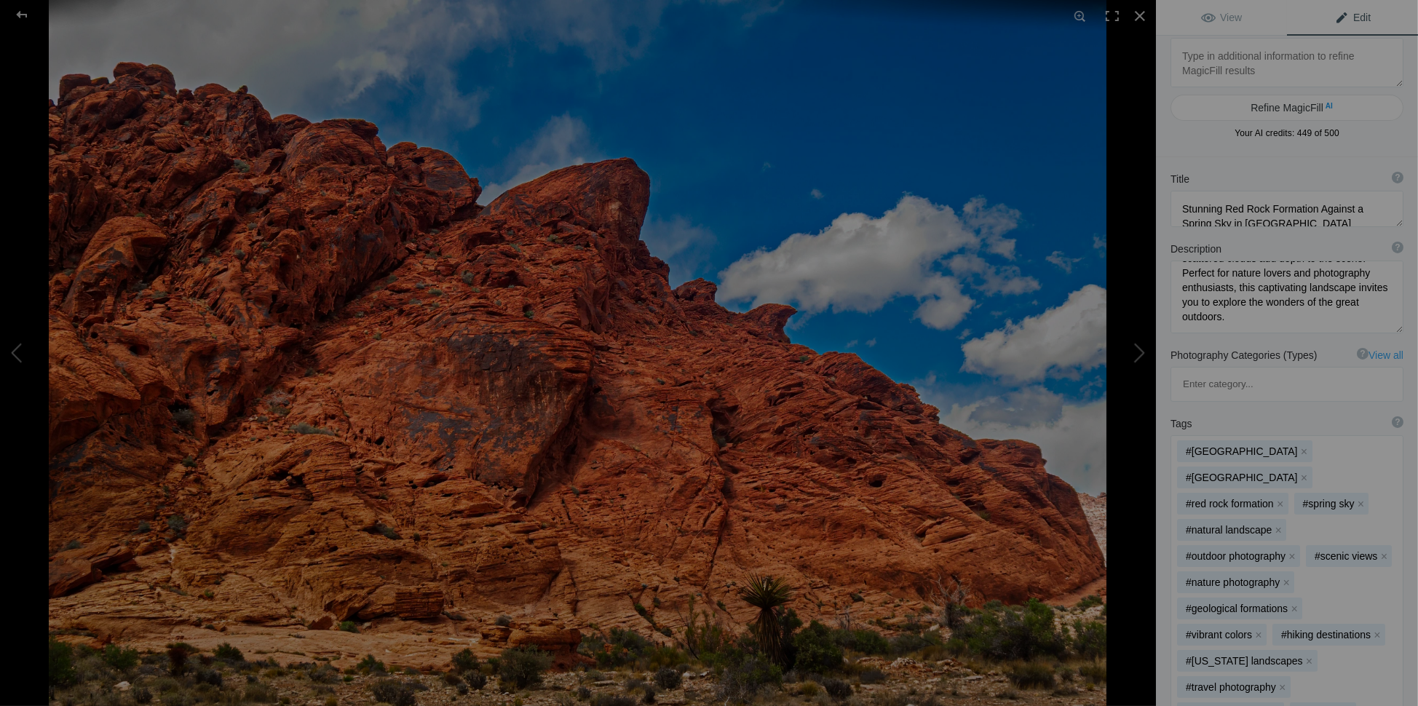
scroll to position [0, 0]
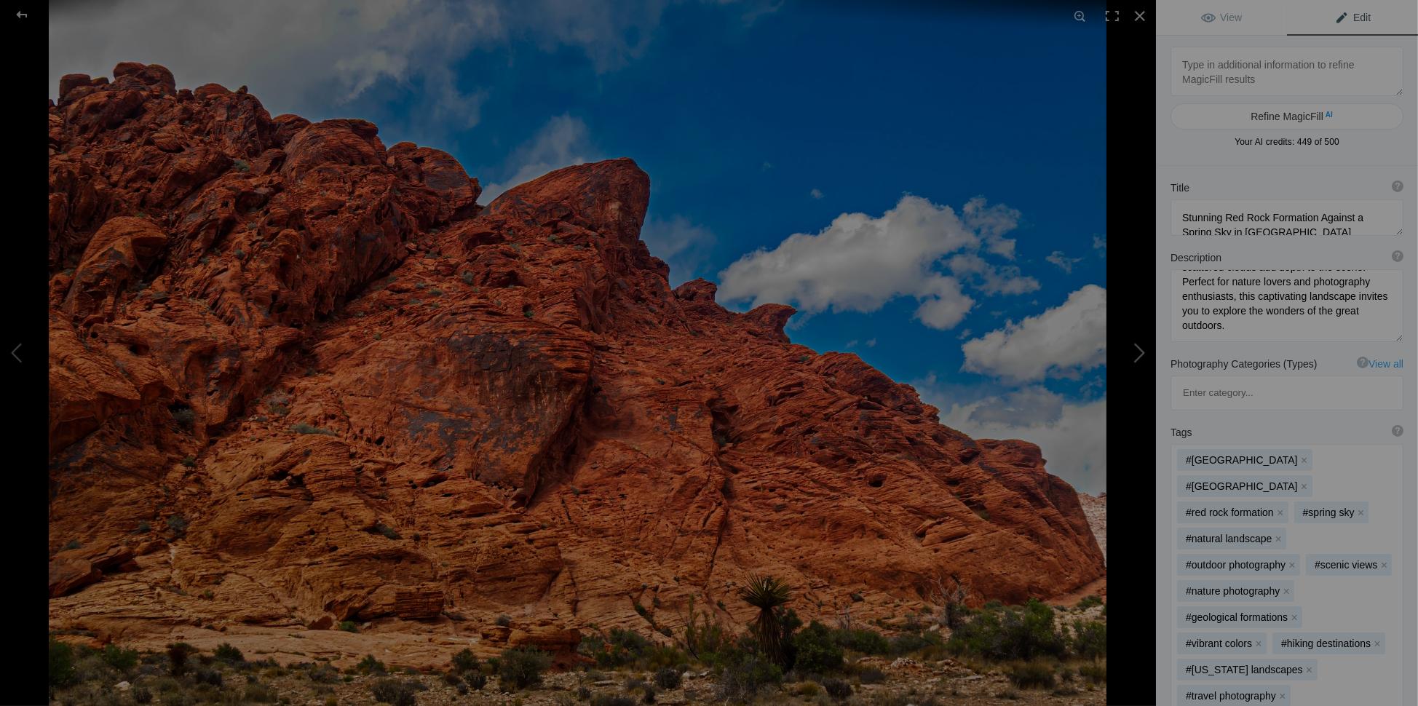
click at [1142, 357] on button at bounding box center [1101, 353] width 109 height 254
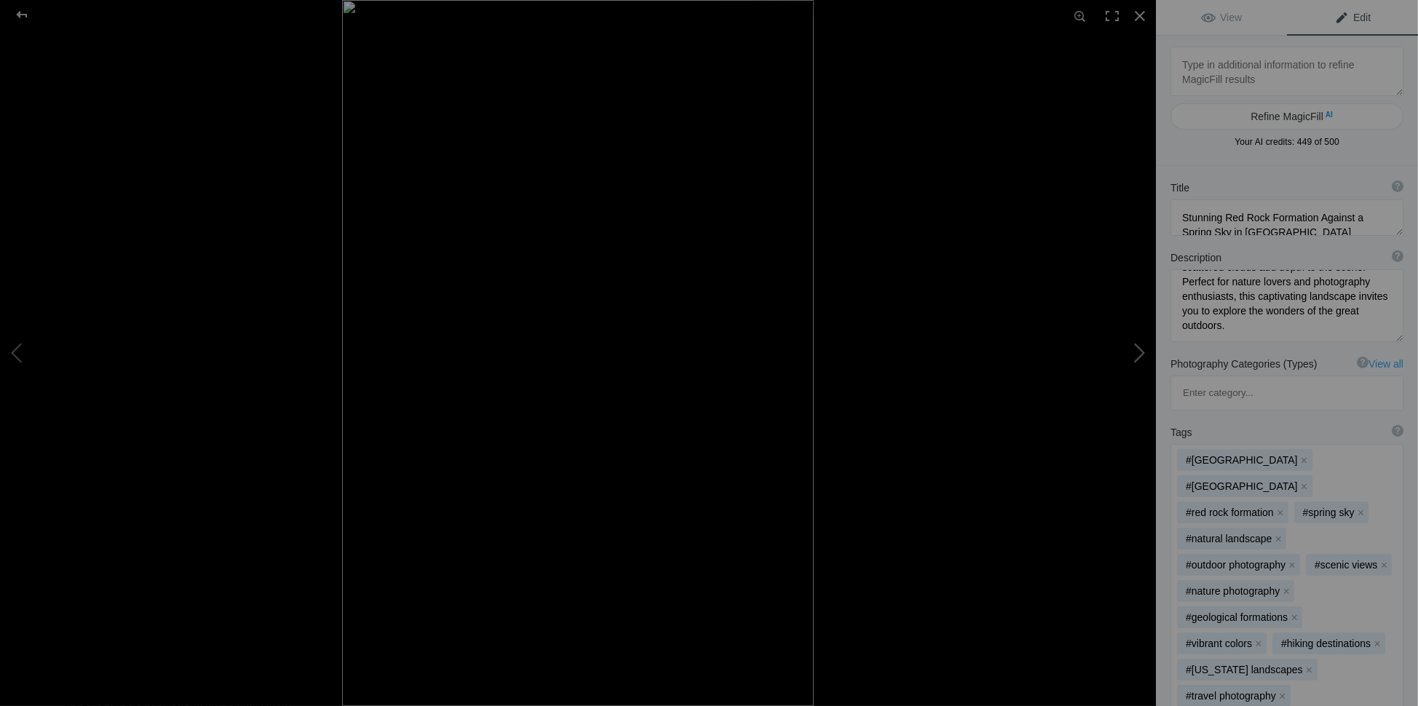
type textarea "[US_STATE] Coast [GEOGRAPHIC_DATA]"
type textarea "Bald Head Cliff, [US_STATE] - [DATE]"
type textarea "[US_STATE]_Coast_Bald_Head_Cliffs.jpg"
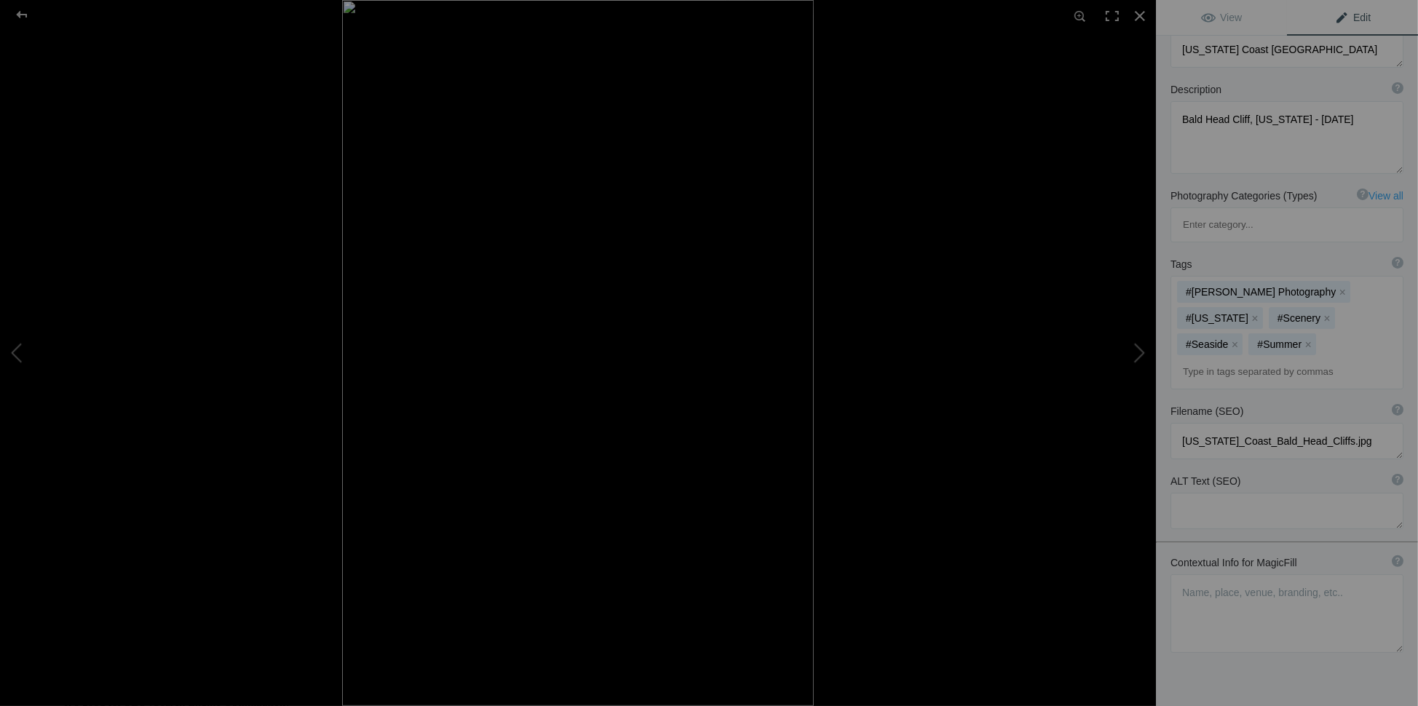
scroll to position [121, 0]
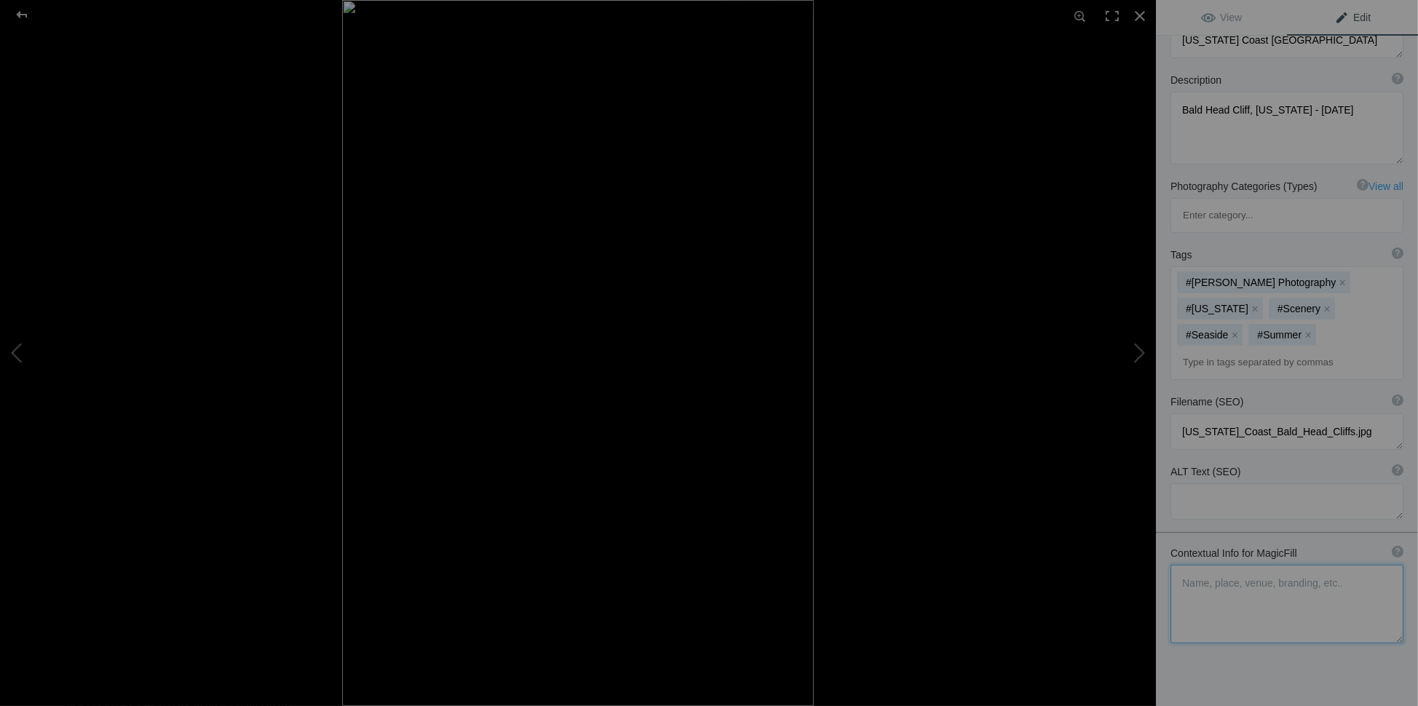
click at [1199, 565] on textarea at bounding box center [1287, 604] width 233 height 79
paste textarea "f Bald Head [PERSON_NAME] in [GEOGRAPHIC_DATA], [US_STATE], captured in strikin…"
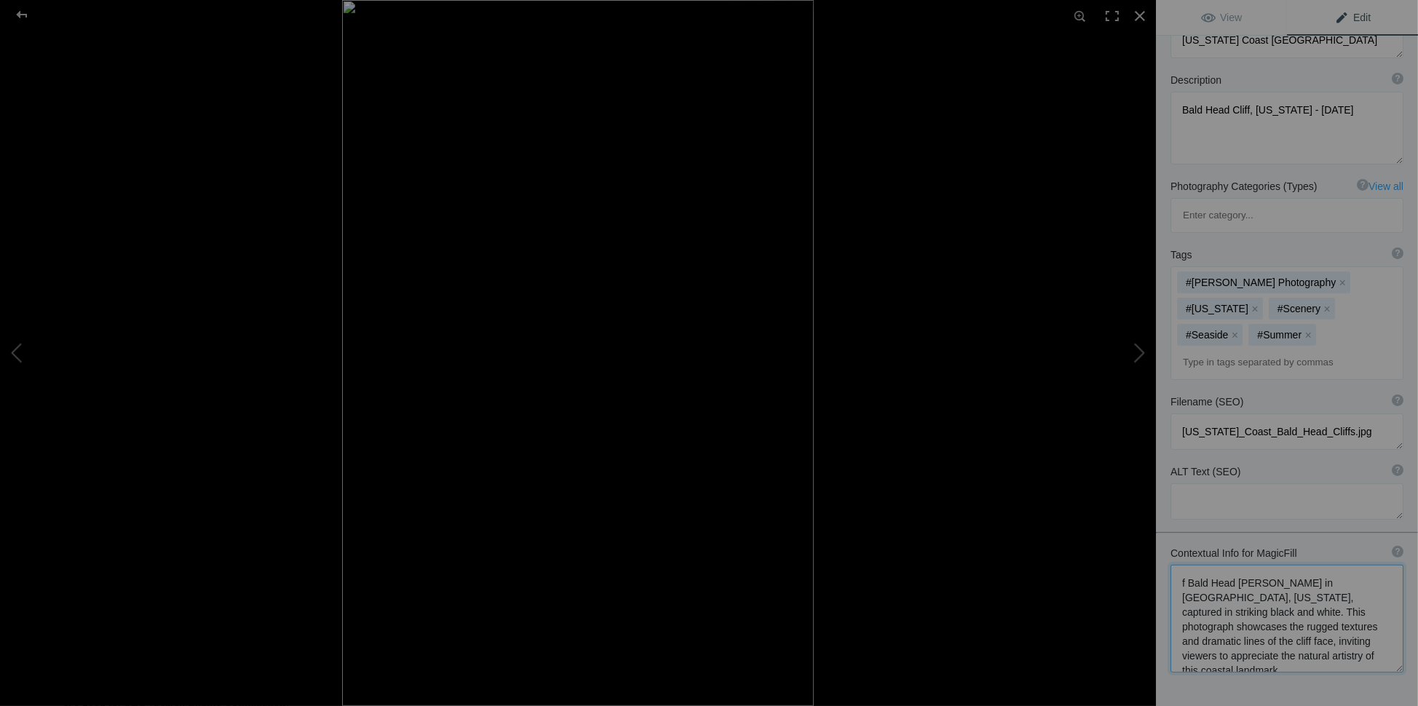
scroll to position [1, 0]
click at [1183, 565] on textarea at bounding box center [1287, 619] width 233 height 108
click at [1184, 565] on textarea at bounding box center [1287, 619] width 233 height 108
drag, startPoint x: 1269, startPoint y: 536, endPoint x: 1339, endPoint y: 534, distance: 70.6
click at [1339, 565] on textarea at bounding box center [1287, 619] width 233 height 108
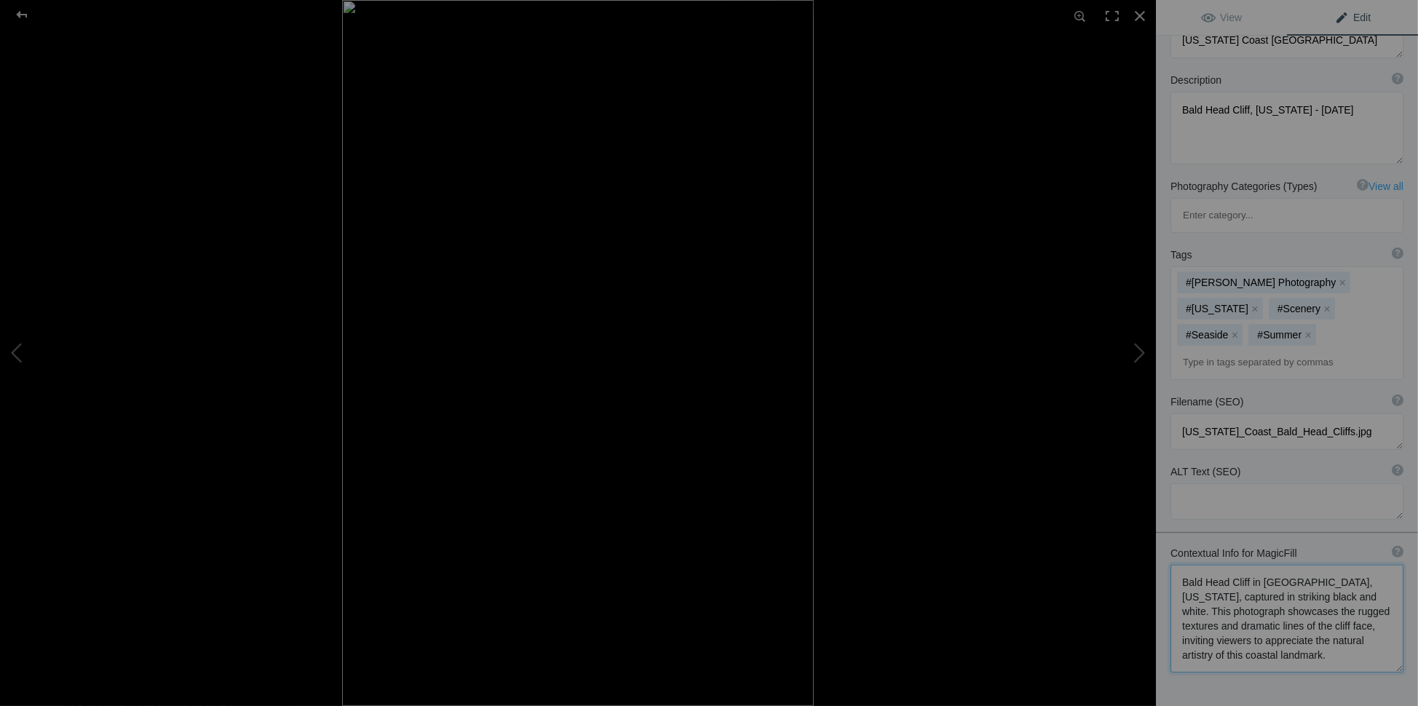
drag, startPoint x: 1231, startPoint y: 536, endPoint x: 1334, endPoint y: 536, distance: 103.4
click at [1334, 565] on textarea at bounding box center [1287, 619] width 233 height 108
click at [1201, 565] on textarea at bounding box center [1287, 612] width 233 height 95
drag, startPoint x: 1184, startPoint y: 607, endPoint x: 1334, endPoint y: 622, distance: 150.7
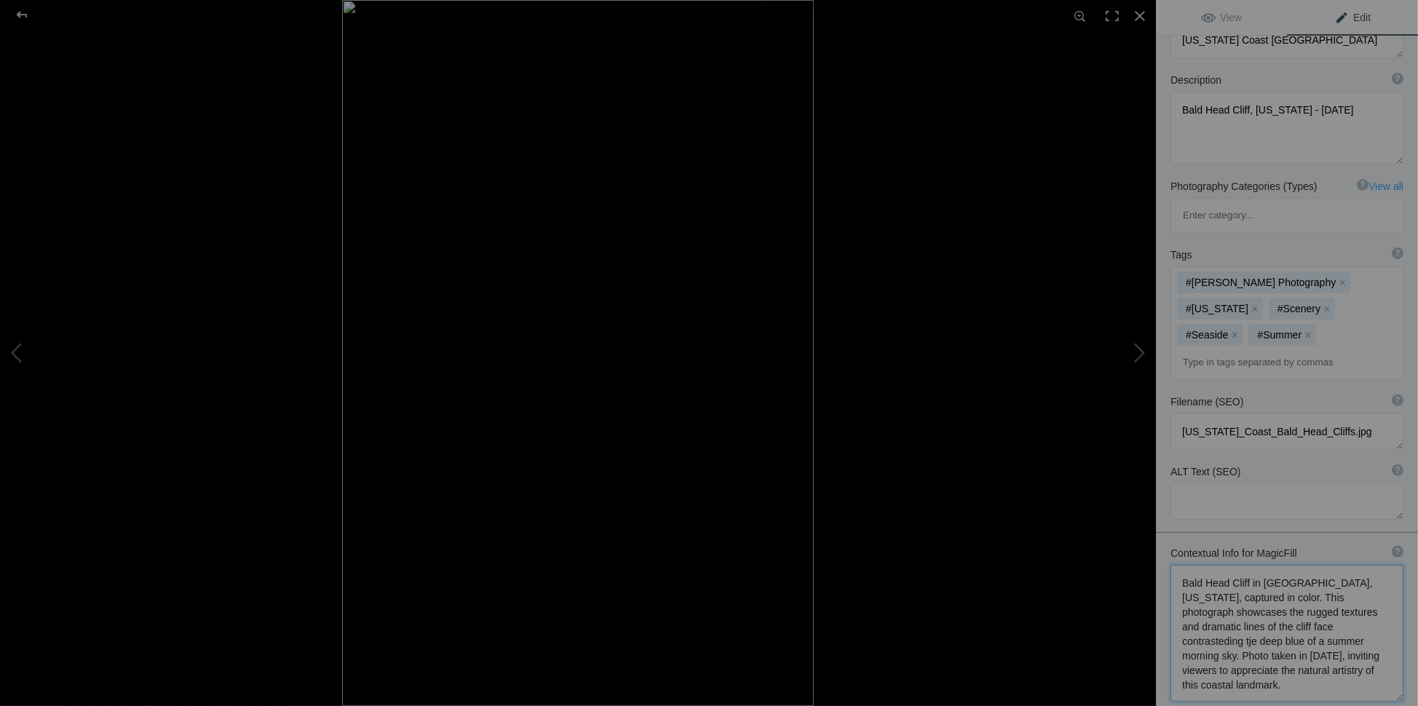
click at [1334, 622] on textarea at bounding box center [1287, 633] width 233 height 137
click at [1278, 565] on textarea at bounding box center [1287, 632] width 233 height 135
click at [1275, 568] on textarea at bounding box center [1287, 632] width 233 height 135
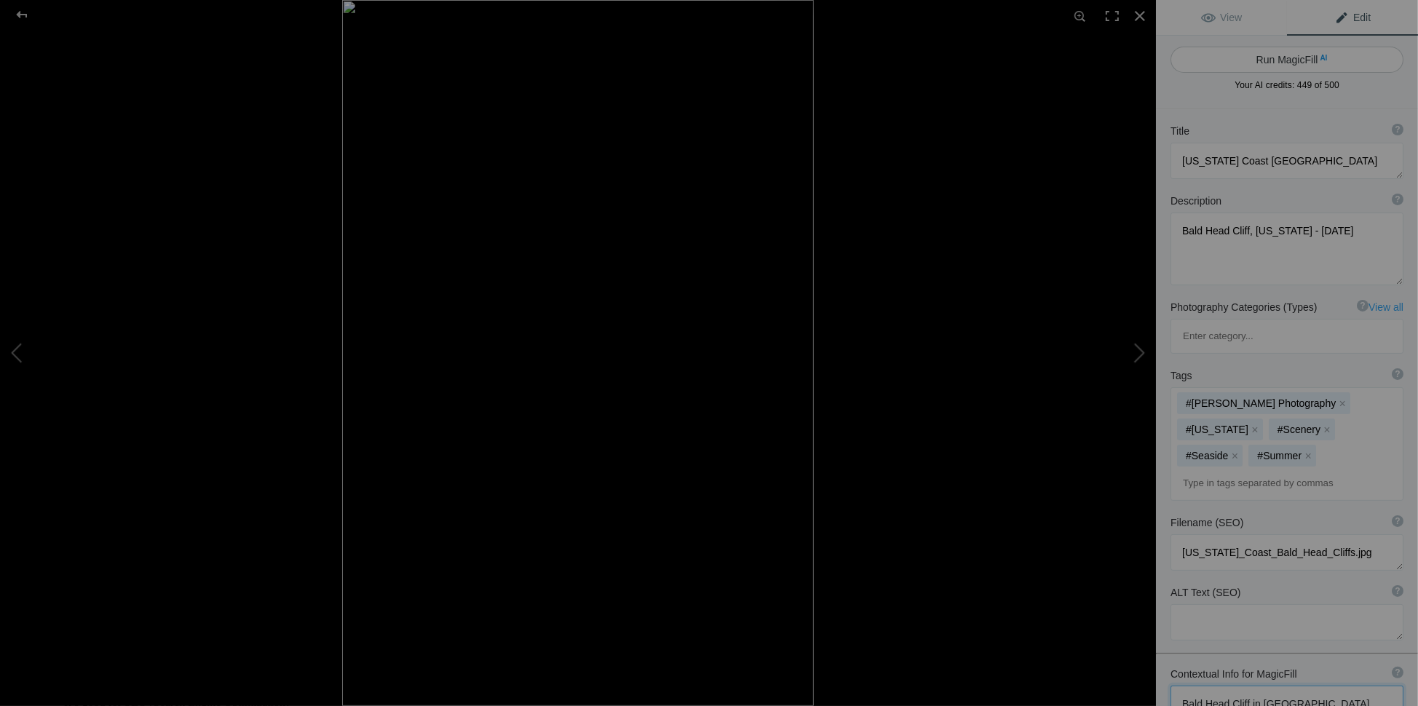
type textarea "Bald Head Cliff in [GEOGRAPHIC_DATA], [US_STATE], captured in color. This photo…"
click at [1263, 59] on button "Run MagicFill AI" at bounding box center [1287, 60] width 233 height 26
type textarea "Stunning [GEOGRAPHIC_DATA] in [GEOGRAPHIC_DATA], [US_STATE]"
type textarea "Experience the breathtaking beauty of [GEOGRAPHIC_DATA] in [GEOGRAPHIC_DATA], […"
type textarea "bald-head-[PERSON_NAME][GEOGRAPHIC_DATA]-[US_STATE][GEOGRAPHIC_DATA]jpg"
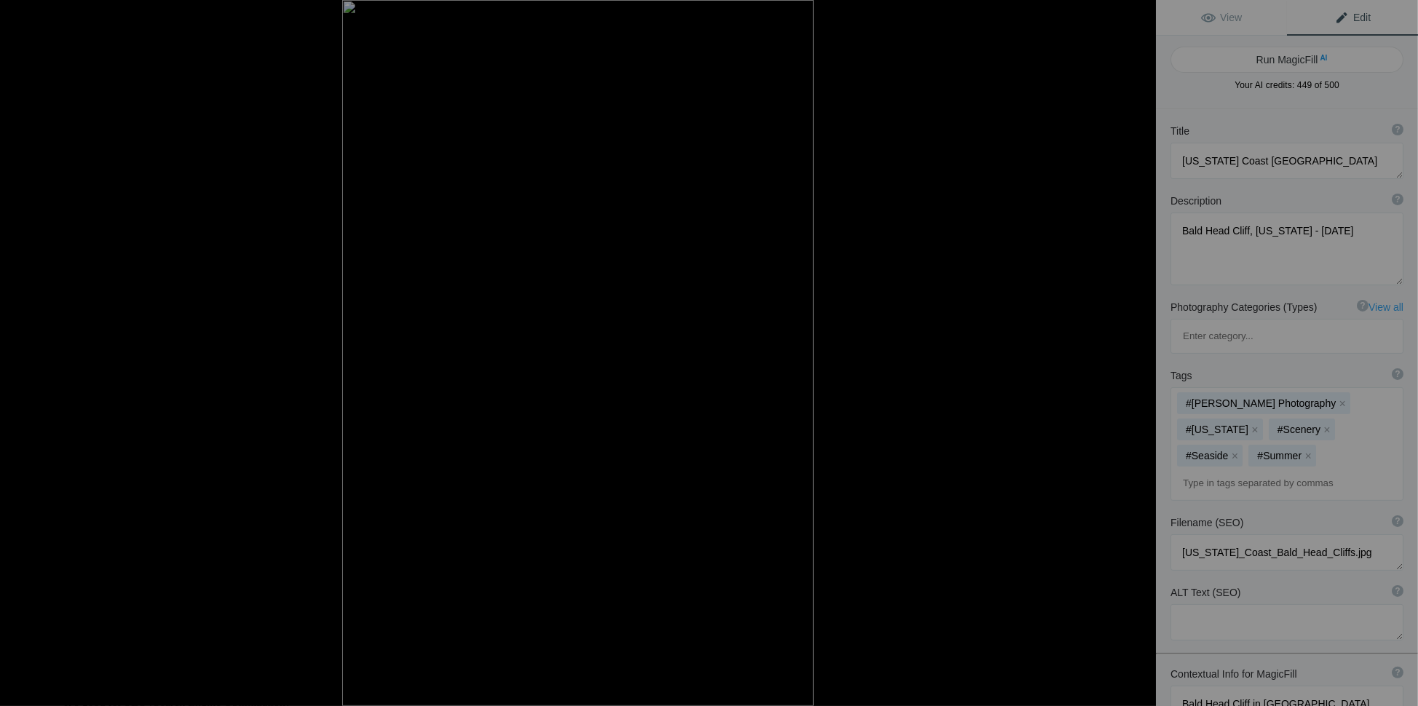
type textarea "A close-up view of Bald Head [PERSON_NAME] in [GEOGRAPHIC_DATA], [US_STATE], sh…"
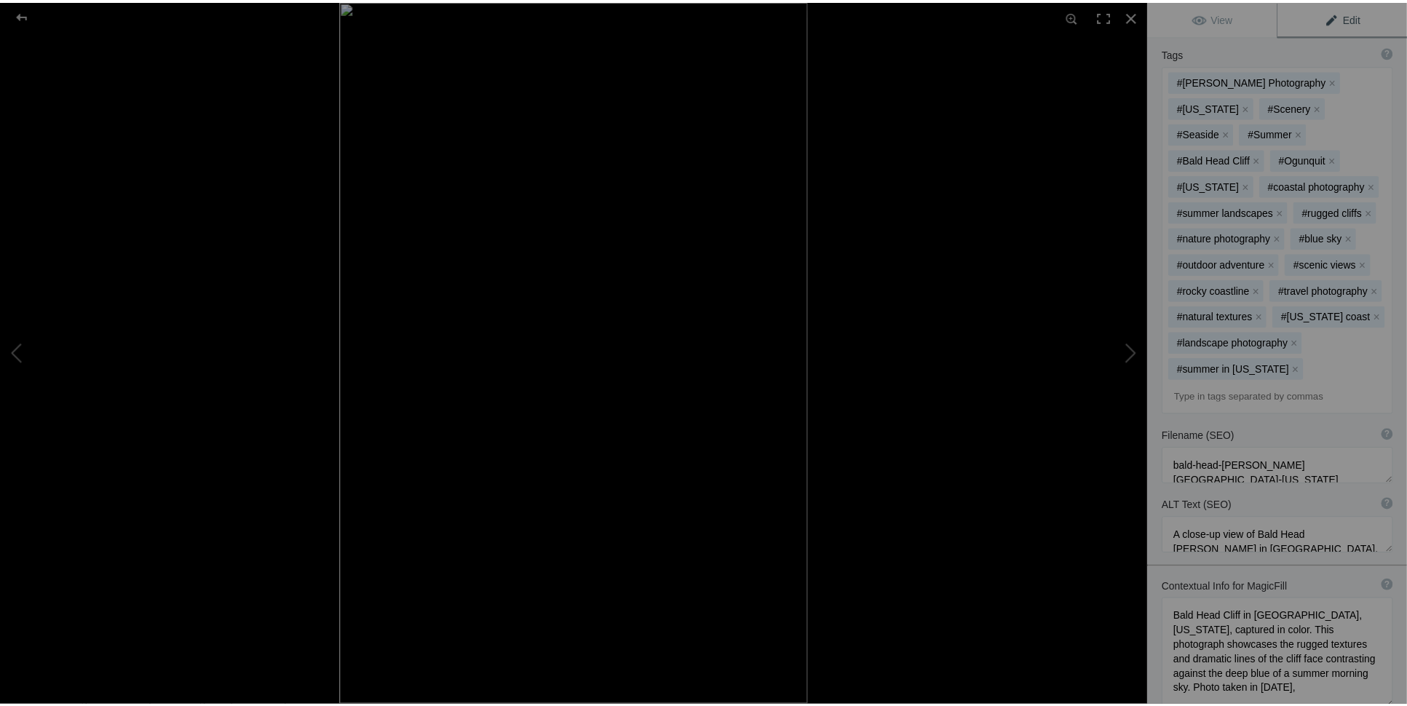
scroll to position [473, 0]
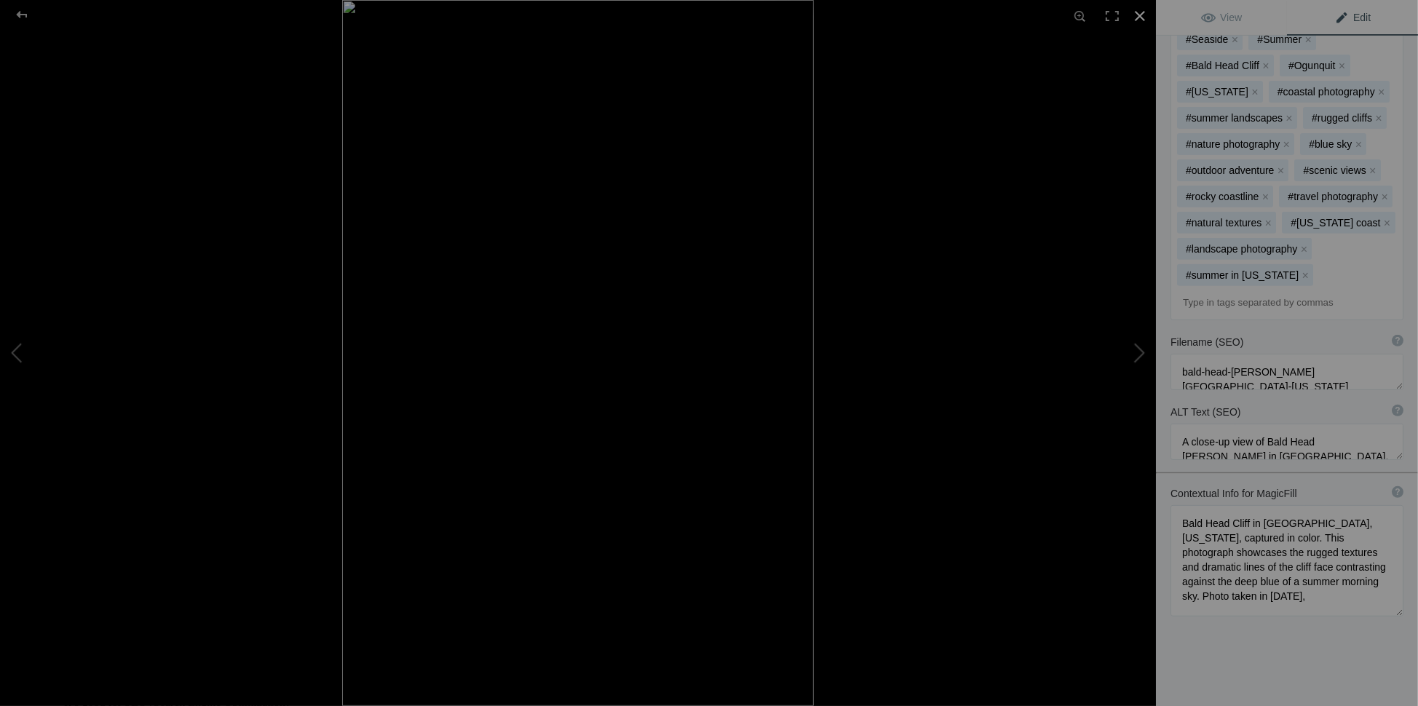
click at [1137, 19] on div at bounding box center [1140, 16] width 32 height 32
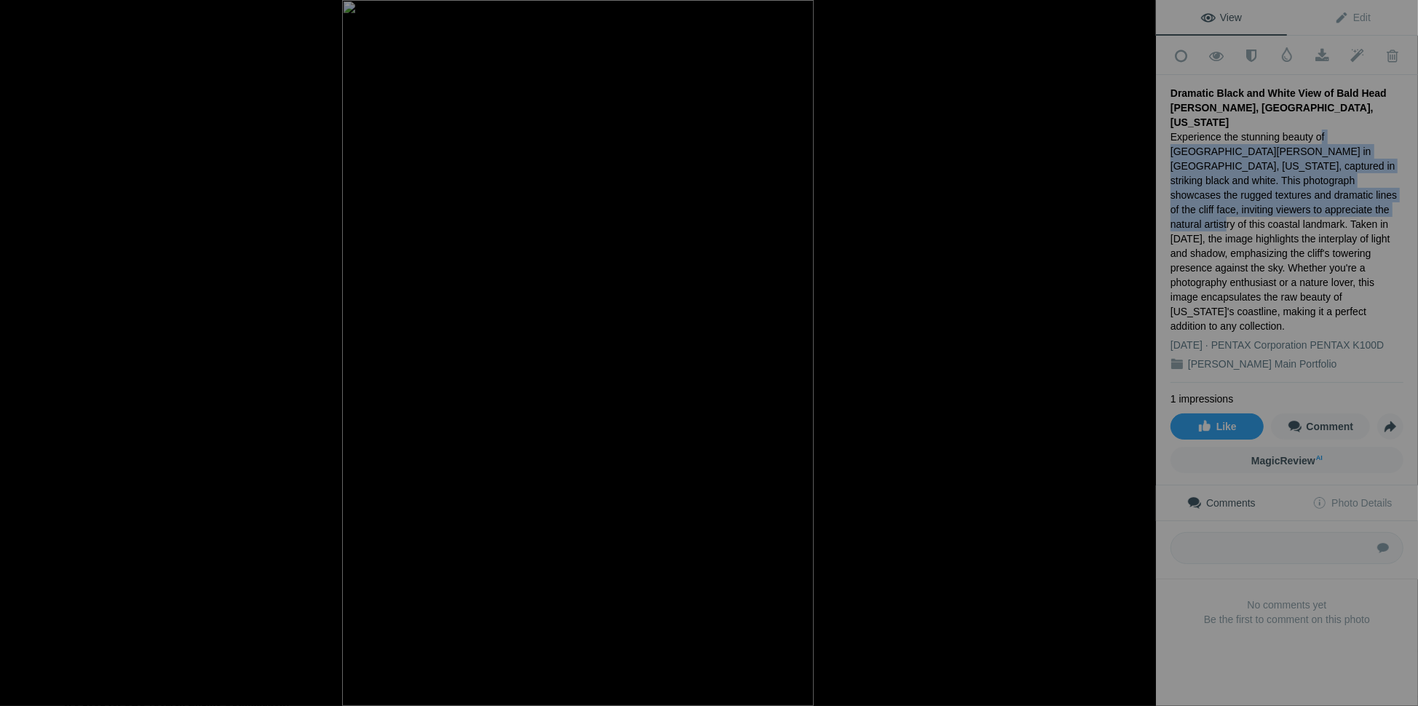
drag, startPoint x: 1310, startPoint y: 114, endPoint x: 1247, endPoint y: 194, distance: 102.7
click at [1247, 194] on div "Experience the stunning beauty of Bald Head Cliff in Ogunquit, Maine, captured …" at bounding box center [1287, 232] width 233 height 204
copy div "f Bald Head [PERSON_NAME] in [GEOGRAPHIC_DATA], [US_STATE], captured in strikin…"
